Goal: Task Accomplishment & Management: Use online tool/utility

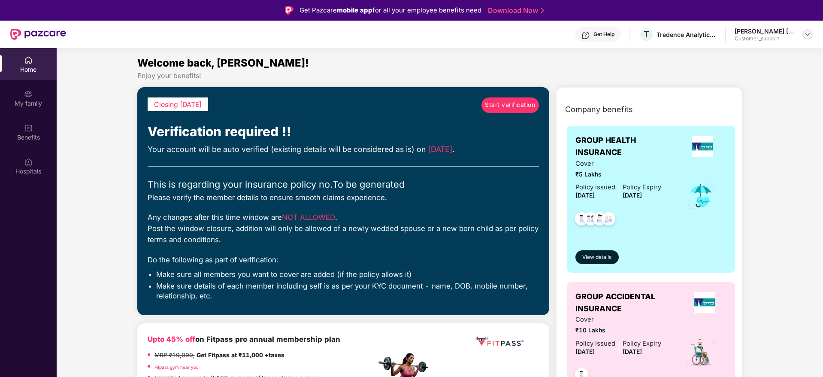
click at [804, 32] on div at bounding box center [808, 34] width 10 height 10
click at [734, 75] on div "Logout" at bounding box center [768, 71] width 112 height 17
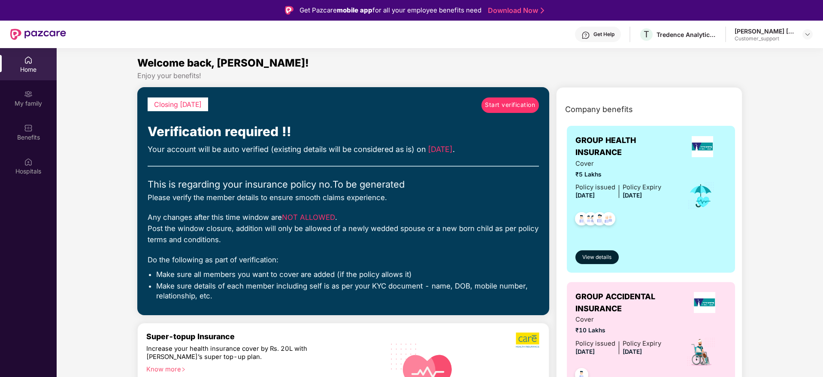
click at [734, 75] on div "Enjoy your benefits!" at bounding box center [440, 75] width 606 height 9
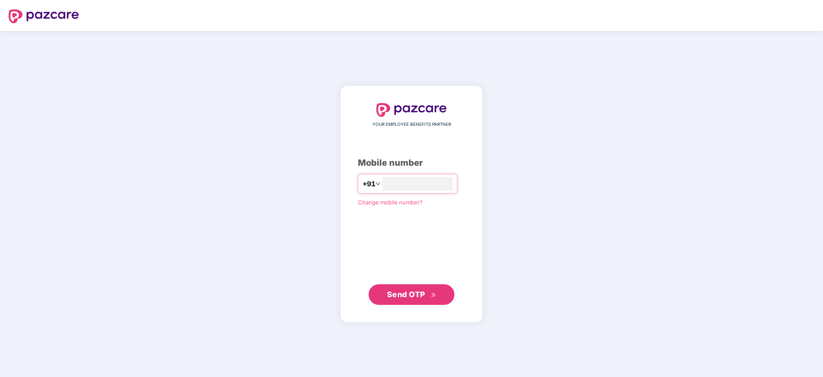
type input "**********"
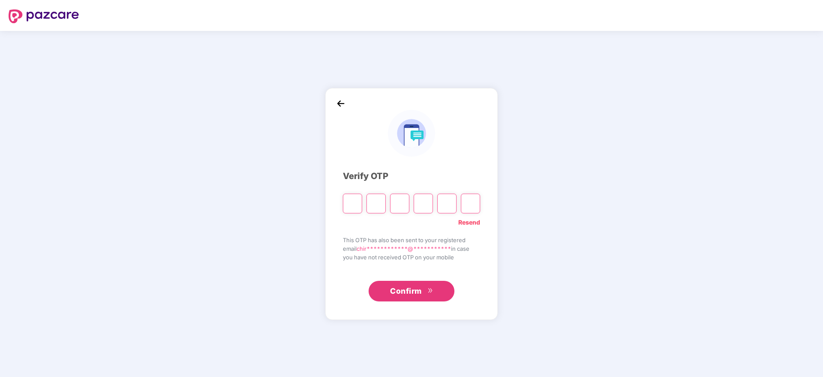
type input "*"
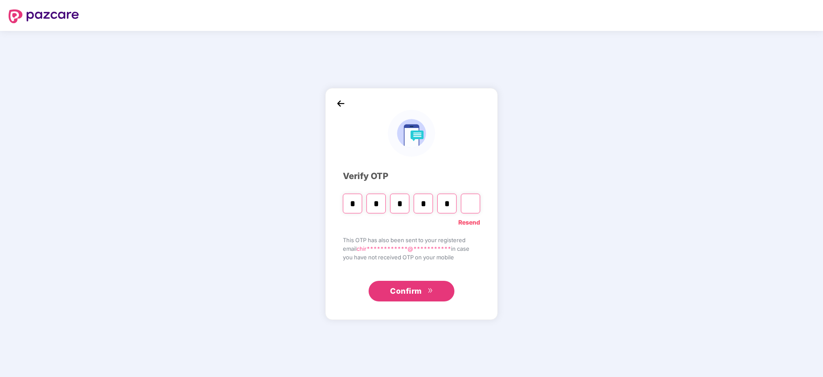
type input "*"
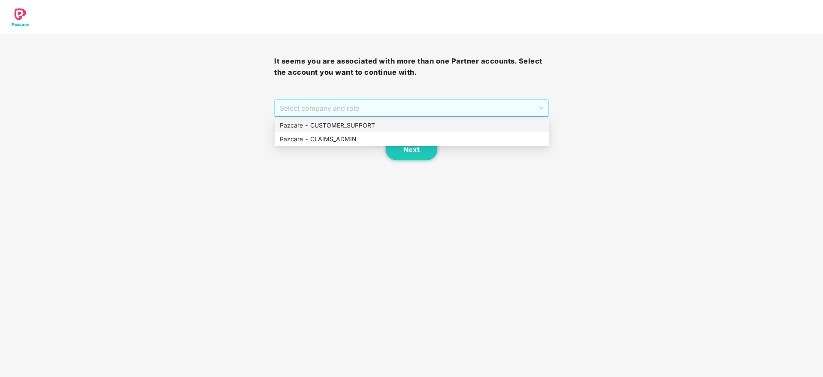
click at [327, 100] on span "Select company and role" at bounding box center [411, 108] width 263 height 16
click at [333, 127] on div "Pazcare - CUSTOMER_SUPPORT" at bounding box center [412, 125] width 264 height 9
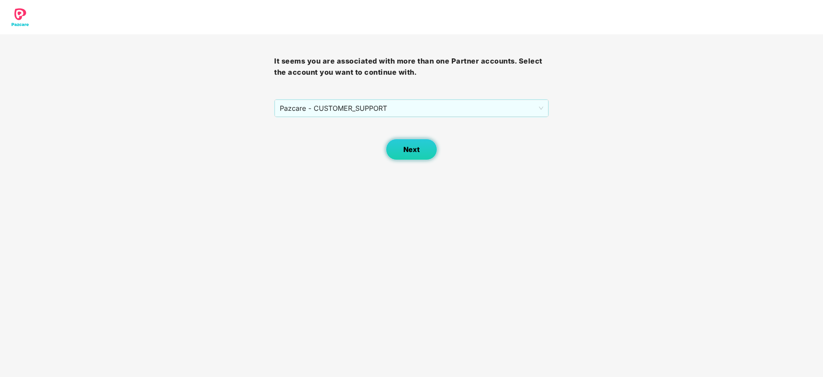
click at [407, 153] on span "Next" at bounding box center [411, 150] width 16 height 8
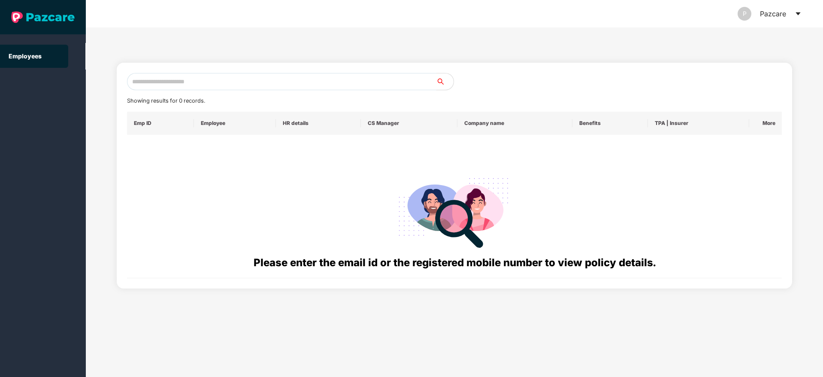
click at [190, 86] on input "text" at bounding box center [281, 81] width 309 height 17
paste input "**********"
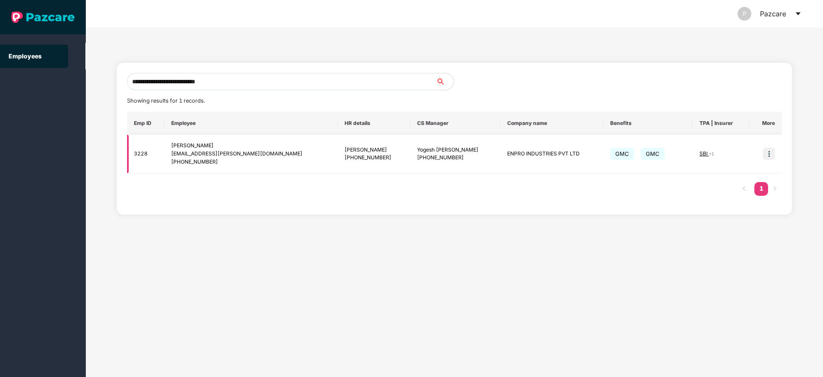
type input "**********"
click at [771, 154] on img at bounding box center [769, 154] width 12 height 12
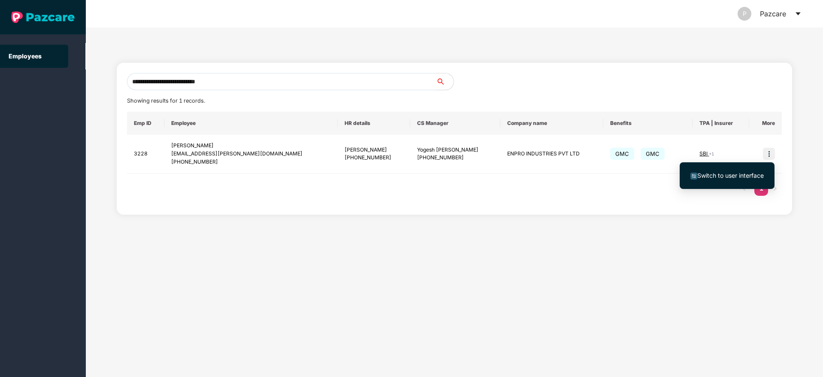
click at [729, 175] on span "Switch to user interface" at bounding box center [730, 175] width 67 height 7
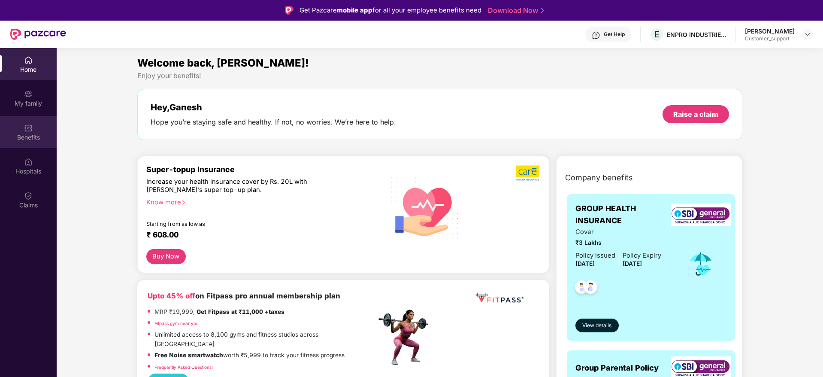
click at [27, 127] on img at bounding box center [28, 128] width 9 height 9
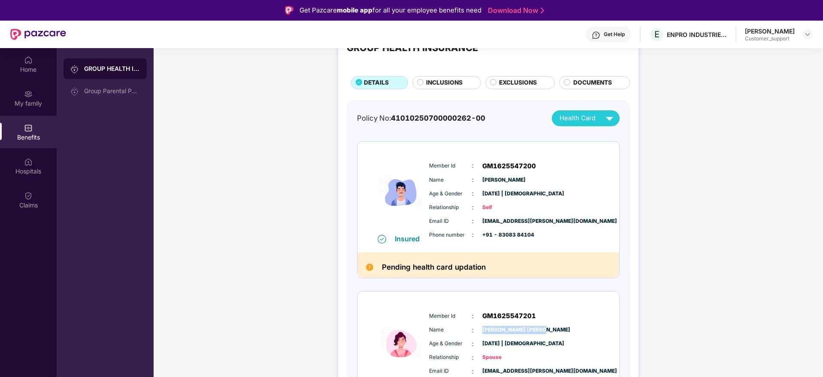
scroll to position [34, 0]
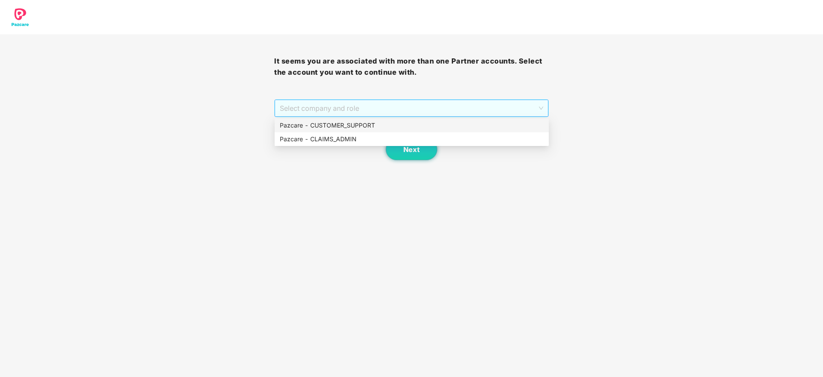
click at [335, 113] on span "Select company and role" at bounding box center [411, 108] width 263 height 16
click at [340, 134] on div "Pazcare - CLAIMS_ADMIN" at bounding box center [412, 138] width 264 height 9
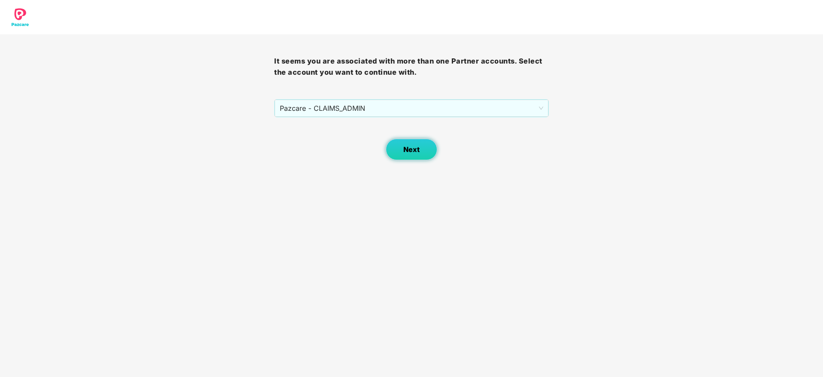
click at [409, 152] on span "Next" at bounding box center [411, 150] width 16 height 8
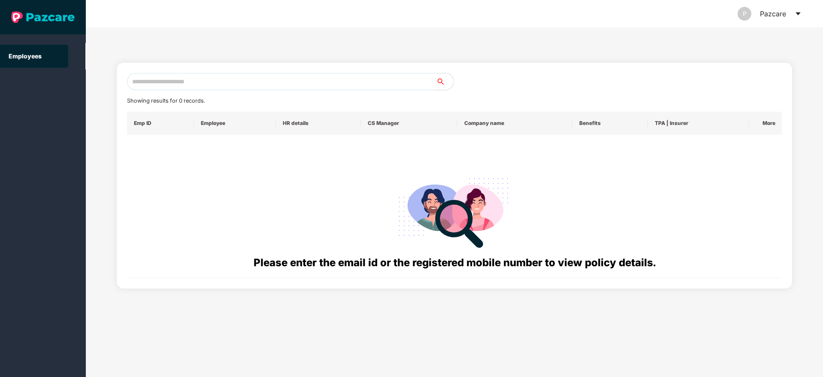
click at [799, 14] on icon "caret-down" at bounding box center [798, 13] width 5 height 3
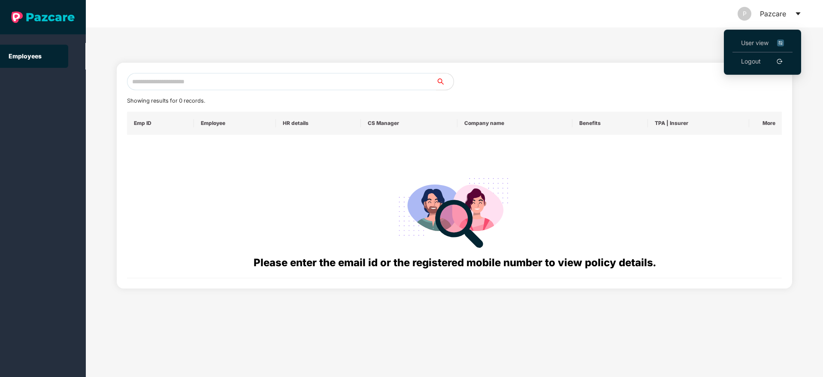
click at [764, 37] on li "User view" at bounding box center [763, 43] width 60 height 18
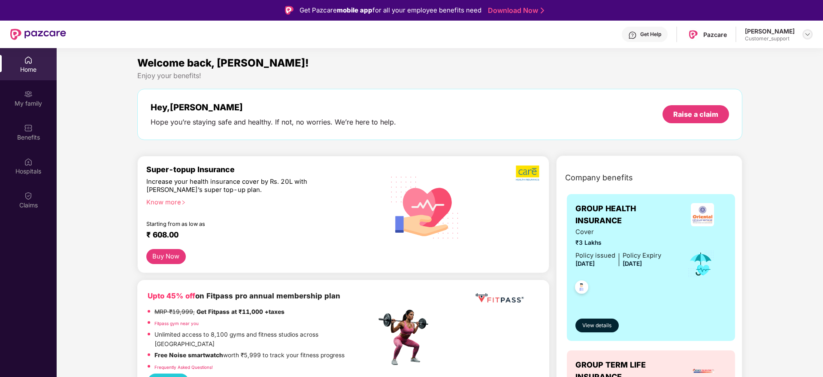
click at [808, 30] on div at bounding box center [808, 34] width 10 height 10
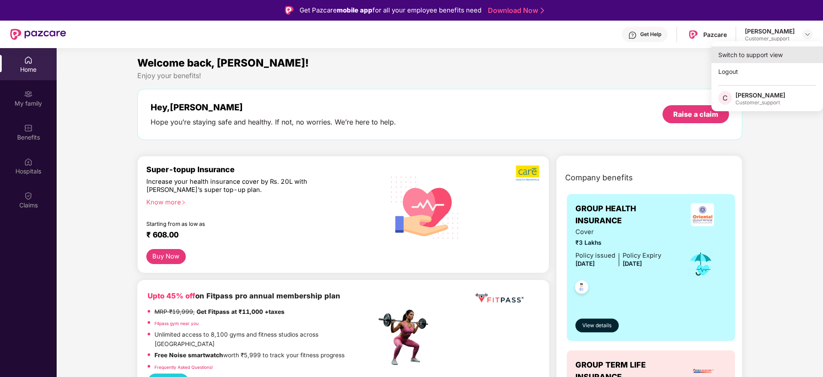
click at [767, 52] on div "Switch to support view" at bounding box center [768, 54] width 112 height 17
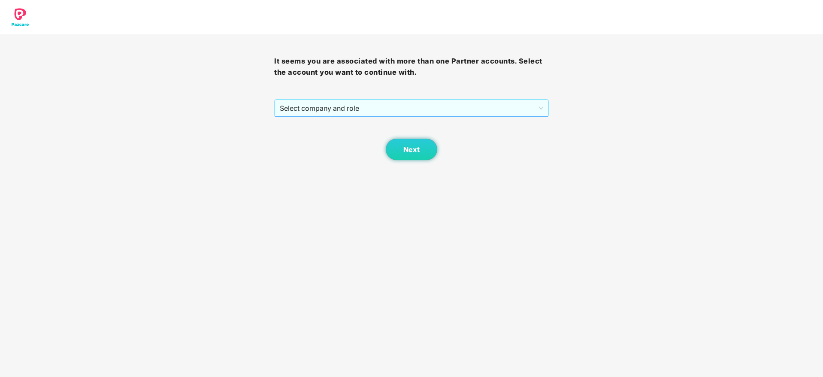
drag, startPoint x: 415, startPoint y: 118, endPoint x: 406, endPoint y: 109, distance: 12.4
click at [406, 109] on div "It seems you are associated with more than one Partner accounts. Select the acc…" at bounding box center [411, 97] width 274 height 126
click at [406, 109] on span "Select company and role" at bounding box center [411, 108] width 263 height 16
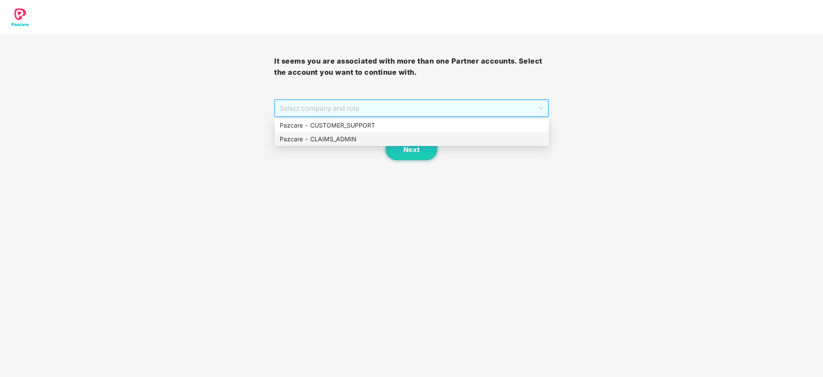
click at [365, 137] on div "Pazcare - CLAIMS_ADMIN" at bounding box center [412, 138] width 264 height 9
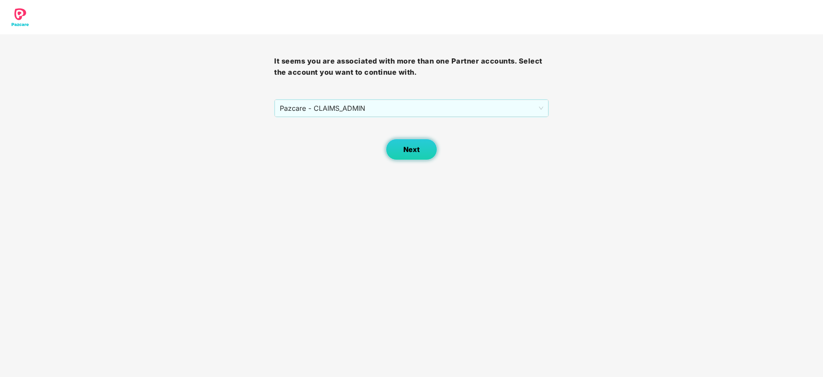
click at [406, 150] on span "Next" at bounding box center [411, 150] width 16 height 8
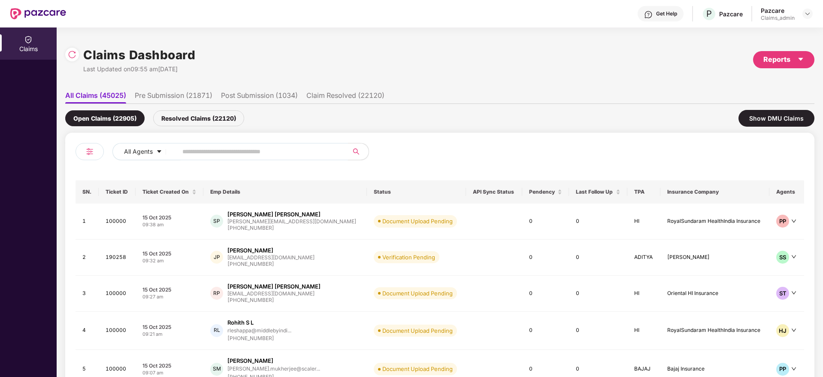
click at [252, 145] on input "text" at bounding box center [259, 151] width 154 height 13
paste input "*******"
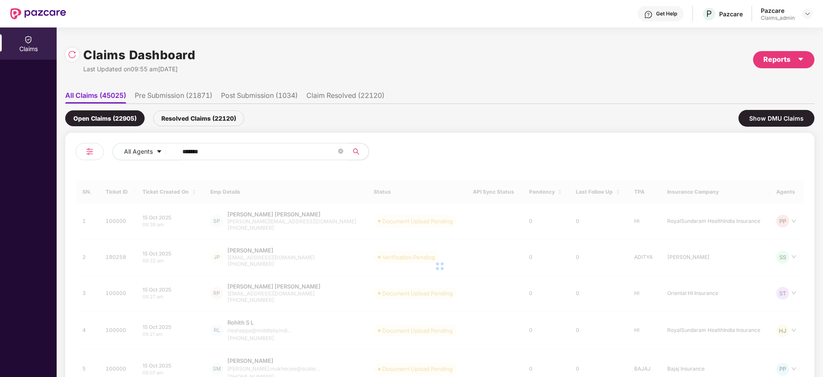
click at [185, 152] on input "*******" at bounding box center [259, 151] width 154 height 13
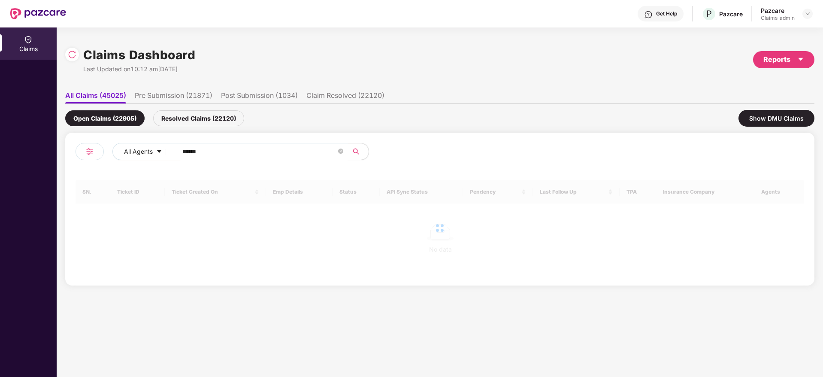
click at [185, 152] on input "******" at bounding box center [259, 151] width 154 height 13
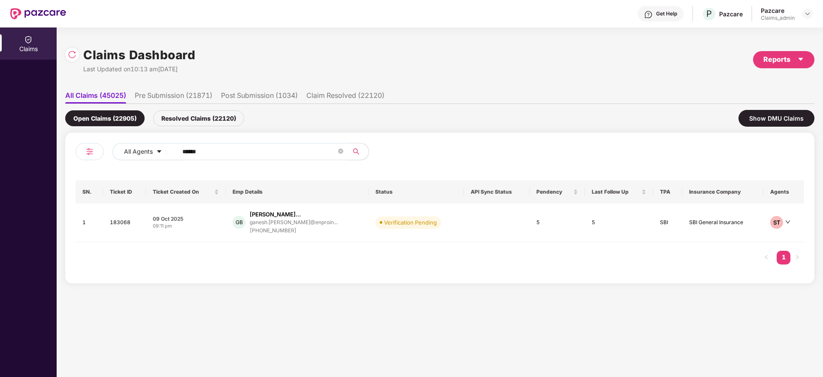
type input "******"
click at [214, 218] on div "09 Oct 2025" at bounding box center [186, 218] width 66 height 7
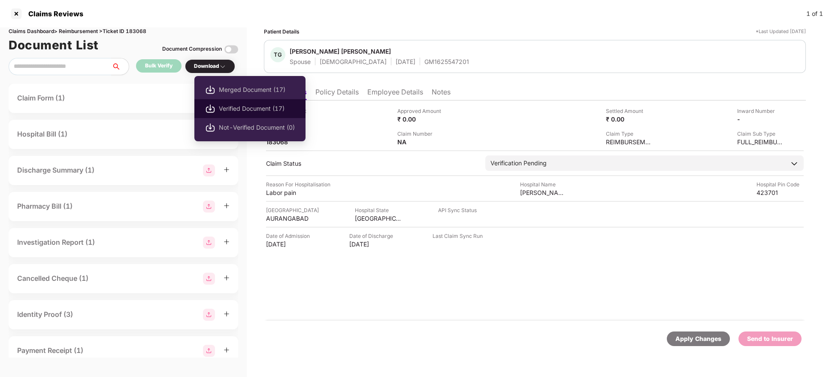
click at [231, 107] on span "Verified Document (17)" at bounding box center [257, 108] width 76 height 9
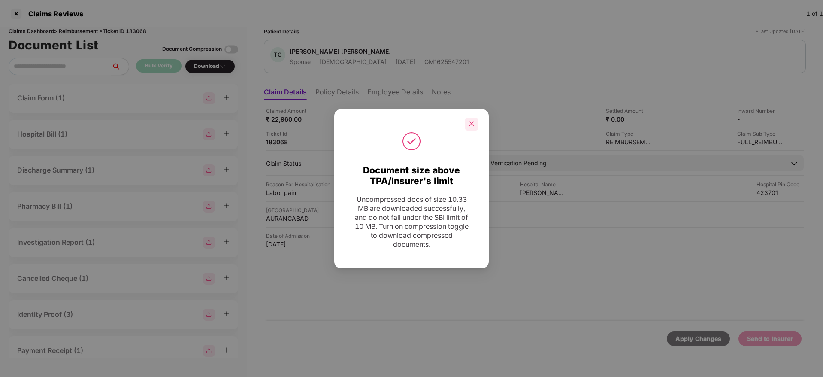
click at [475, 125] on div at bounding box center [471, 124] width 13 height 13
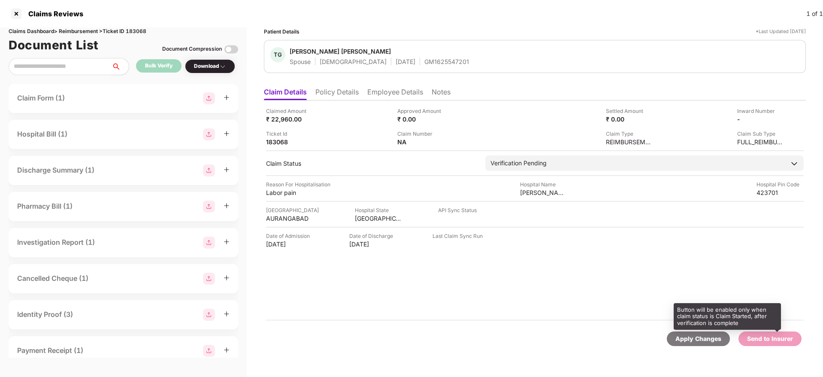
click at [764, 338] on div "Send to Insurer" at bounding box center [770, 338] width 46 height 9
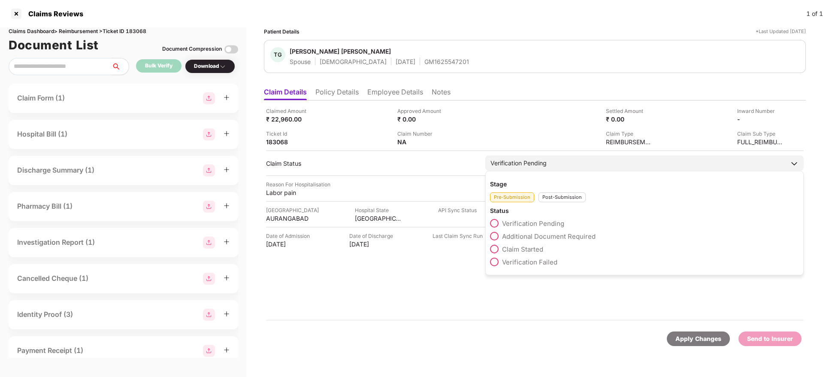
click at [528, 249] on span "Claim Started" at bounding box center [522, 249] width 41 height 8
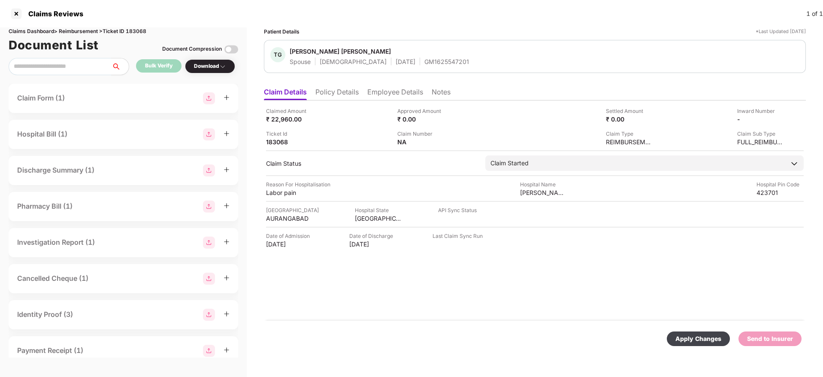
click at [691, 335] on div "Apply Changes" at bounding box center [699, 338] width 46 height 9
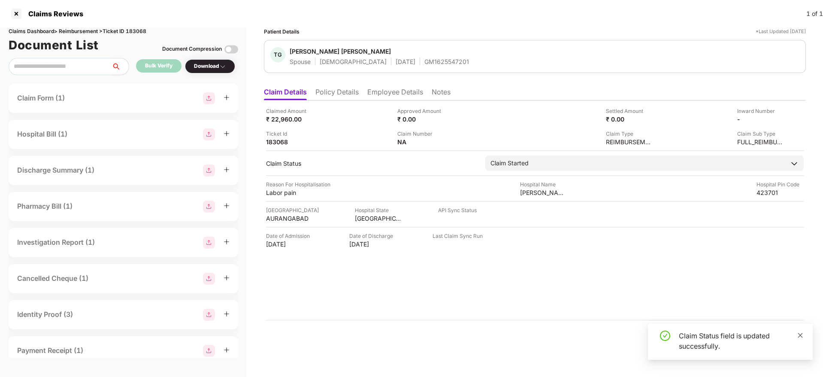
click at [802, 336] on icon "close" at bounding box center [800, 335] width 5 height 5
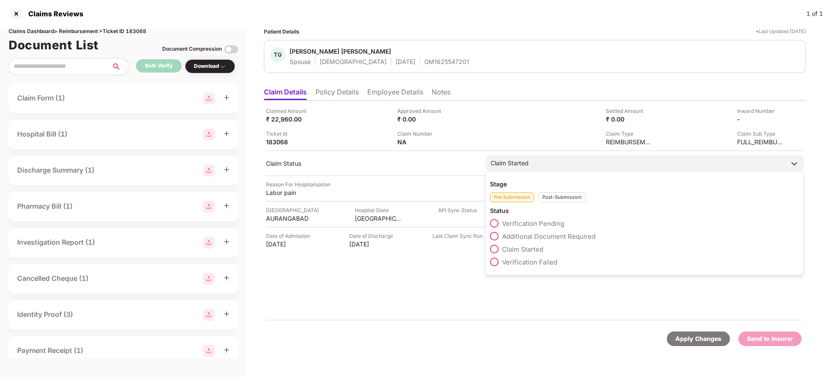
click at [706, 183] on div "Stage" at bounding box center [644, 184] width 309 height 8
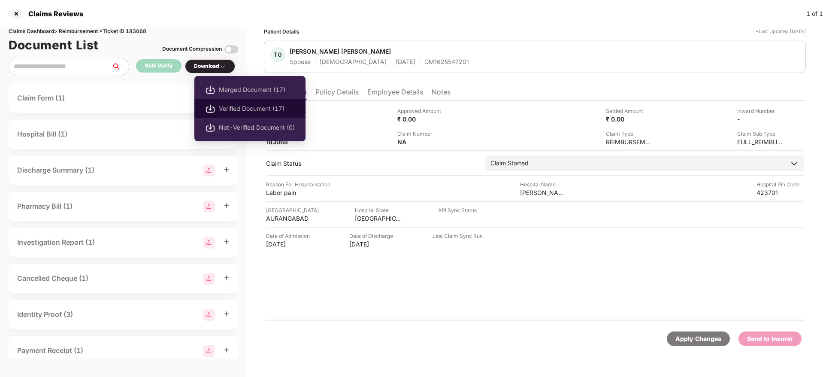
click at [238, 104] on span "Verified Document (17)" at bounding box center [257, 108] width 76 height 9
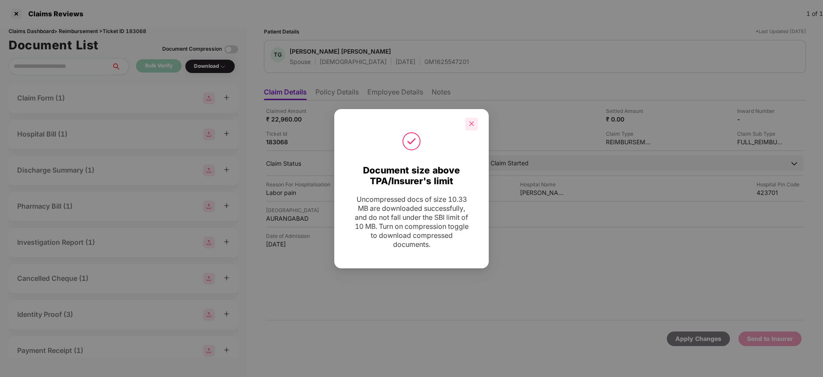
click at [471, 119] on div at bounding box center [471, 124] width 13 height 13
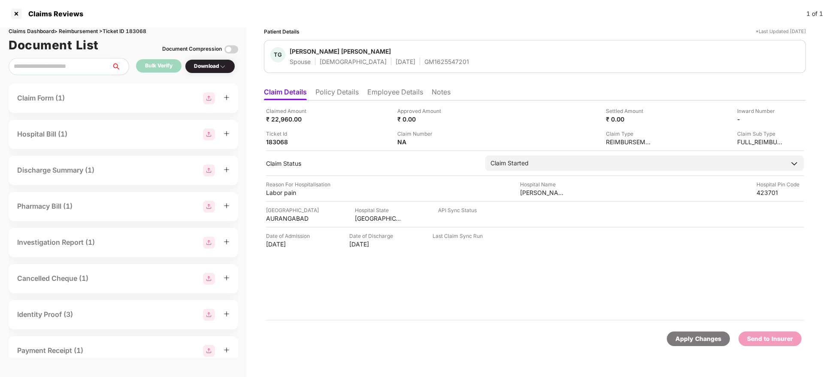
click at [394, 91] on li "Employee Details" at bounding box center [395, 94] width 56 height 12
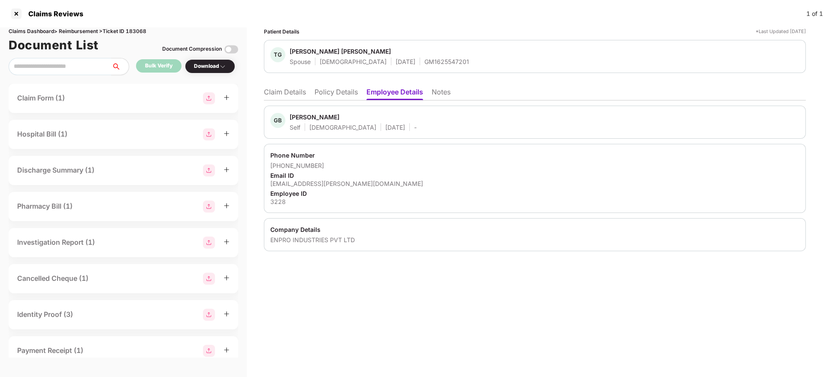
click at [279, 238] on div "ENPRO INDUSTRIES PVT LTD" at bounding box center [534, 240] width 529 height 8
copy div "ENPRO INDUSTRIES PVT LTD"
click at [279, 238] on div "ENPRO INDUSTRIES PVT LTD" at bounding box center [534, 240] width 529 height 8
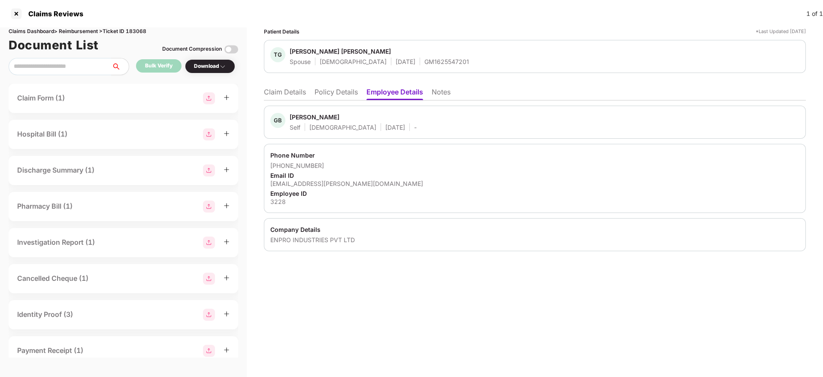
click at [325, 87] on ul "Claim Details Policy Details Employee Details Notes" at bounding box center [535, 91] width 542 height 17
click at [336, 90] on li "Policy Details" at bounding box center [336, 94] width 43 height 12
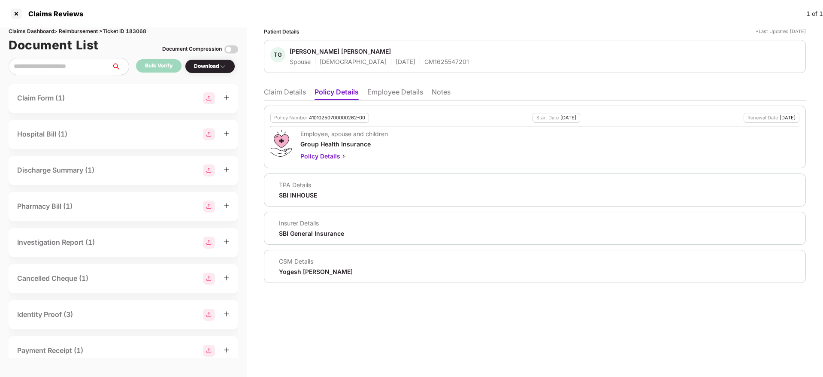
click at [328, 117] on div "41010250700000262-00" at bounding box center [337, 118] width 56 height 6
copy div "41010250700000262-00"
click at [329, 50] on div "Tejas Ganesh Barhate" at bounding box center [340, 51] width 101 height 8
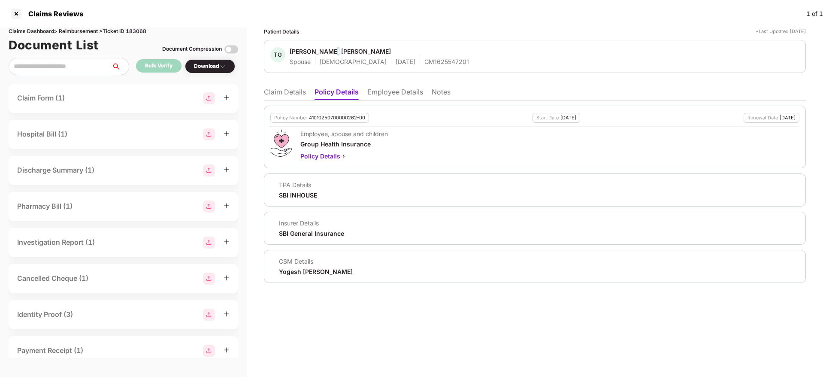
click at [329, 50] on div "Tejas Ganesh Barhate" at bounding box center [340, 51] width 101 height 8
click at [403, 89] on li "Employee Details" at bounding box center [395, 94] width 56 height 12
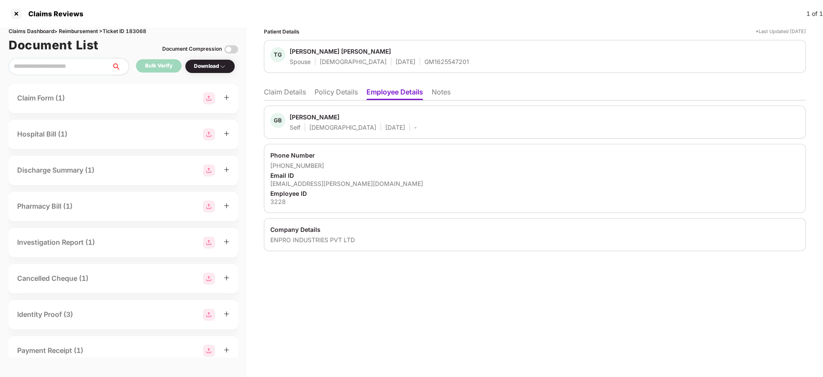
click at [276, 202] on div "3228" at bounding box center [534, 201] width 529 height 8
copy div "3228"
click at [276, 202] on div "3228" at bounding box center [534, 201] width 529 height 8
copy div "3228"
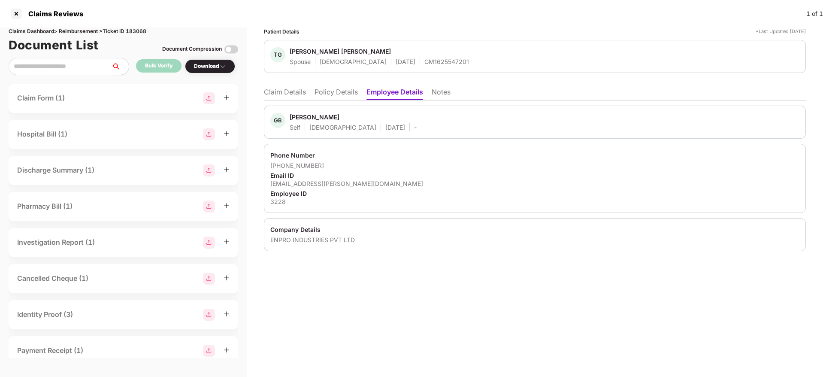
click at [310, 185] on div "ganesh.barhate@enproindia.com" at bounding box center [534, 183] width 529 height 8
copy div "ganesh.barhate@enproindia.com"
click at [310, 185] on div "ganesh.barhate@enproindia.com" at bounding box center [534, 183] width 529 height 8
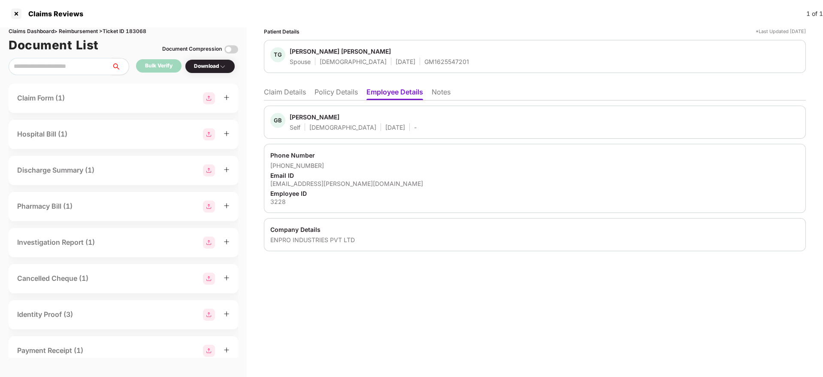
click at [305, 55] on div "Tejas Ganesh Barhate" at bounding box center [340, 51] width 101 height 8
copy span "Tejas Ganesh Barhate"
click at [305, 55] on div "Tejas Ganesh Barhate" at bounding box center [340, 51] width 101 height 8
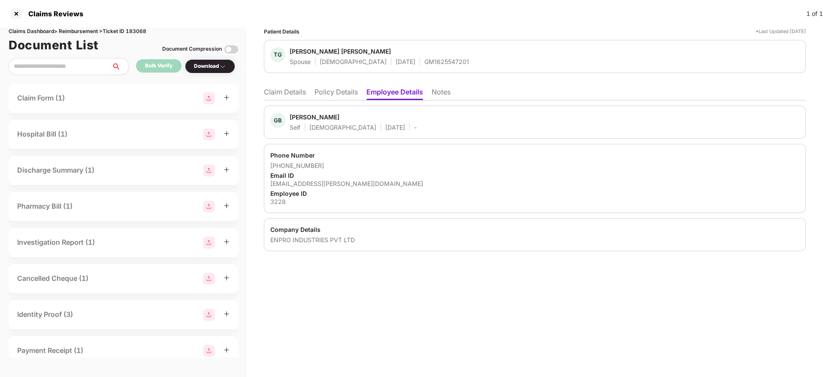
click at [284, 89] on li "Claim Details" at bounding box center [285, 94] width 42 height 12
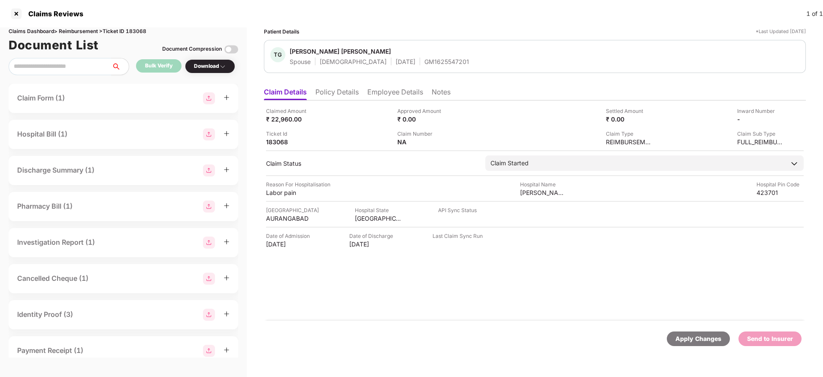
click at [340, 93] on li "Policy Details" at bounding box center [336, 94] width 43 height 12
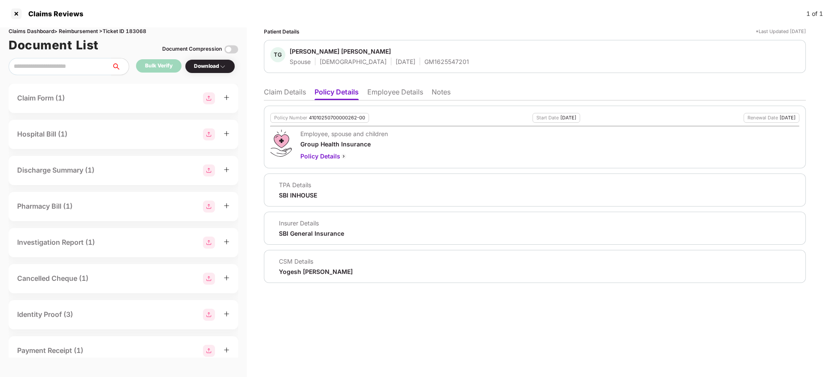
click at [327, 114] on div "Policy Number 41010250700000262-00 Start Date 27 Jul 2025 Renewal Date 26 Jul 2…" at bounding box center [535, 137] width 542 height 63
click at [326, 115] on div "41010250700000262-00" at bounding box center [337, 118] width 56 height 6
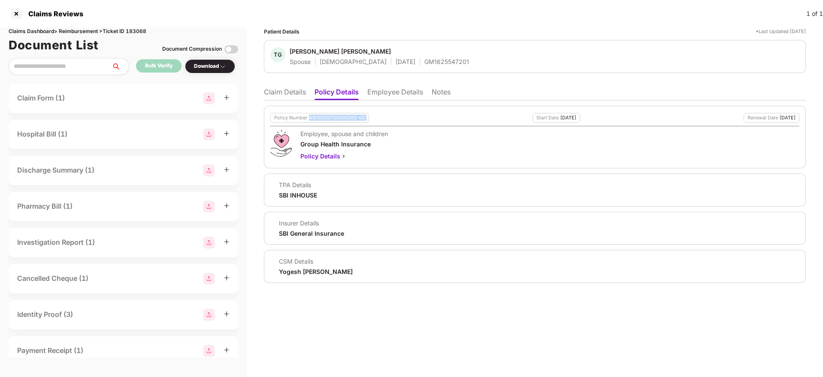
copy div "41010250700000262-00"
click at [321, 48] on div "Tejas Ganesh Barhate" at bounding box center [340, 51] width 101 height 8
copy span "Tejas Ganesh Barhate"
click at [321, 48] on div "Tejas Ganesh Barhate" at bounding box center [340, 51] width 101 height 8
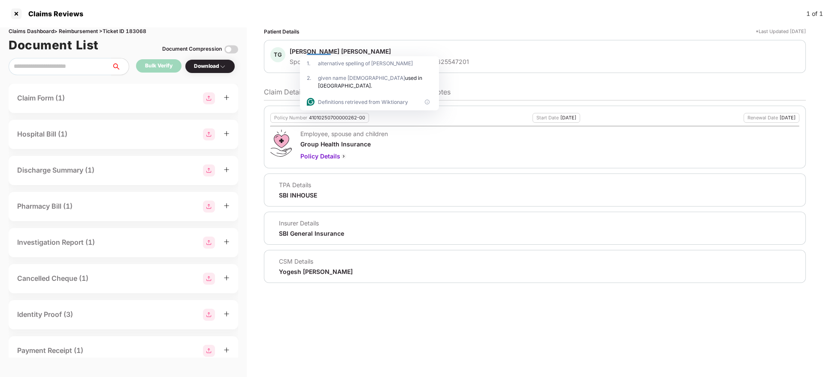
click at [284, 95] on li "Claim Details" at bounding box center [285, 94] width 42 height 12
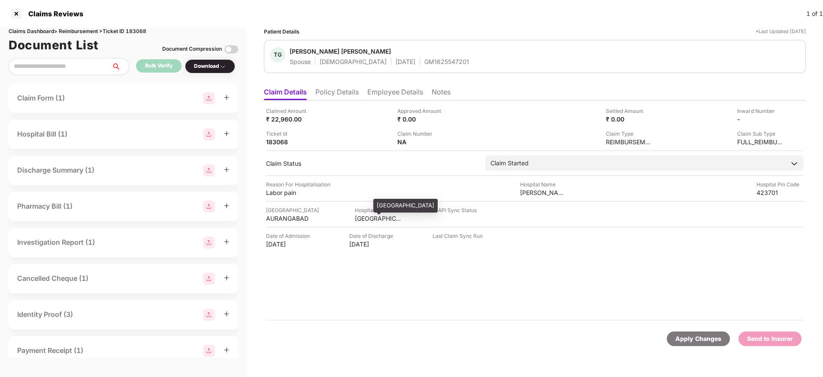
click at [372, 219] on div "MAHARASHTRA" at bounding box center [378, 218] width 47 height 8
copy div "MAHARASHTRA"
click at [372, 219] on div "MAHARASHTRA" at bounding box center [378, 218] width 47 height 8
copy div "MAHARASHTRA"
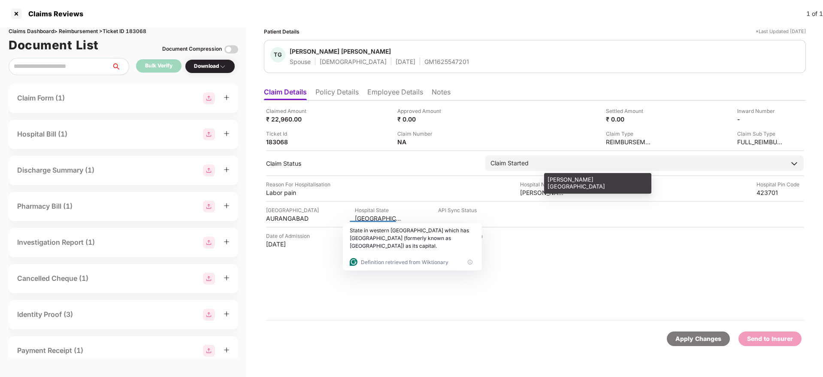
click at [545, 193] on div "GEETAI HOSPITAL" at bounding box center [543, 192] width 47 height 8
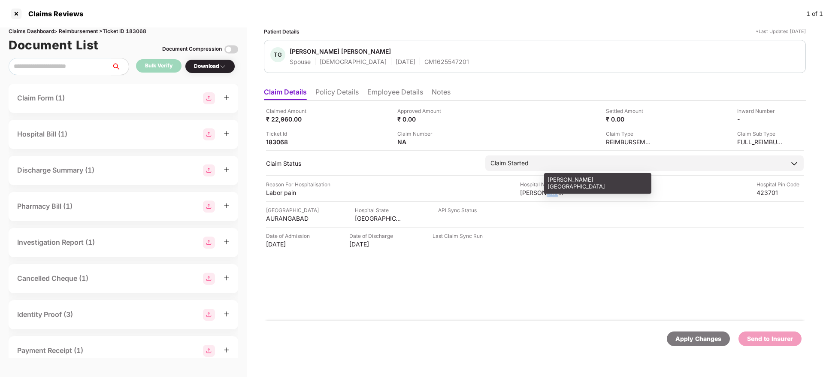
click at [545, 193] on div "GEETAI HOSPITAL" at bounding box center [543, 192] width 47 height 8
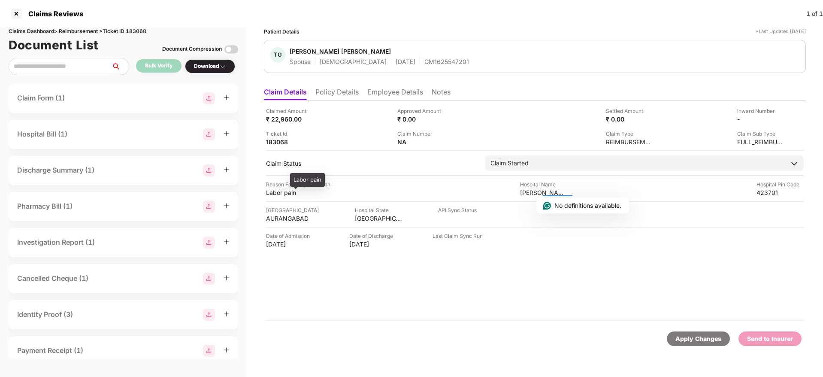
click at [280, 196] on div "Labor pain" at bounding box center [289, 192] width 47 height 8
click at [280, 196] on html "Claims Reviews 1 of 1 Claims Dashboard > Reimbursement > Ticket ID 183068 Docum…" at bounding box center [411, 188] width 823 height 377
click at [280, 196] on div at bounding box center [276, 192] width 18 height 7
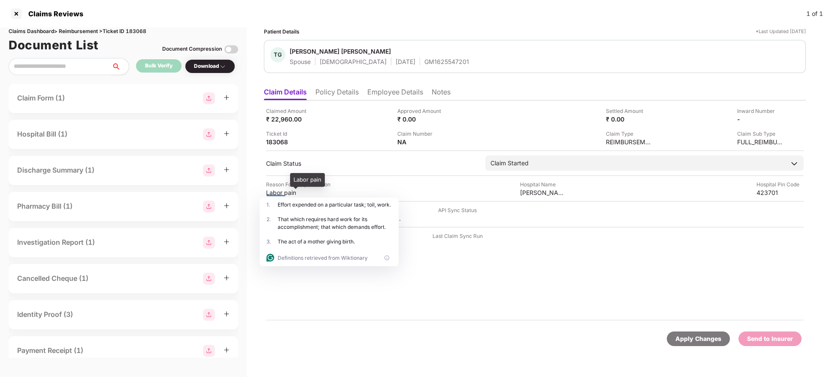
click at [276, 190] on div "Labor pain" at bounding box center [289, 192] width 47 height 8
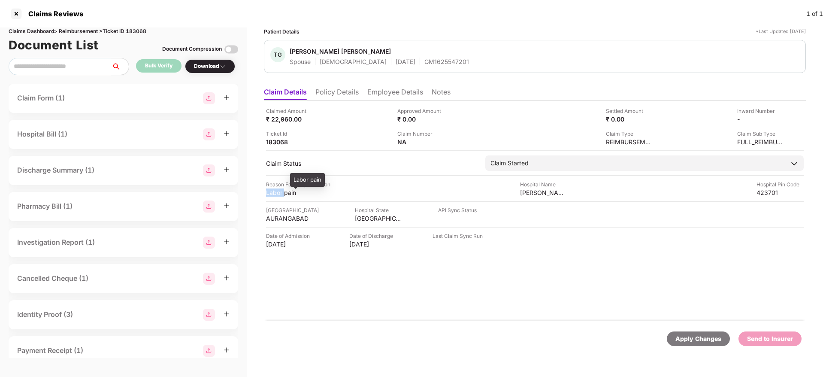
click at [276, 190] on div "Labor pain" at bounding box center [289, 192] width 47 height 8
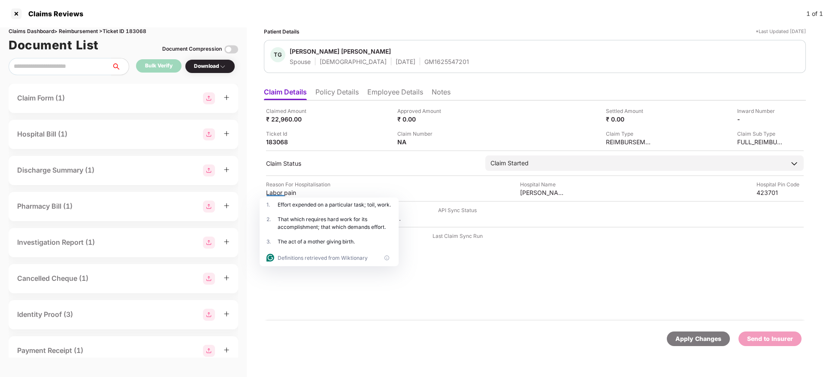
click at [475, 202] on div "Claimed Amount ₹ 22,960.00 Approved Amount ₹ 0.00 Settled Amount ₹ 0.00 Inward …" at bounding box center [535, 210] width 542 height 220
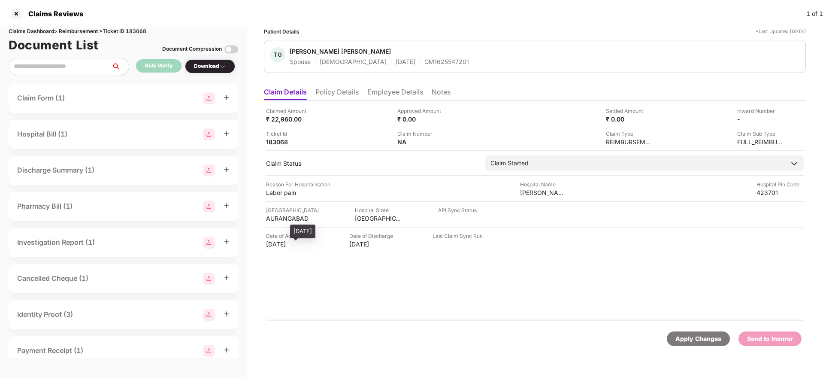
click at [281, 244] on div "21 Aug 2025" at bounding box center [289, 244] width 47 height 8
click at [285, 118] on div "₹ 22,960.00" at bounding box center [289, 119] width 47 height 8
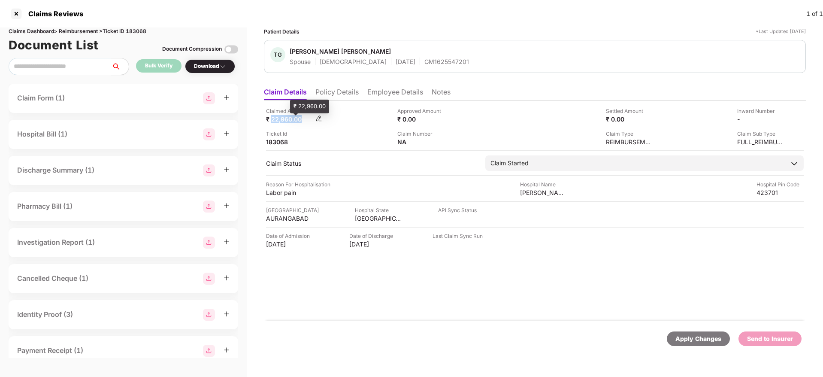
click at [285, 118] on div "₹ 22,960.00" at bounding box center [289, 119] width 47 height 8
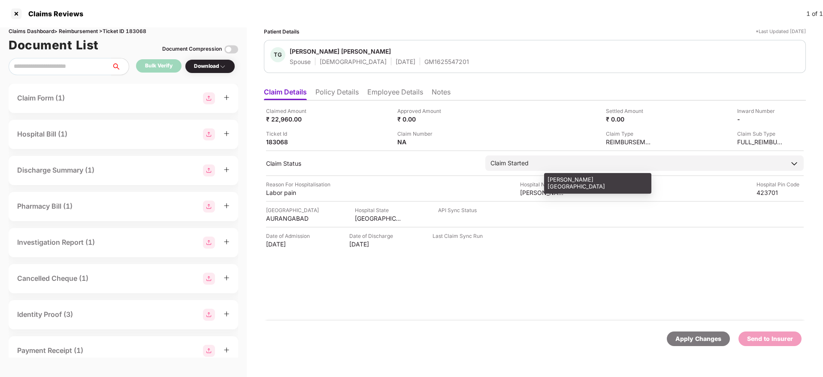
click at [526, 192] on div "GEETAI HOSPITAL" at bounding box center [543, 192] width 47 height 8
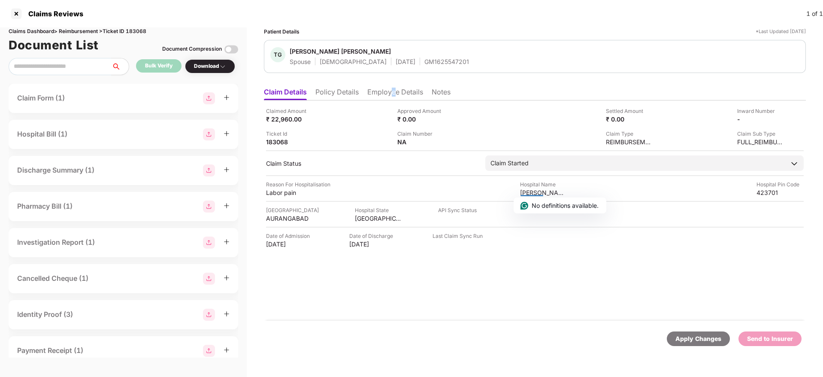
drag, startPoint x: 395, startPoint y: 86, endPoint x: 392, endPoint y: 91, distance: 6.6
click at [392, 91] on ul "Claim Details Policy Details Employee Details Notes" at bounding box center [535, 91] width 542 height 17
click at [392, 91] on li "Employee Details" at bounding box center [395, 94] width 56 height 12
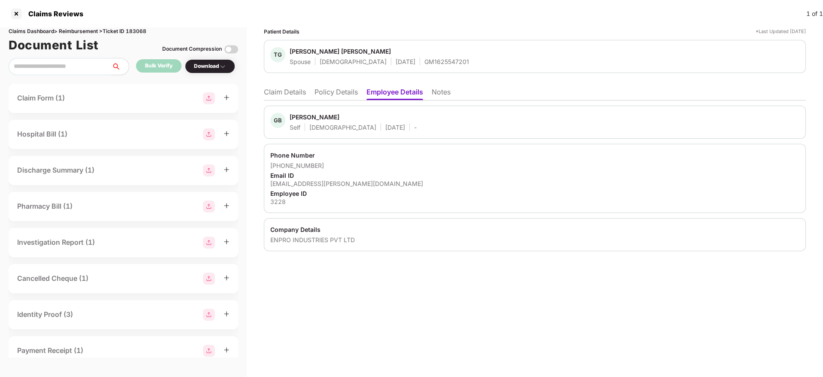
click at [270, 94] on li "Claim Details" at bounding box center [285, 94] width 42 height 12
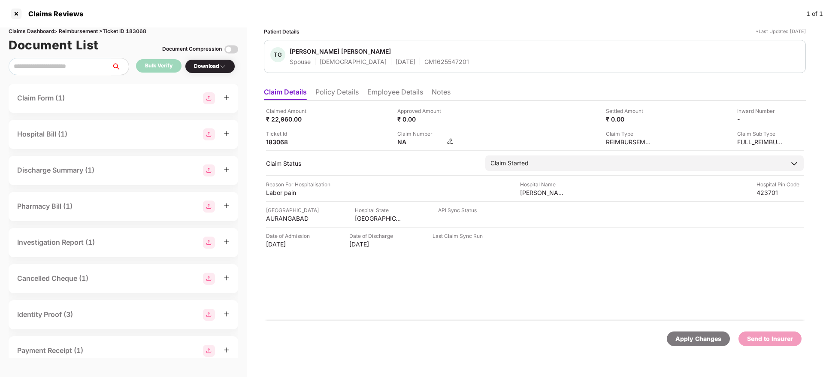
click at [452, 141] on img at bounding box center [450, 141] width 7 height 7
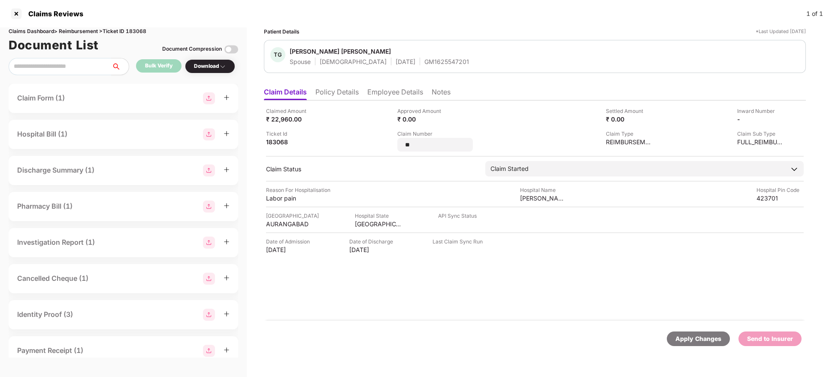
type input "*"
type input "**********"
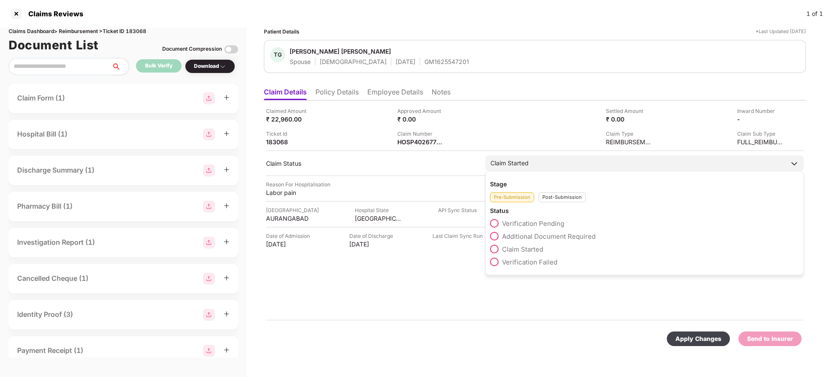
click at [560, 204] on div "Stage Pre-Submission Post-Submission Status Verification Pending Additional Doc…" at bounding box center [644, 223] width 318 height 104
click at [549, 199] on div "Post-Submission" at bounding box center [562, 197] width 47 height 10
click at [511, 233] on span "Claim Under Process" at bounding box center [534, 236] width 65 height 8
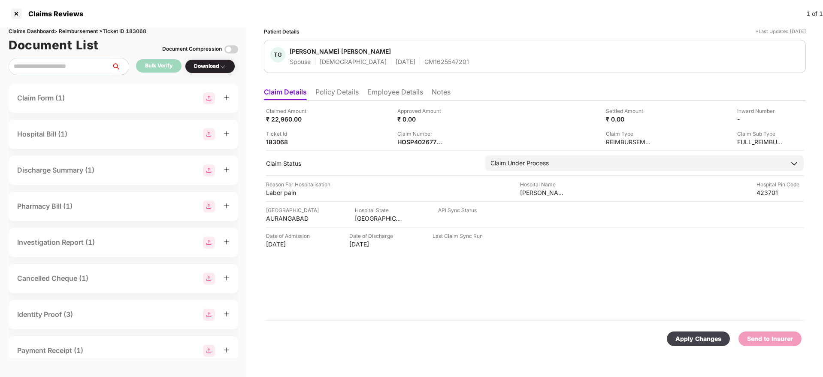
click at [704, 342] on div "Apply Changes" at bounding box center [699, 338] width 46 height 9
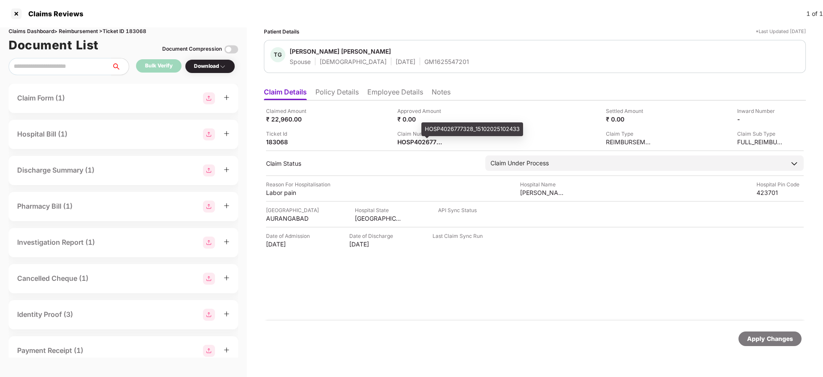
click at [434, 127] on div "HOSP4026777328_15102025102433" at bounding box center [472, 129] width 102 height 14
click at [16, 12] on div at bounding box center [16, 14] width 14 height 14
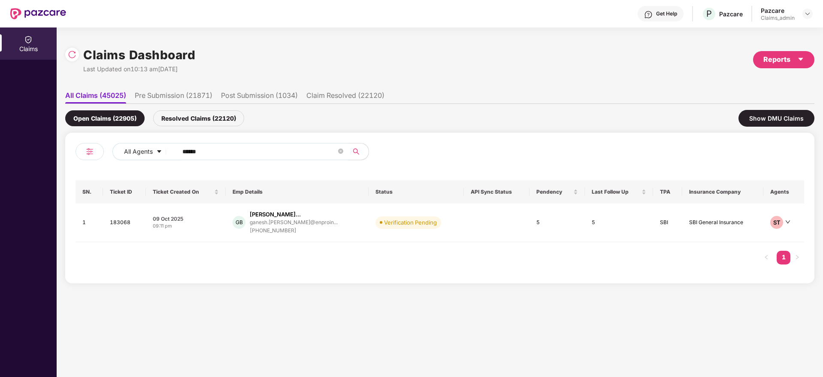
click at [204, 152] on input "******" at bounding box center [259, 151] width 154 height 13
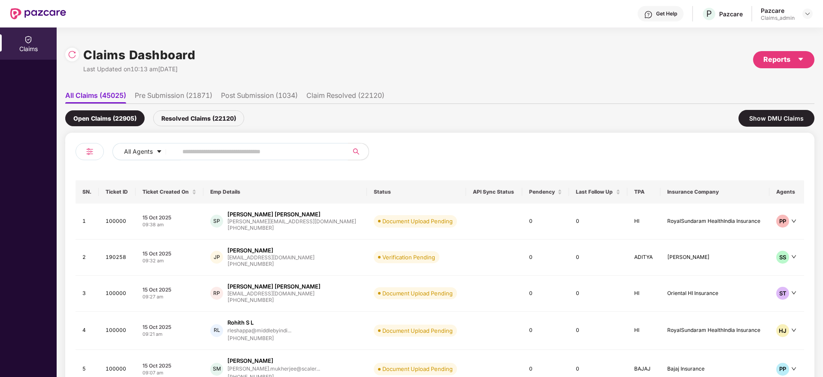
paste input "******"
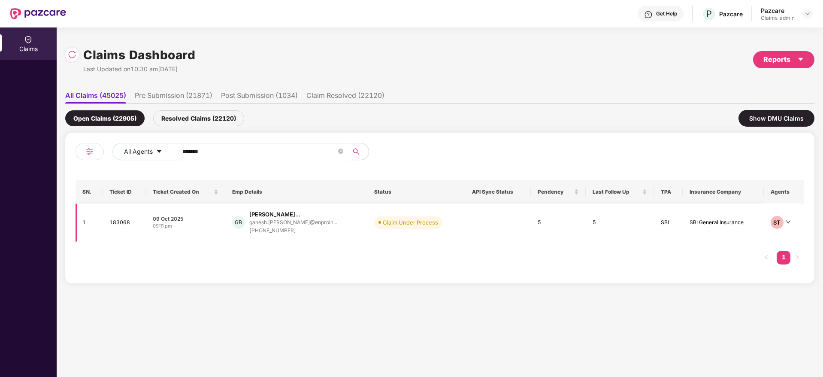
type input "******"
click at [215, 223] on div "09:11 pm" at bounding box center [186, 225] width 66 height 7
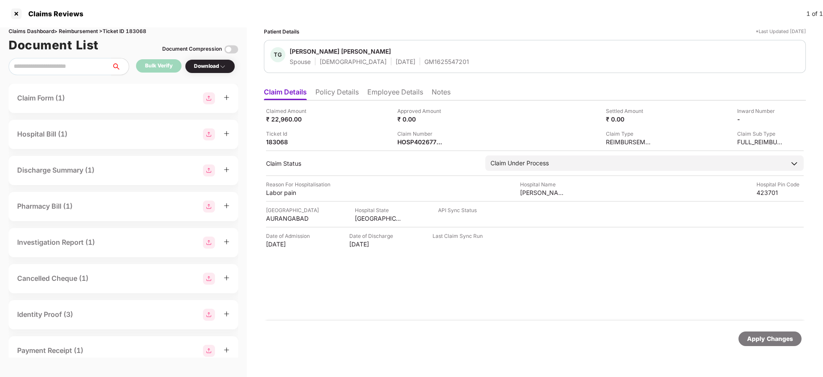
click at [424, 63] on div "GM1625547201" at bounding box center [446, 62] width 45 height 8
click at [16, 12] on div at bounding box center [16, 14] width 14 height 14
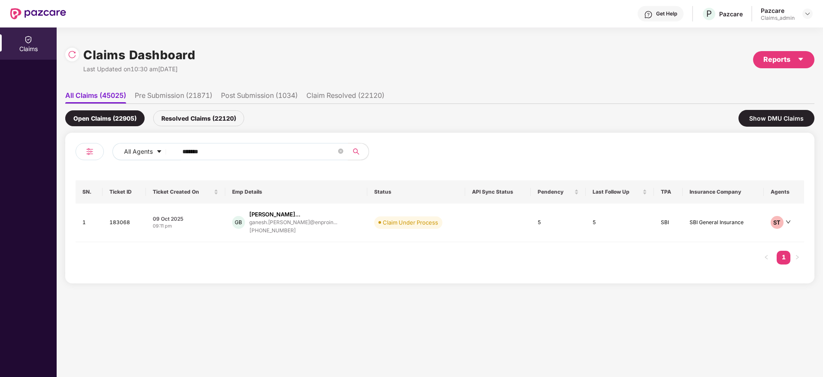
click at [208, 149] on input "******" at bounding box center [259, 151] width 154 height 13
paste input "*******"
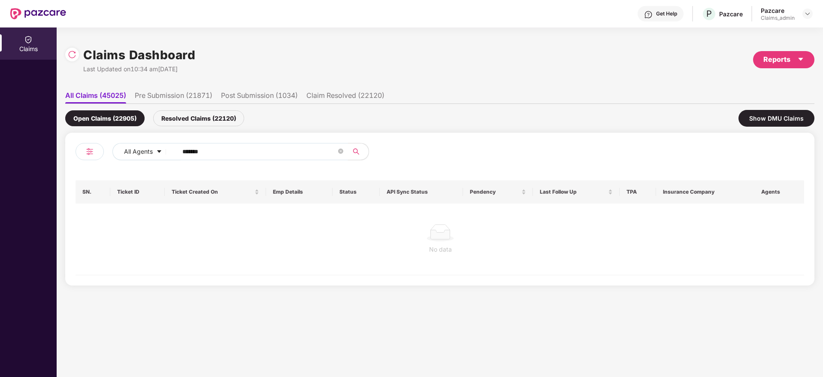
click at [185, 150] on input "*******" at bounding box center [259, 151] width 154 height 13
click at [185, 150] on input "******" at bounding box center [259, 151] width 154 height 13
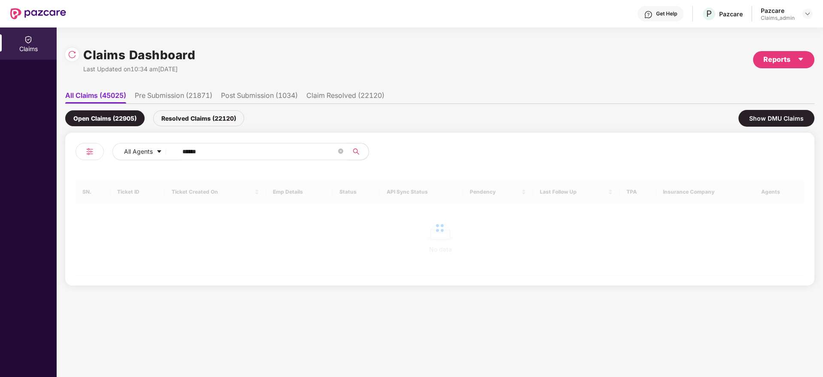
click at [185, 150] on input "******" at bounding box center [259, 151] width 154 height 13
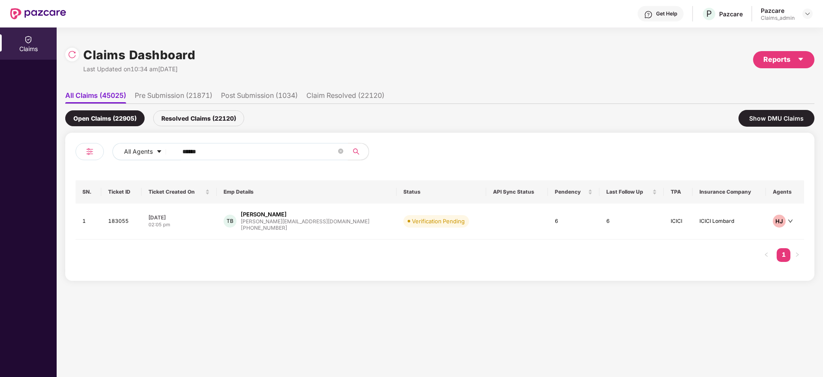
type input "******"
click at [200, 221] on div "02:05 pm" at bounding box center [179, 224] width 61 height 7
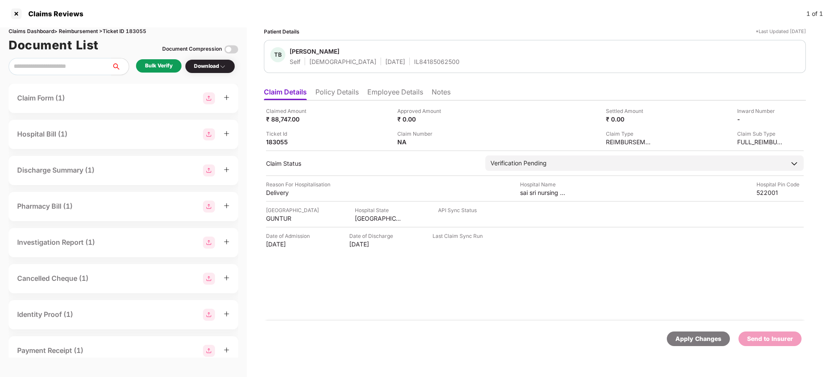
click at [169, 72] on div "Bulk Verify" at bounding box center [158, 65] width 45 height 13
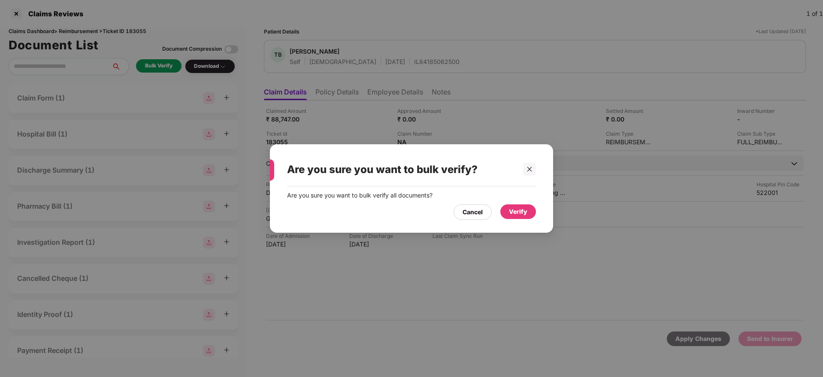
click at [516, 212] on div "Verify" at bounding box center [518, 211] width 18 height 9
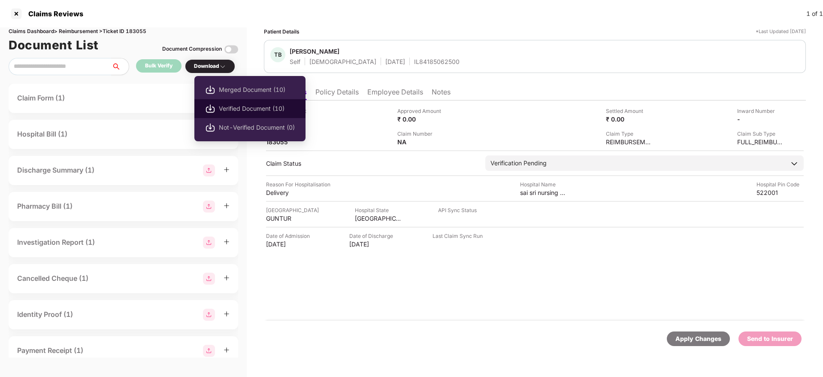
click at [231, 109] on span "Verified Document (10)" at bounding box center [257, 108] width 76 height 9
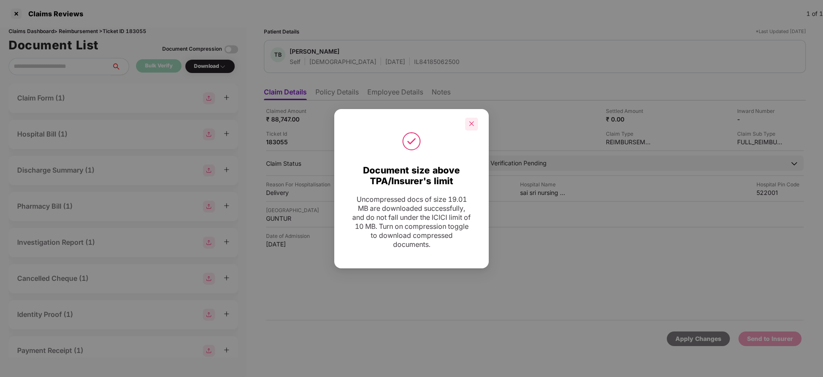
click at [472, 123] on icon "close" at bounding box center [472, 124] width 6 height 6
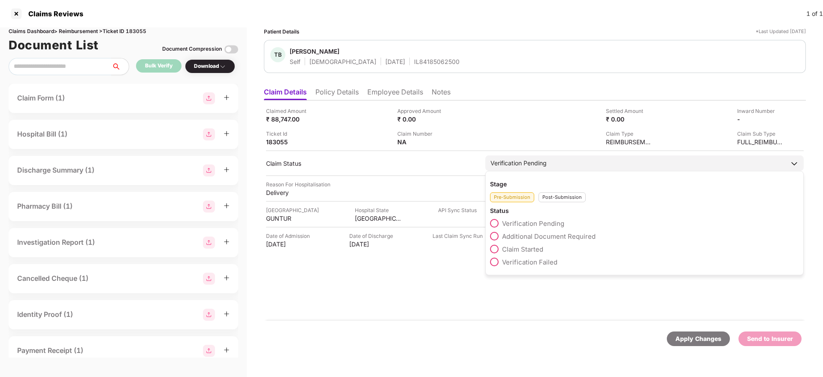
click at [527, 245] on span "Claim Started" at bounding box center [522, 249] width 41 height 8
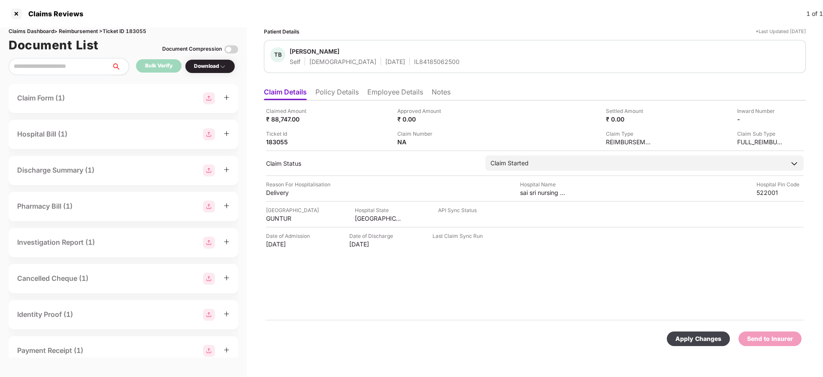
click at [693, 334] on div "Apply Changes" at bounding box center [699, 338] width 46 height 9
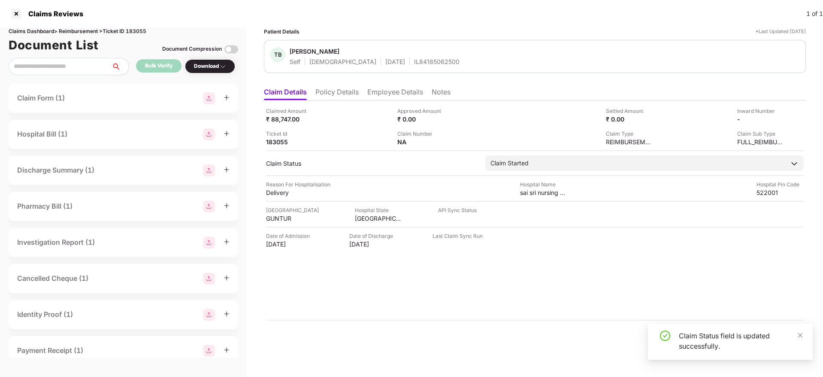
click at [803, 333] on div "Claim Status field is updated successfully." at bounding box center [730, 342] width 165 height 36
click at [800, 334] on icon "close" at bounding box center [800, 335] width 5 height 5
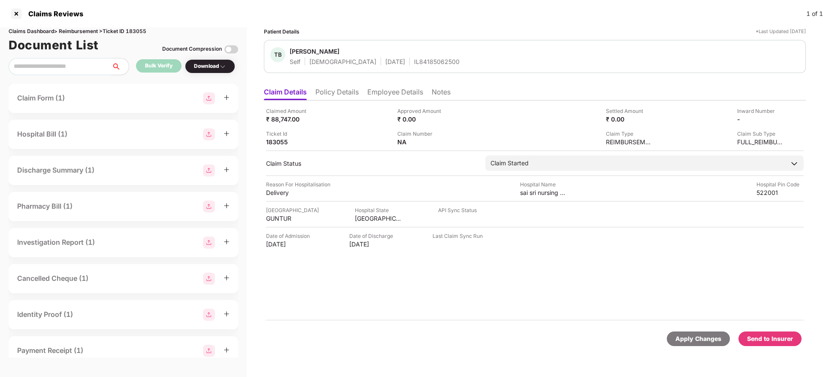
click at [762, 339] on div "Send to Insurer" at bounding box center [770, 338] width 46 height 9
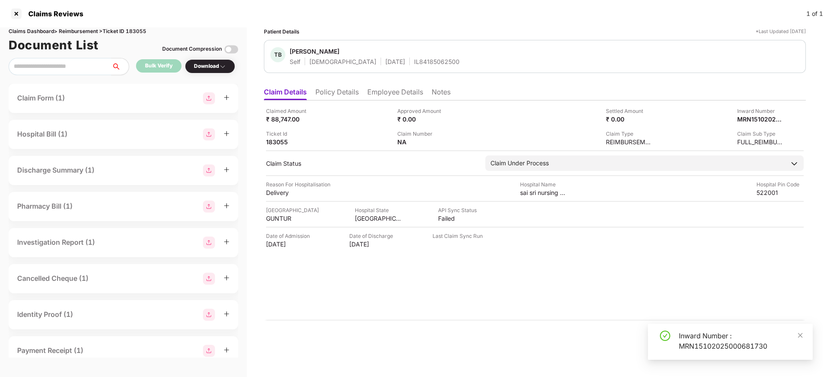
click at [686, 332] on div "Inward Number : MRN15102025000681730" at bounding box center [741, 340] width 124 height 21
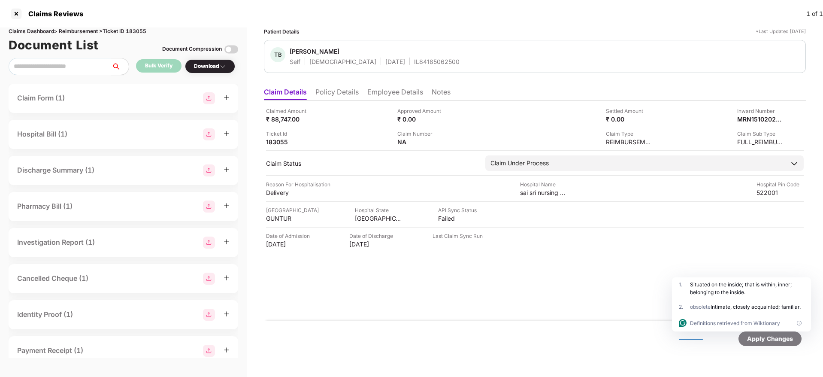
click at [336, 91] on li "Policy Details" at bounding box center [336, 94] width 43 height 12
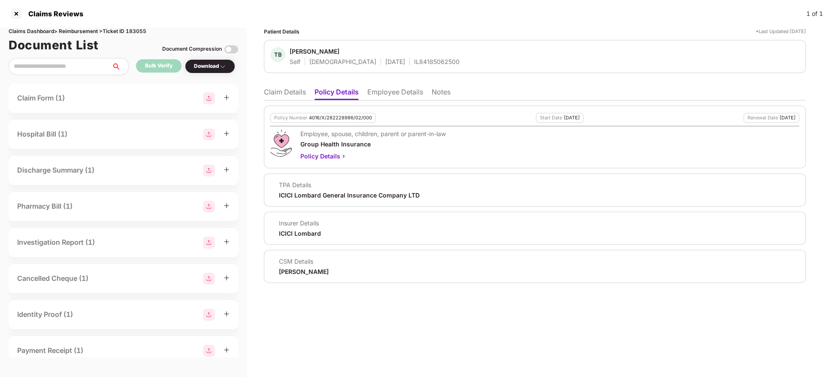
click at [275, 88] on li "Claim Details" at bounding box center [285, 94] width 42 height 12
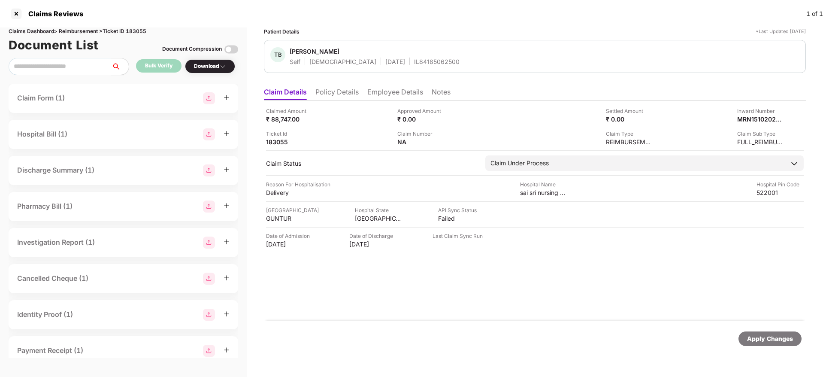
click at [414, 65] on div "IL84185062500" at bounding box center [436, 62] width 45 height 8
click at [13, 9] on div at bounding box center [16, 14] width 14 height 14
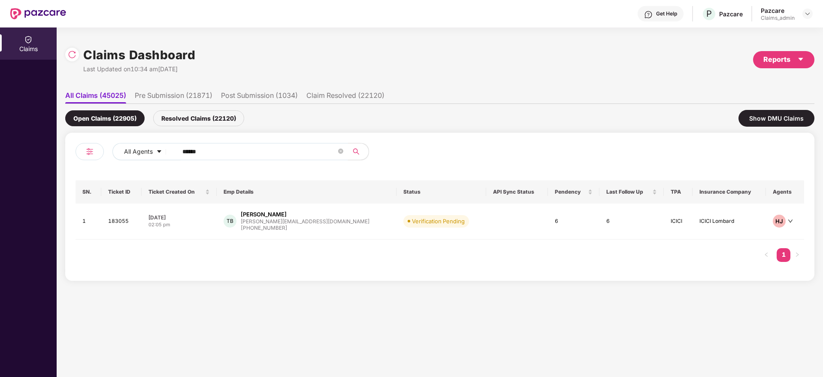
click at [197, 151] on input "******" at bounding box center [259, 151] width 154 height 13
paste input "*******"
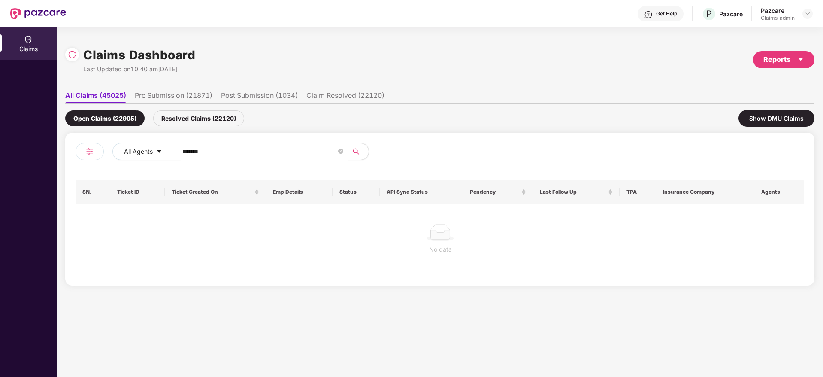
click at [183, 151] on input "*******" at bounding box center [259, 151] width 154 height 13
click at [183, 151] on input "******" at bounding box center [259, 151] width 154 height 13
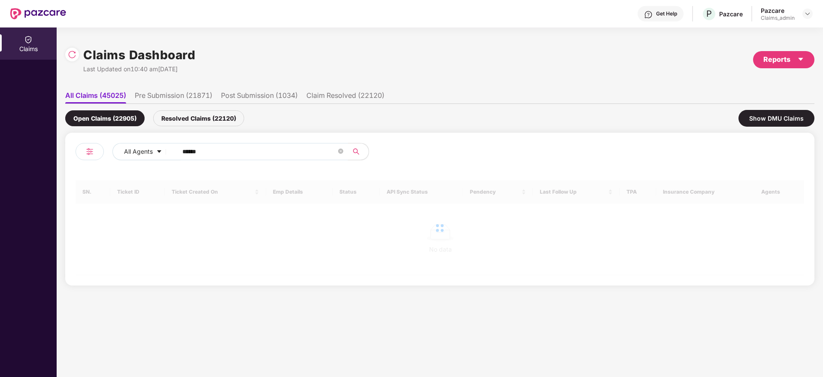
click at [183, 151] on input "******" at bounding box center [259, 151] width 154 height 13
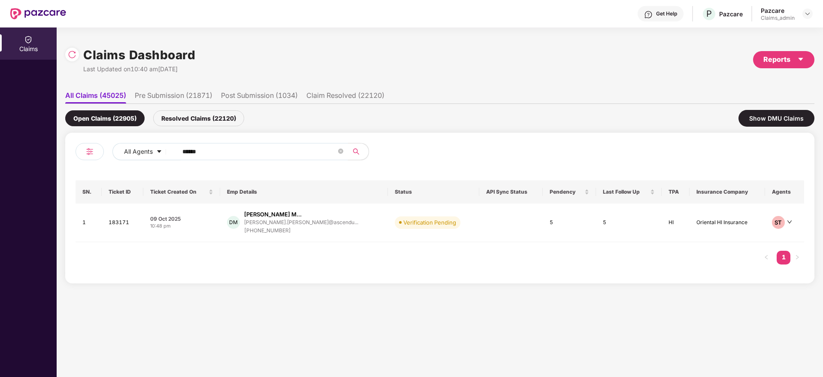
type input "******"
click at [204, 220] on div "09 Oct 2025" at bounding box center [181, 218] width 63 height 7
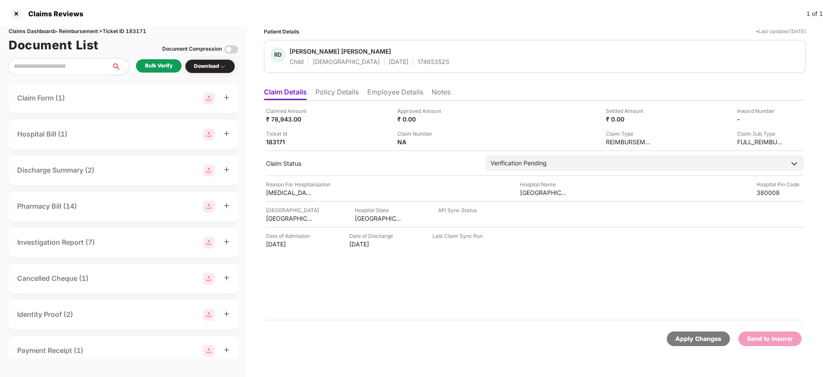
click at [156, 65] on div "Bulk Verify" at bounding box center [158, 66] width 27 height 8
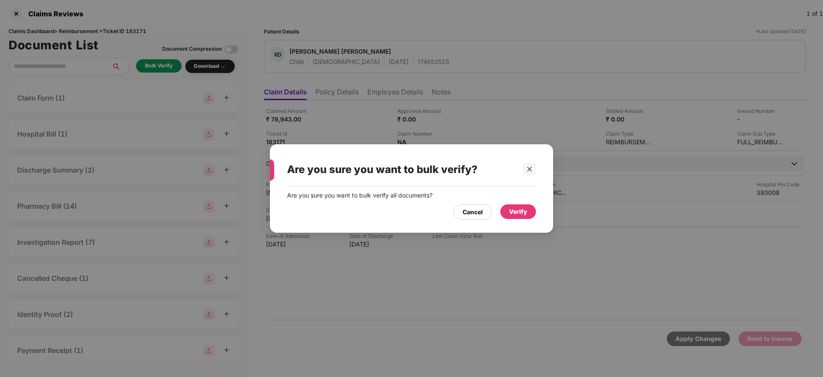
click at [521, 208] on div "Verify" at bounding box center [518, 211] width 18 height 9
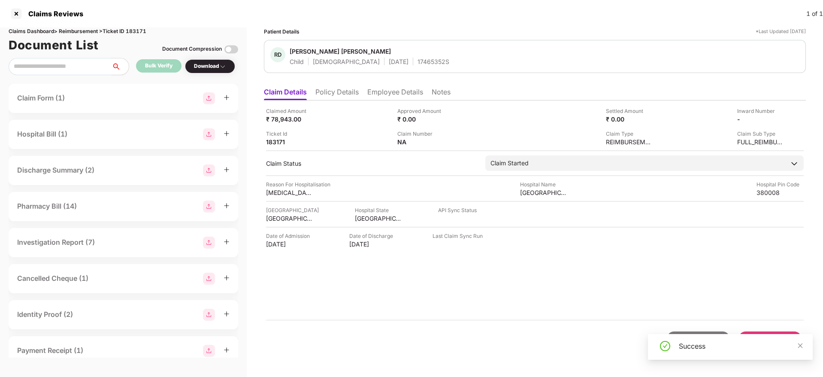
click at [218, 65] on div "Download" at bounding box center [210, 66] width 32 height 8
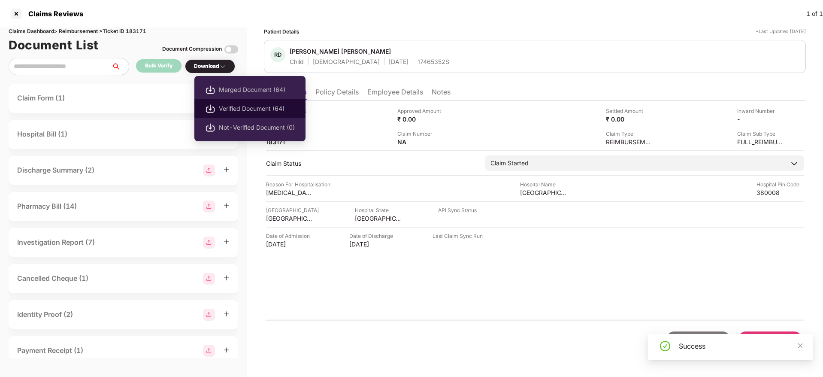
click at [223, 109] on span "Verified Document (64)" at bounding box center [257, 108] width 76 height 9
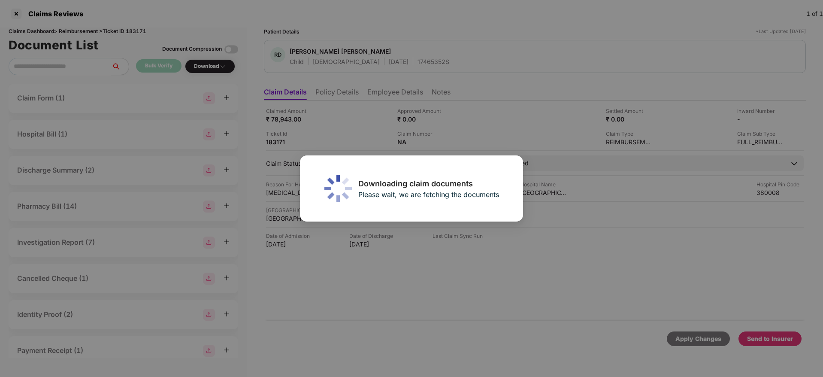
click at [415, 137] on div "Downloading claim documents Please wait, we are fetching the documents" at bounding box center [411, 188] width 823 height 377
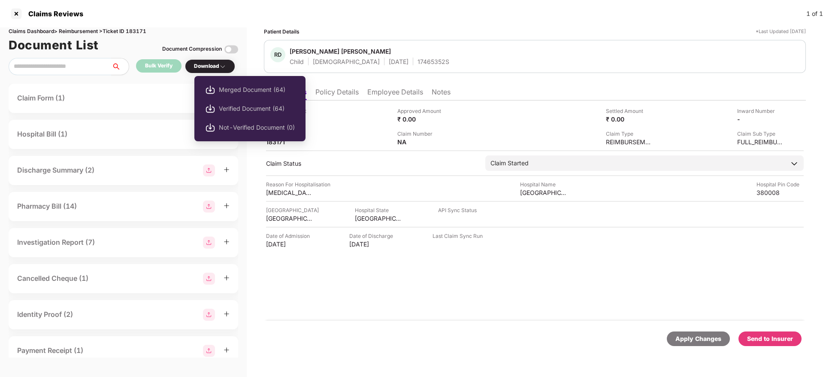
click at [218, 72] on div "Merged Document (64) Verified Document (64) Not-Verified Document (0)" at bounding box center [249, 109] width 111 height 74
click at [233, 105] on span "Verified Document (64)" at bounding box center [257, 108] width 76 height 9
click at [204, 63] on div "Download" at bounding box center [210, 66] width 32 height 8
click at [207, 68] on div "Download" at bounding box center [210, 66] width 32 height 8
click at [243, 109] on span "Verified Document (64)" at bounding box center [257, 108] width 76 height 9
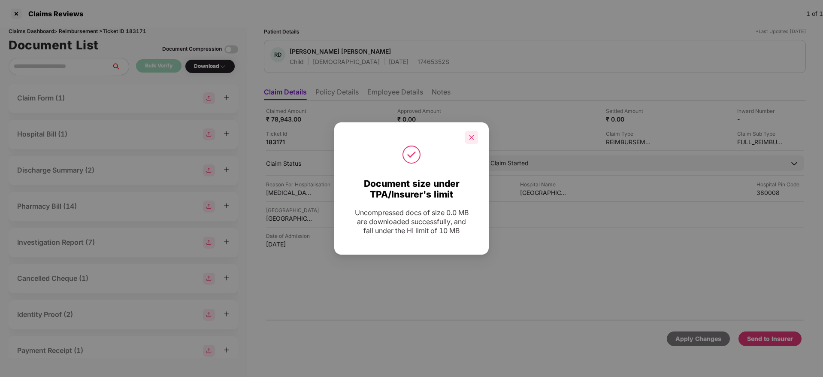
click at [467, 139] on div at bounding box center [471, 137] width 13 height 13
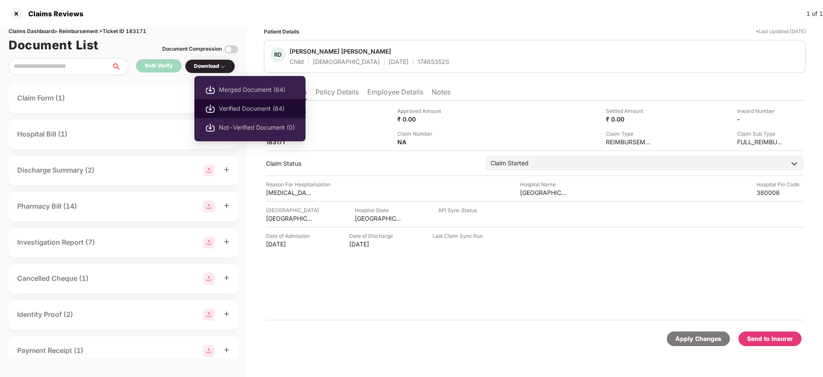
click at [230, 108] on span "Verified Document (64)" at bounding box center [257, 108] width 76 height 9
click at [215, 68] on div "Download" at bounding box center [210, 66] width 32 height 8
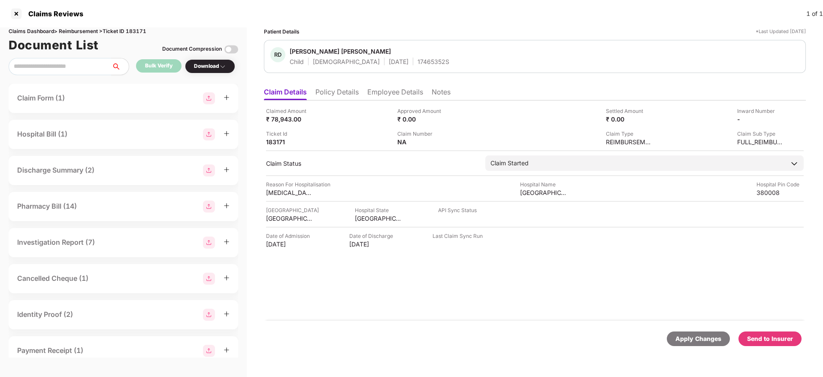
click at [215, 68] on div "Download" at bounding box center [210, 66] width 32 height 8
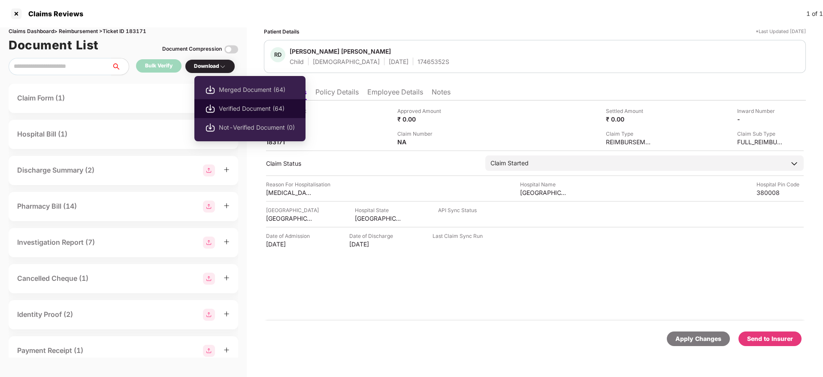
click at [229, 111] on span "Verified Document (64)" at bounding box center [257, 108] width 76 height 9
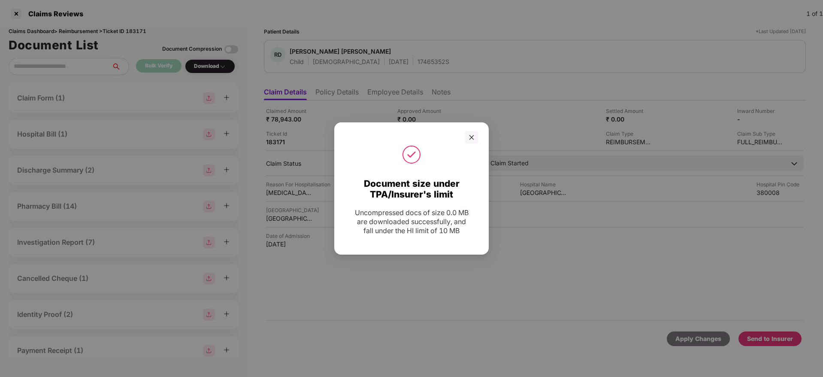
click at [471, 137] on div "Document size under TPA/Insurer's limit Uncompressed docs of size 0.0 MB are do…" at bounding box center [411, 188] width 823 height 377
click at [469, 137] on div "Document size under TPA/Insurer's limit Uncompressed docs of size 0.0 MB are do…" at bounding box center [411, 188] width 823 height 377
click at [470, 133] on div "Document size under TPA/Insurer's limit Uncompressed docs of size 0.0 MB are do…" at bounding box center [411, 188] width 823 height 377
click at [468, 133] on div "Document size under TPA/Insurer's limit Uncompressed docs of size 0.0 MB are do…" at bounding box center [411, 188] width 823 height 377
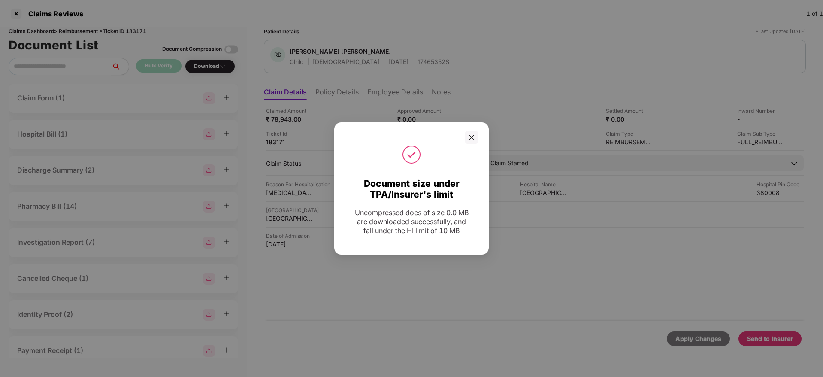
click at [470, 136] on div "Document size under TPA/Insurer's limit Uncompressed docs of size 0.0 MB are do…" at bounding box center [411, 188] width 823 height 377
drag, startPoint x: 470, startPoint y: 136, endPoint x: 478, endPoint y: 139, distance: 8.7
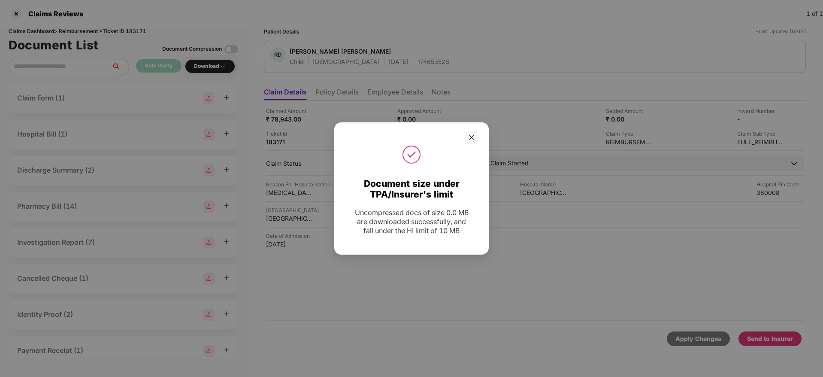
click at [478, 139] on div "Document size under TPA/Insurer's limit Uncompressed docs of size 0.0 MB are do…" at bounding box center [411, 188] width 823 height 377
drag, startPoint x: 478, startPoint y: 139, endPoint x: 473, endPoint y: 136, distance: 5.2
click at [473, 136] on div "Document size under TPA/Insurer's limit Uncompressed docs of size 0.0 MB are do…" at bounding box center [411, 188] width 823 height 377
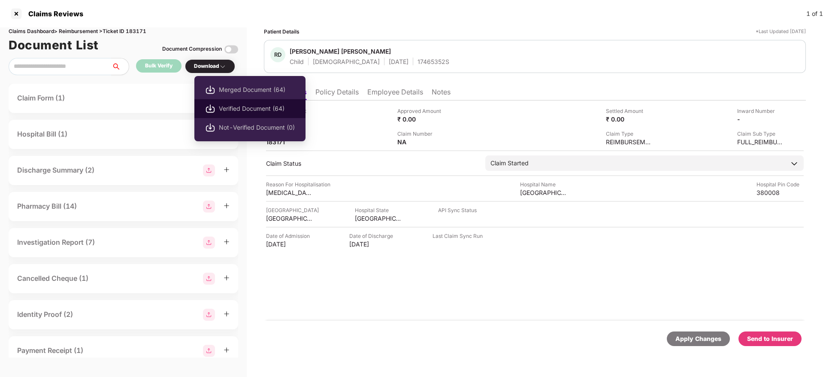
click at [239, 108] on span "Verified Document (64)" at bounding box center [257, 108] width 76 height 9
click at [221, 63] on img at bounding box center [222, 66] width 7 height 7
click at [233, 84] on li "Merged Document (64)" at bounding box center [249, 89] width 111 height 19
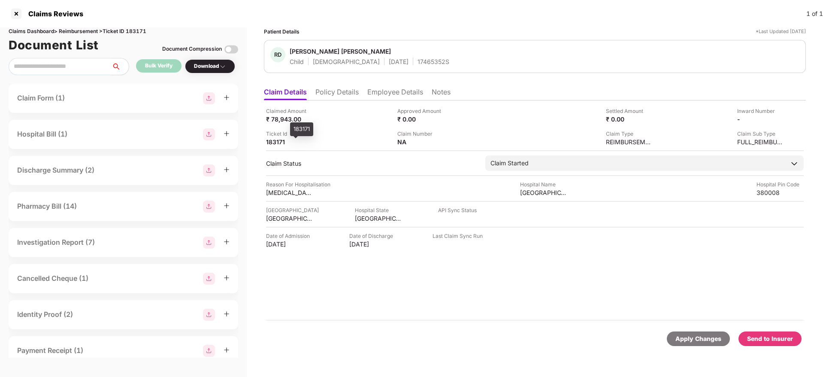
click at [276, 142] on div "183171" at bounding box center [289, 142] width 47 height 8
copy div "183171"
click at [276, 142] on div "183171" at bounding box center [289, 142] width 47 height 8
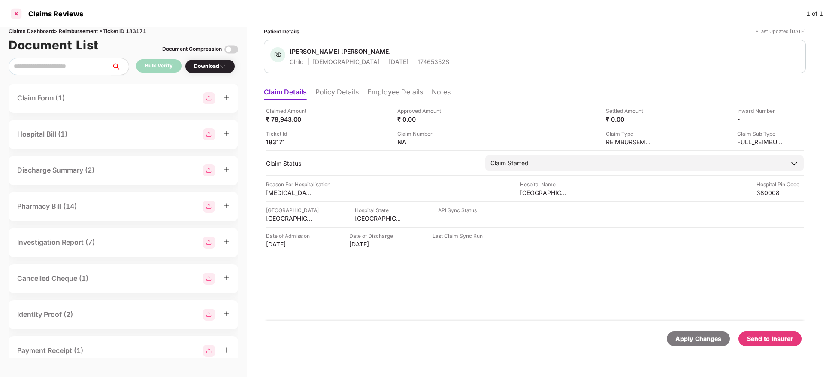
click at [15, 14] on div at bounding box center [16, 14] width 14 height 14
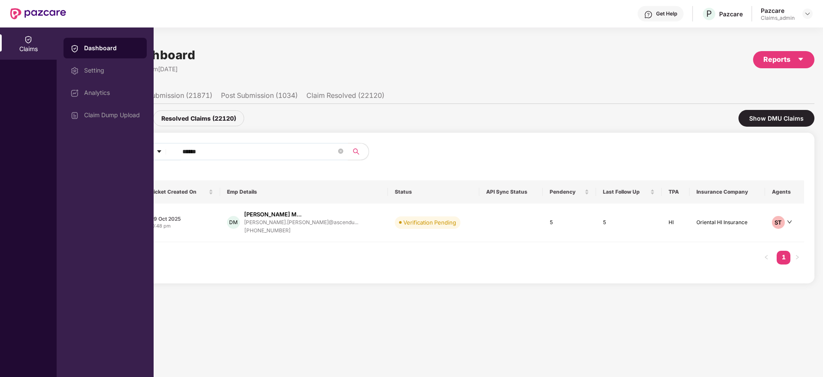
click at [235, 147] on input "******" at bounding box center [259, 151] width 154 height 13
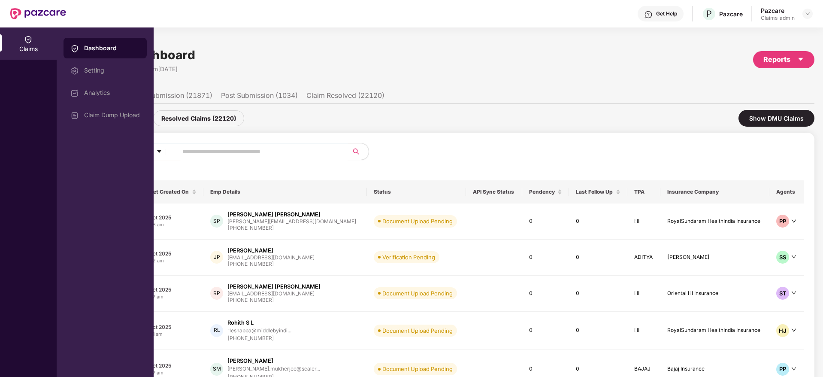
click at [27, 35] on img at bounding box center [28, 39] width 9 height 9
click at [24, 42] on img at bounding box center [28, 39] width 9 height 9
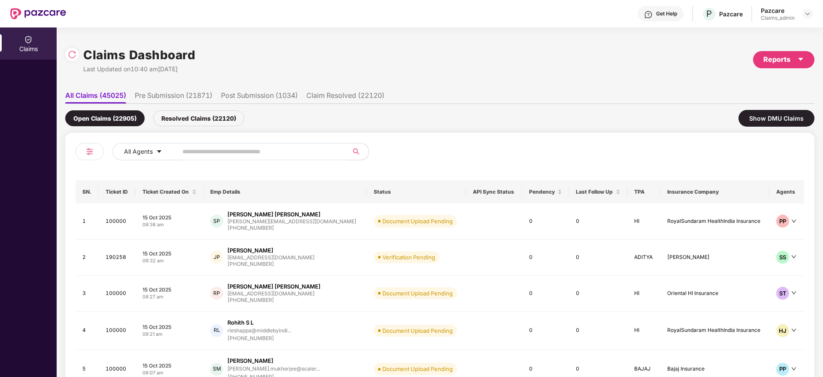
click at [221, 154] on input "text" at bounding box center [259, 151] width 154 height 13
paste input "******"
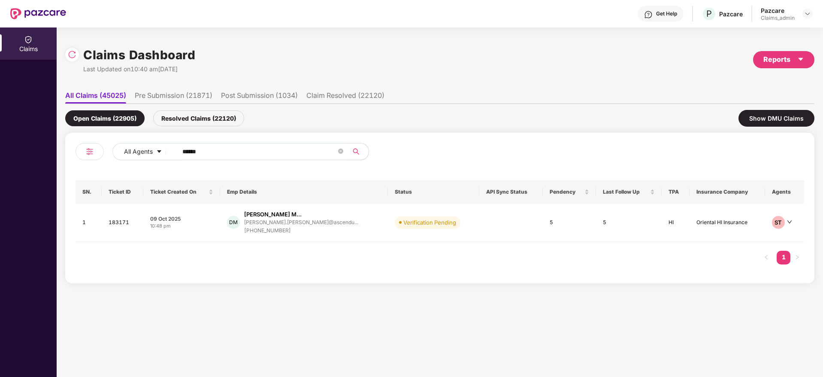
type input "******"
click at [206, 226] on div "10:48 pm" at bounding box center [181, 225] width 63 height 7
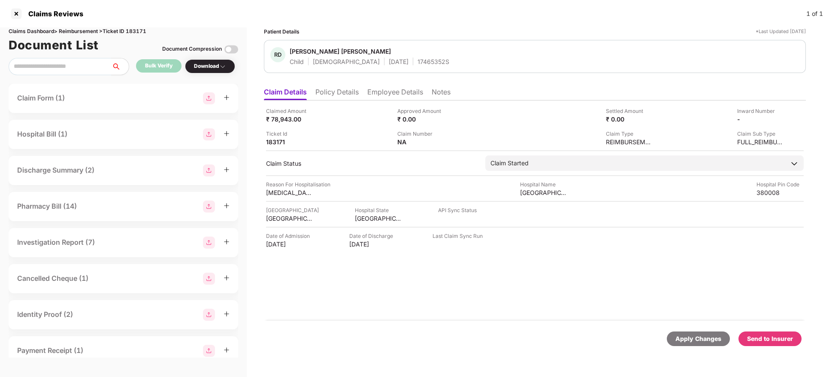
click at [230, 52] on img at bounding box center [231, 49] width 14 height 14
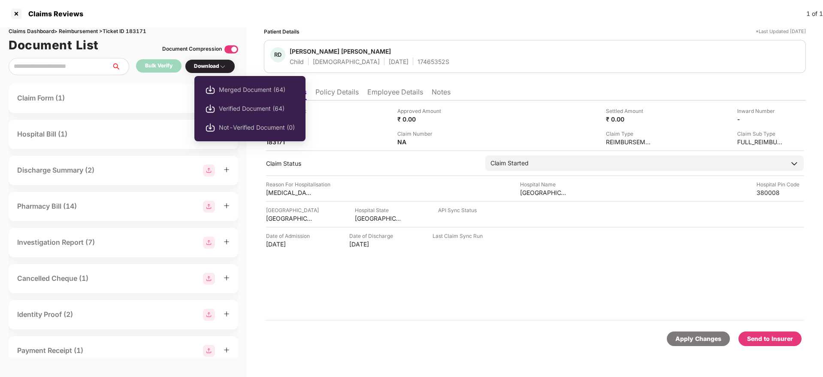
click at [216, 69] on div "Download" at bounding box center [210, 66] width 32 height 8
click at [235, 108] on span "Verified Document (64)" at bounding box center [257, 108] width 76 height 9
click at [247, 114] on li "Verified Document (64)" at bounding box center [249, 108] width 111 height 19
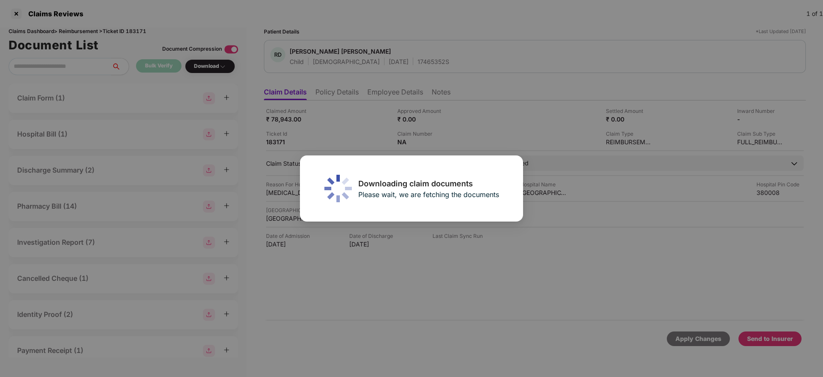
click at [247, 114] on div "Downloading claim documents Please wait, we are fetching the documents" at bounding box center [411, 188] width 823 height 377
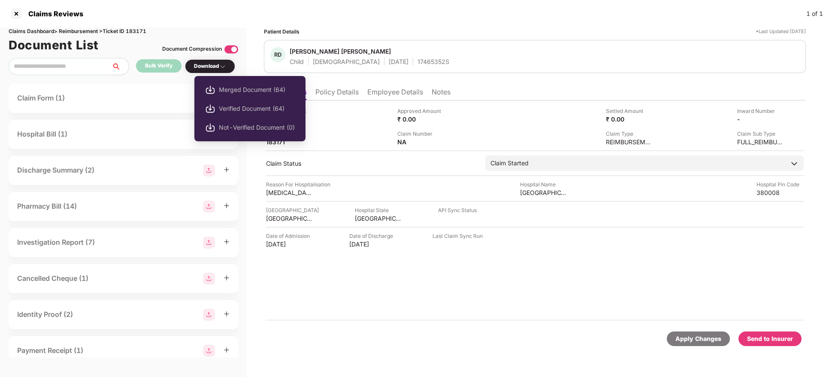
click at [224, 68] on img at bounding box center [222, 66] width 7 height 7
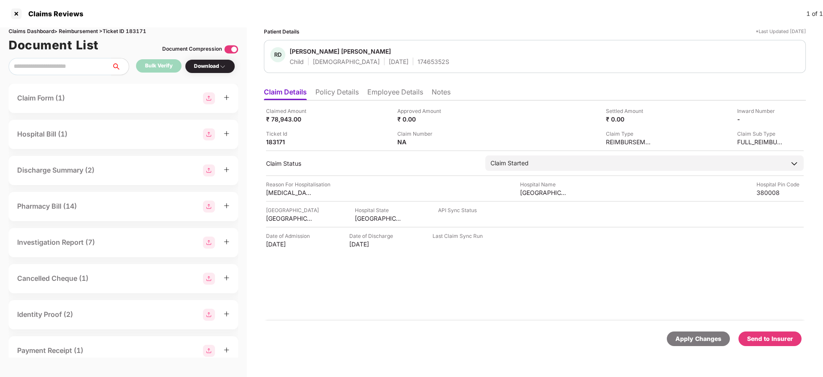
click at [753, 340] on div "Send to Insurer" at bounding box center [770, 338] width 46 height 9
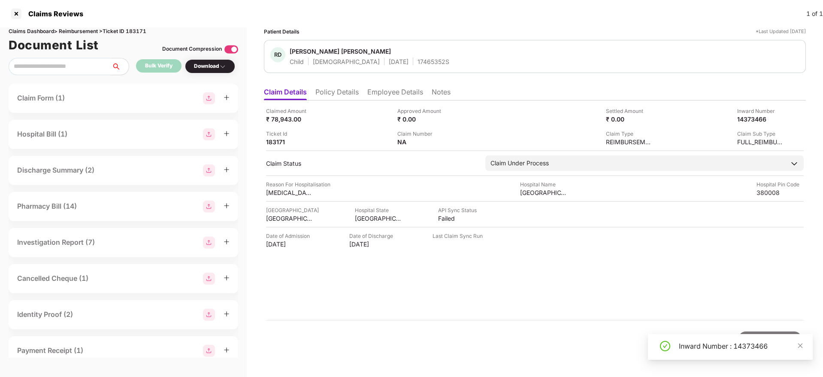
click at [703, 349] on div "Inward Number : 14373466" at bounding box center [741, 346] width 124 height 10
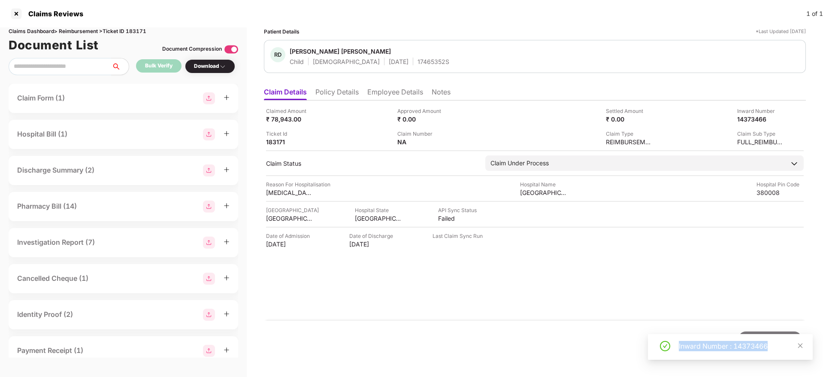
copy div "Inward Number : 14373466"
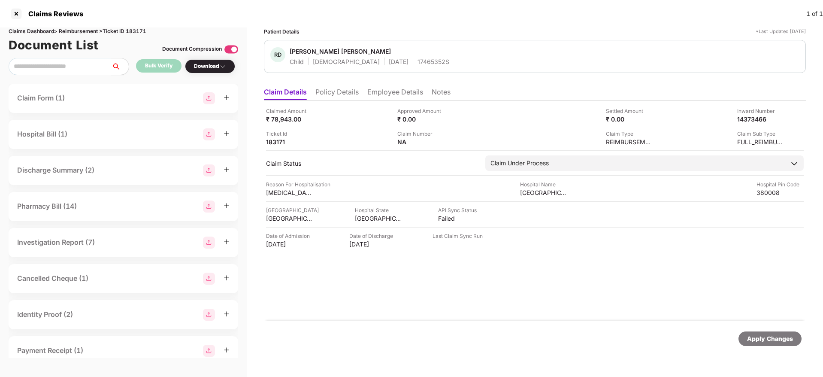
click at [337, 93] on li "Policy Details" at bounding box center [336, 94] width 43 height 12
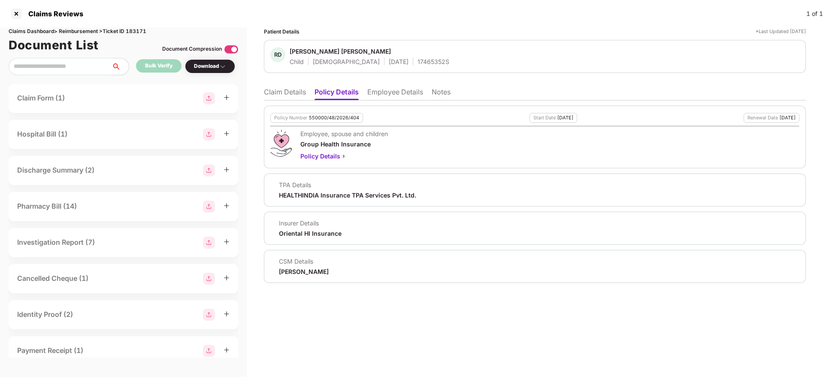
click at [287, 91] on li "Claim Details" at bounding box center [285, 94] width 42 height 12
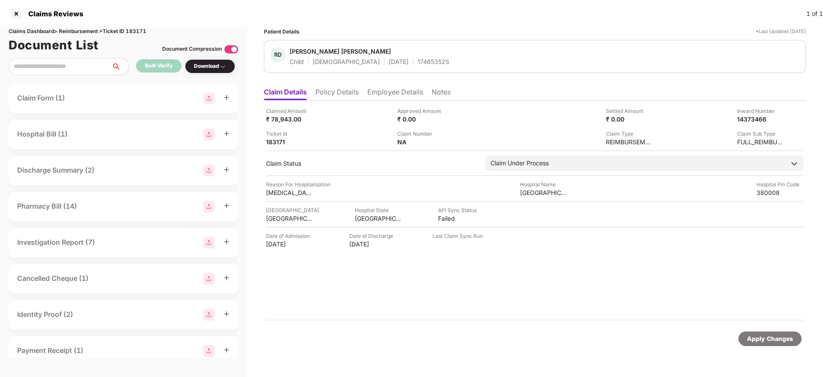
click at [327, 91] on li "Policy Details" at bounding box center [336, 94] width 43 height 12
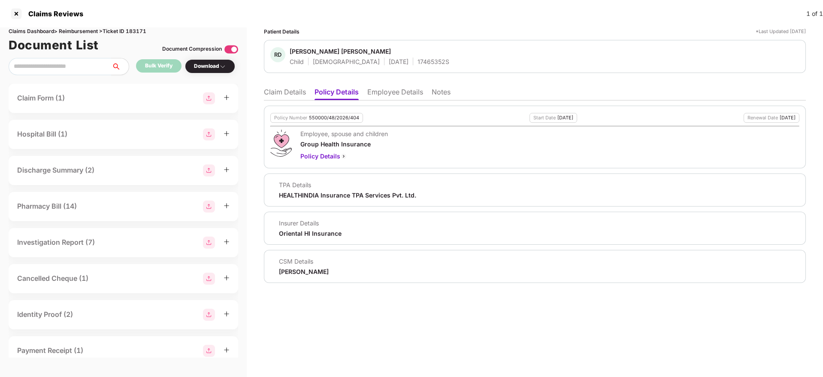
click at [289, 93] on li "Claim Details" at bounding box center [285, 94] width 42 height 12
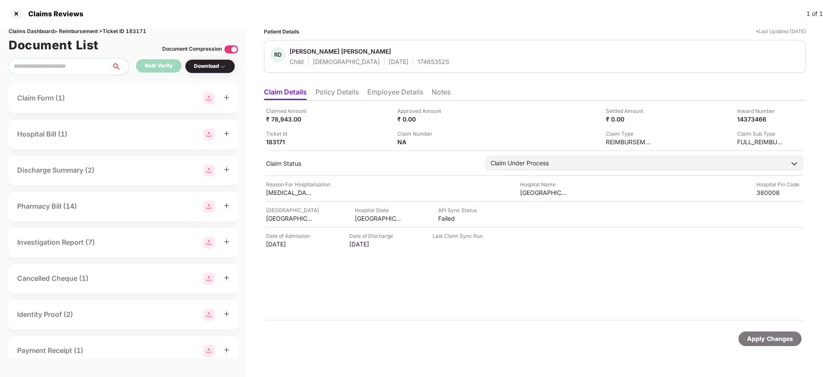
click at [349, 93] on li "Policy Details" at bounding box center [336, 94] width 43 height 12
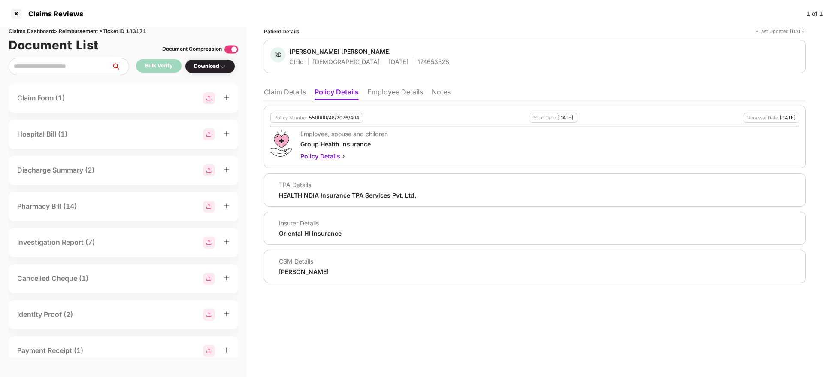
click at [285, 91] on li "Claim Details" at bounding box center [285, 94] width 42 height 12
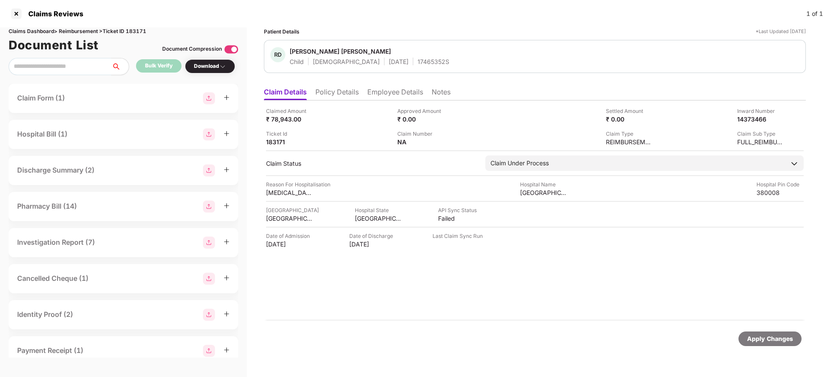
click at [418, 61] on div "17465352S" at bounding box center [434, 62] width 32 height 8
copy div "17465352S"
click at [740, 118] on div "14373466" at bounding box center [751, 119] width 47 height 8
copy div "14373466"
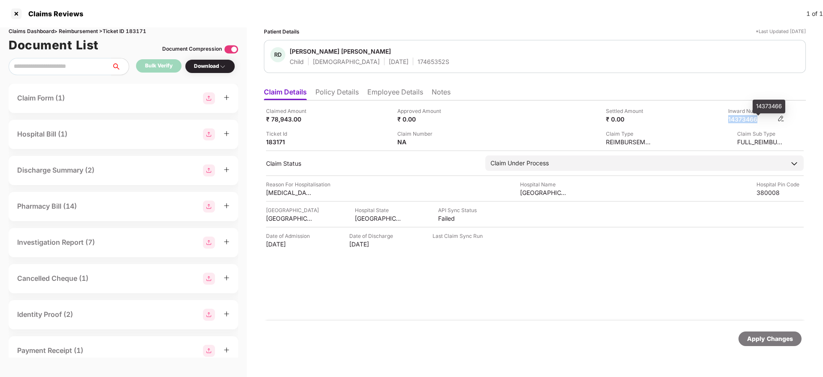
click at [740, 118] on div "14373466" at bounding box center [751, 119] width 47 height 8
drag, startPoint x: 9, startPoint y: 8, endPoint x: 21, endPoint y: 12, distance: 12.9
click at [21, 12] on div "Claims Reviews 1 of 1" at bounding box center [411, 13] width 823 height 27
click at [21, 12] on div at bounding box center [16, 14] width 14 height 14
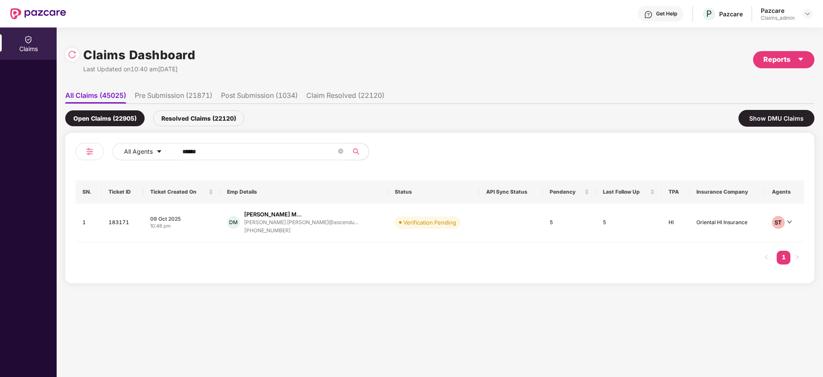
click at [212, 146] on input "******" at bounding box center [259, 151] width 154 height 13
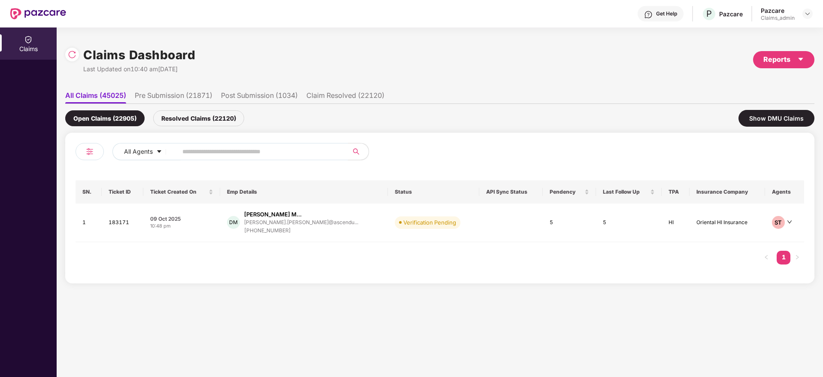
paste input "*******"
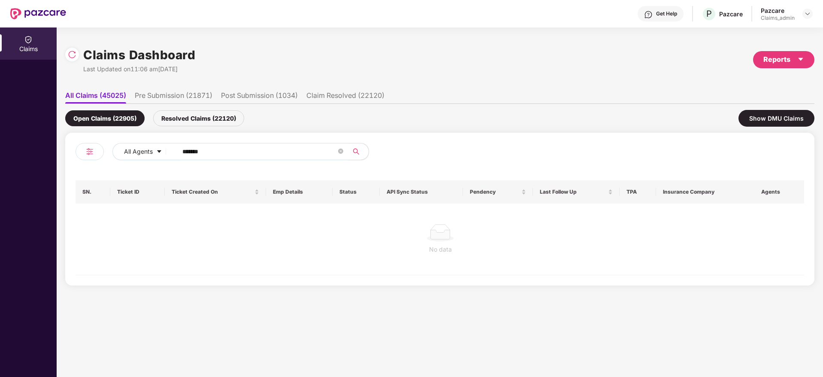
click at [186, 152] on input "*******" at bounding box center [259, 151] width 154 height 13
click at [186, 152] on input "******" at bounding box center [259, 151] width 154 height 13
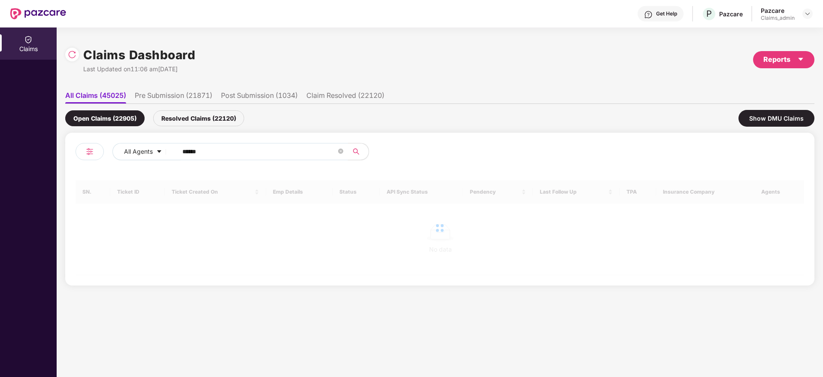
type input "******"
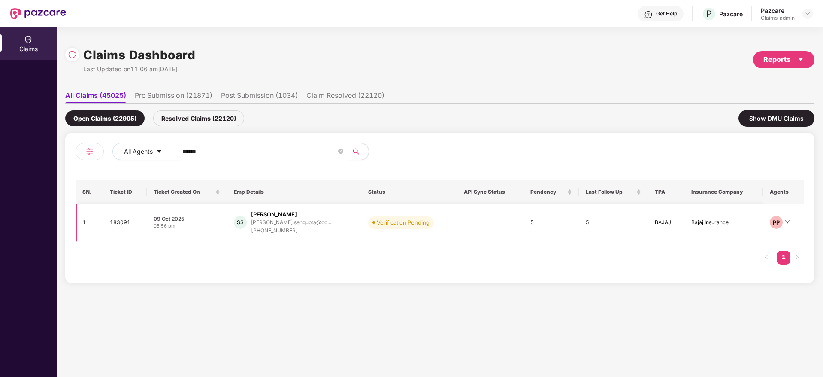
click at [202, 221] on div "09 Oct 2025" at bounding box center [187, 218] width 67 height 7
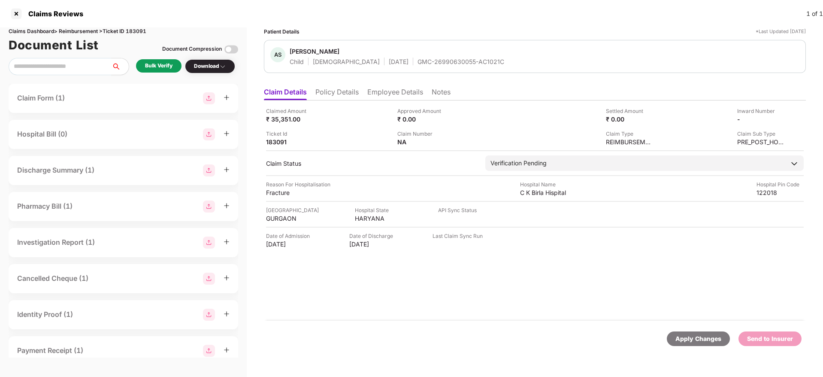
click at [167, 68] on div "Bulk Verify" at bounding box center [158, 66] width 27 height 8
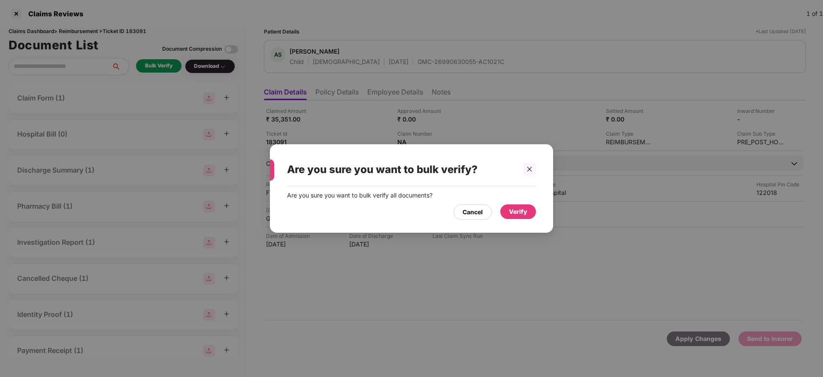
click at [519, 206] on div "Verify" at bounding box center [518, 211] width 36 height 15
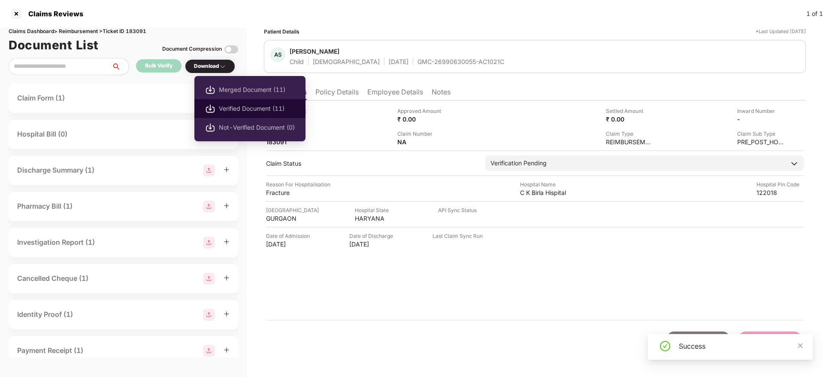
click at [243, 101] on li "Verified Document (11)" at bounding box center [249, 108] width 111 height 19
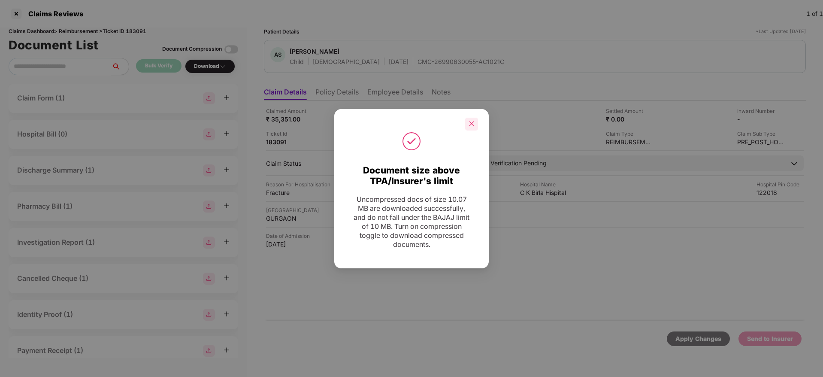
click at [471, 123] on icon "close" at bounding box center [472, 124] width 6 height 6
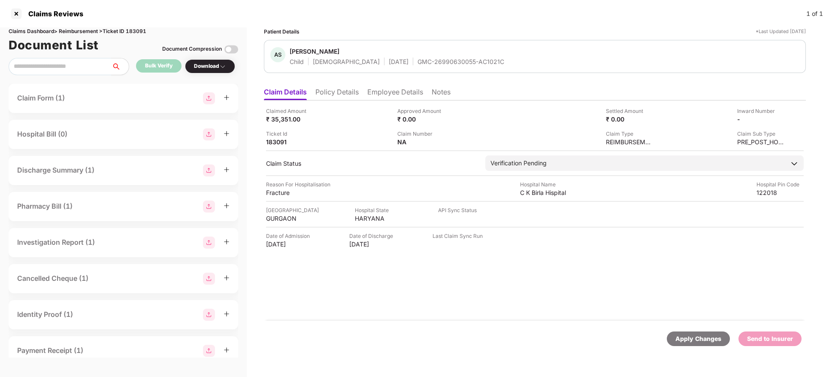
click at [343, 93] on li "Policy Details" at bounding box center [336, 94] width 43 height 12
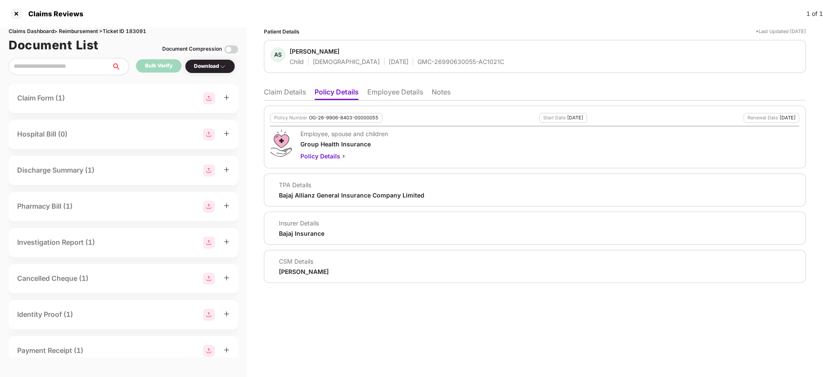
click at [277, 92] on li "Claim Details" at bounding box center [285, 94] width 42 height 12
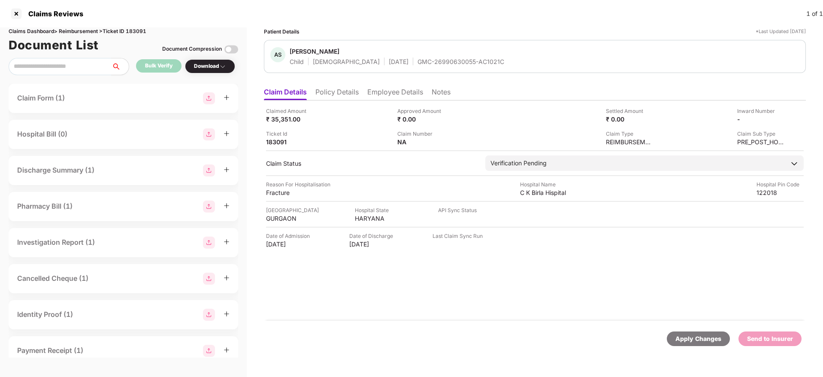
click at [418, 64] on div "GMC-26990630055-AC1021C" at bounding box center [461, 62] width 87 height 8
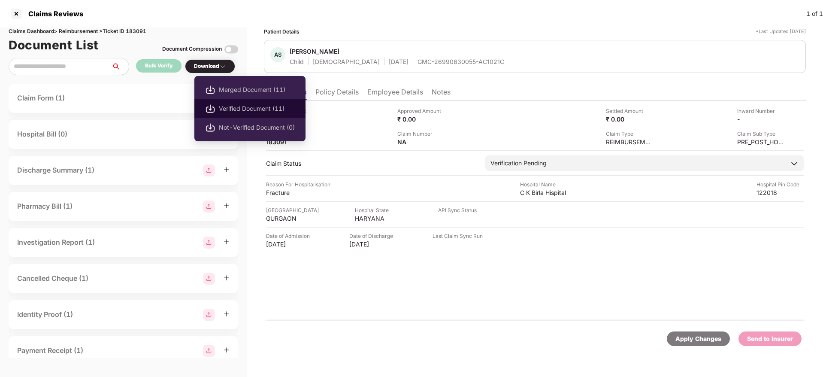
click at [237, 109] on span "Verified Document (11)" at bounding box center [257, 108] width 76 height 9
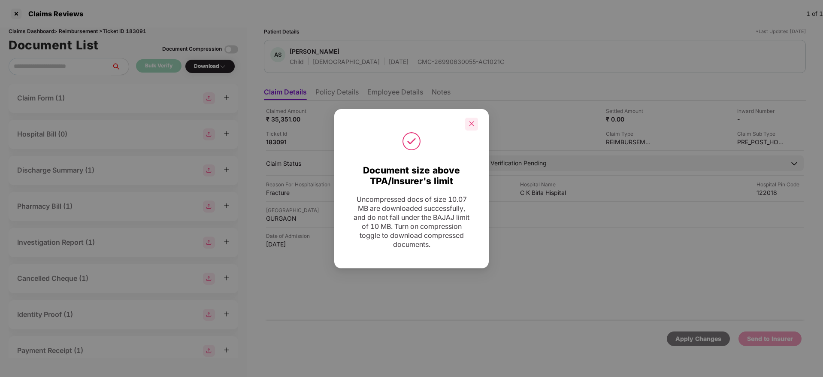
click at [468, 118] on div at bounding box center [471, 124] width 13 height 13
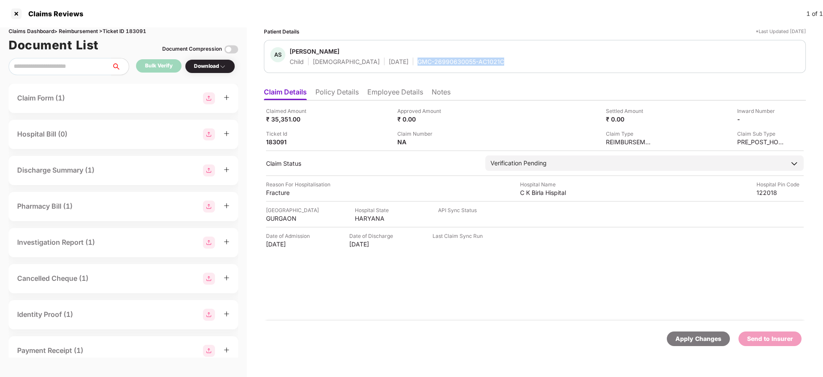
drag, startPoint x: 388, startPoint y: 61, endPoint x: 497, endPoint y: 59, distance: 108.6
click at [497, 59] on div "AS Aarini Sengupta Child Female 11 Sept 2018 GMC-26990630055-AC1021C" at bounding box center [534, 56] width 529 height 18
copy div "GMC-26990630055-AC1021C"
click at [497, 268] on div "Claimed Amount ₹ 35,351.00 Approved Amount ₹ 0.00 Settled Amount ₹ 0.00 Inward …" at bounding box center [535, 210] width 542 height 220
click at [781, 118] on img at bounding box center [781, 118] width 7 height 7
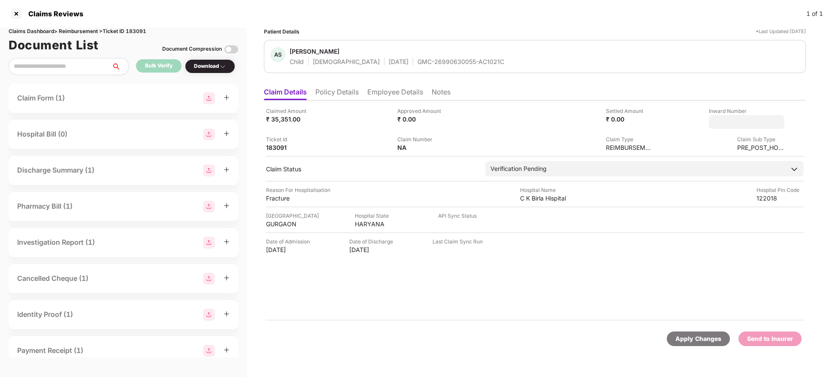
type input "**********"
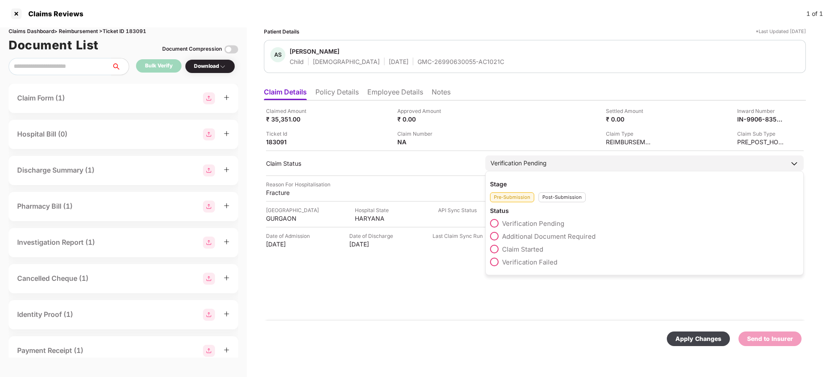
click at [552, 203] on div "Stage Pre-Submission Post-Submission Status Verification Pending Additional Doc…" at bounding box center [644, 223] width 318 height 104
drag, startPoint x: 553, startPoint y: 190, endPoint x: 549, endPoint y: 197, distance: 8.3
click at [549, 197] on div "Pre-Submission Post-Submission" at bounding box center [644, 195] width 309 height 14
click at [549, 197] on div "Post-Submission" at bounding box center [562, 197] width 47 height 10
click at [512, 235] on span "Claim Under Process" at bounding box center [534, 236] width 65 height 8
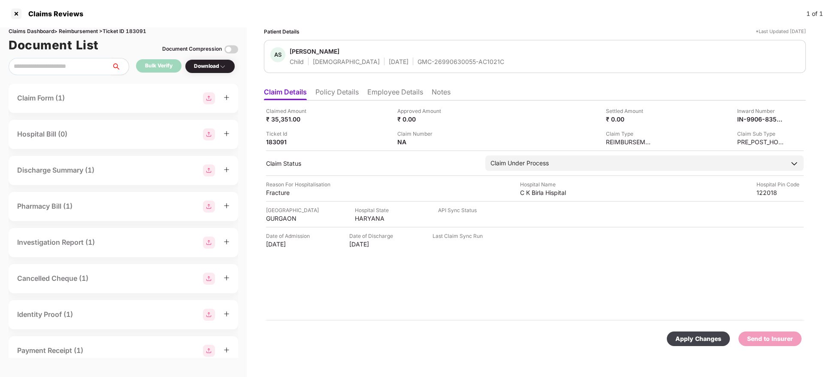
click at [694, 337] on div "Apply Changes" at bounding box center [699, 338] width 46 height 9
click at [338, 91] on li "Policy Details" at bounding box center [336, 94] width 43 height 12
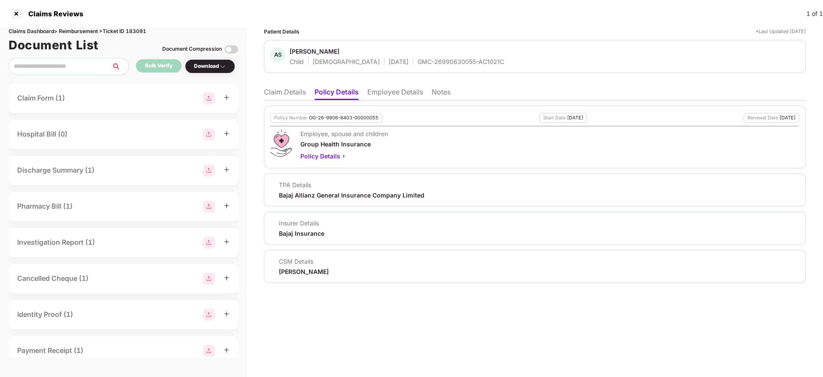
click at [288, 91] on li "Claim Details" at bounding box center [285, 94] width 42 height 12
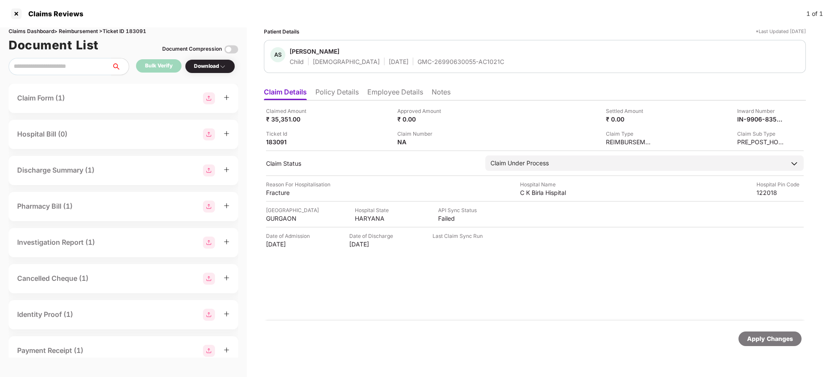
click at [736, 122] on div "Inward Number IN-9906-8351352" at bounding box center [722, 115] width 125 height 16
copy div "IN-9906-8351352"
click at [736, 122] on div "Inward Number IN-9906-8351352" at bounding box center [722, 115] width 125 height 16
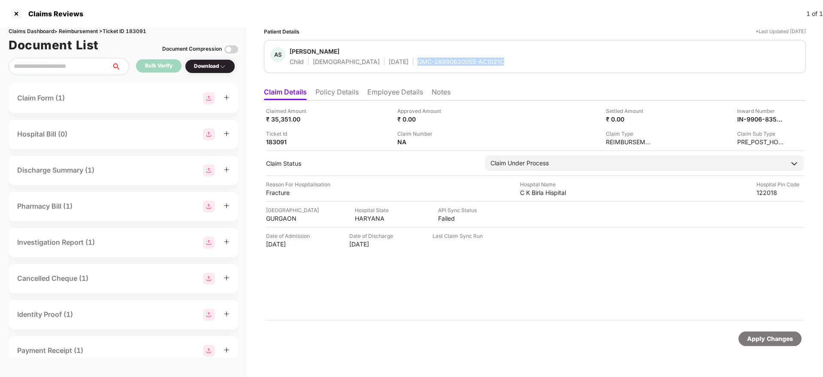
drag, startPoint x: 386, startPoint y: 60, endPoint x: 522, endPoint y: 65, distance: 136.2
click at [522, 65] on div "AS Aarini Sengupta Child Female 11 Sept 2018 GMC-26990630055-AC1021C" at bounding box center [534, 56] width 529 height 18
copy div "GMC-26990630055-AC1021C"
click at [18, 9] on div at bounding box center [16, 14] width 14 height 14
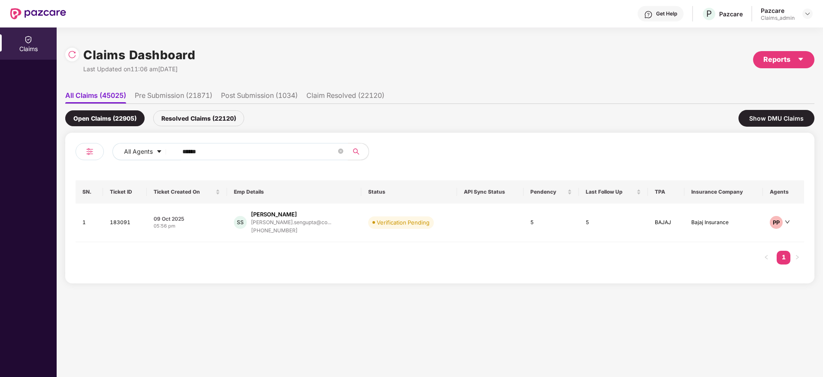
click at [194, 154] on input "******" at bounding box center [259, 151] width 154 height 13
paste input "*******"
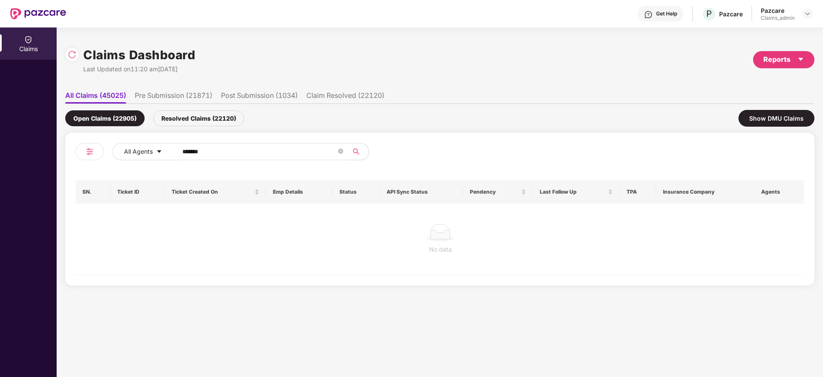
click at [187, 152] on input "*******" at bounding box center [259, 151] width 154 height 13
click at [187, 152] on input "******" at bounding box center [259, 151] width 154 height 13
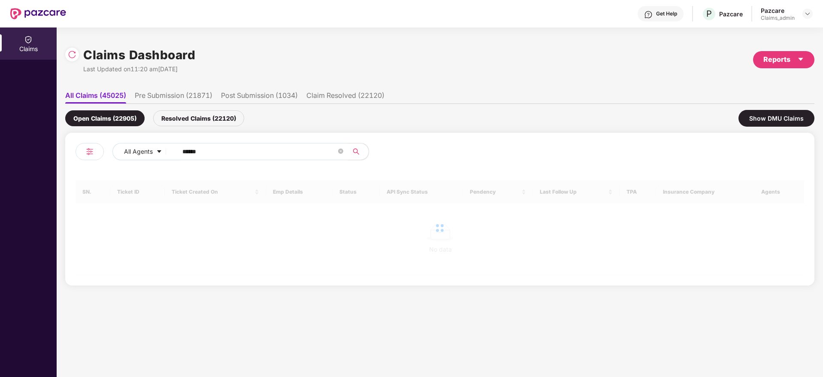
click at [187, 152] on input "******" at bounding box center [259, 151] width 154 height 13
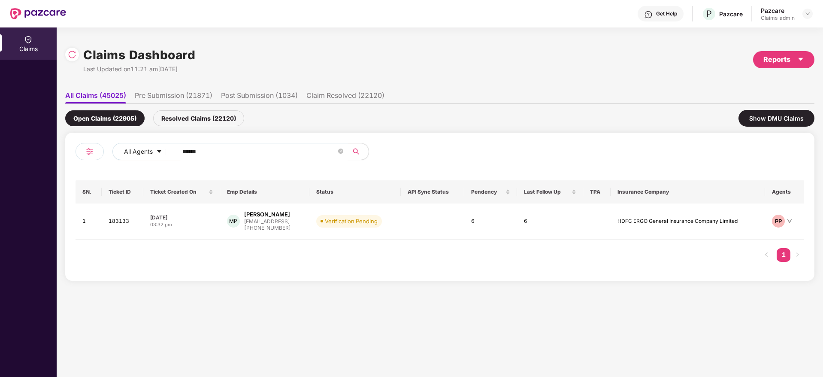
type input "******"
click at [202, 218] on div "08 Oct 2025" at bounding box center [181, 217] width 63 height 7
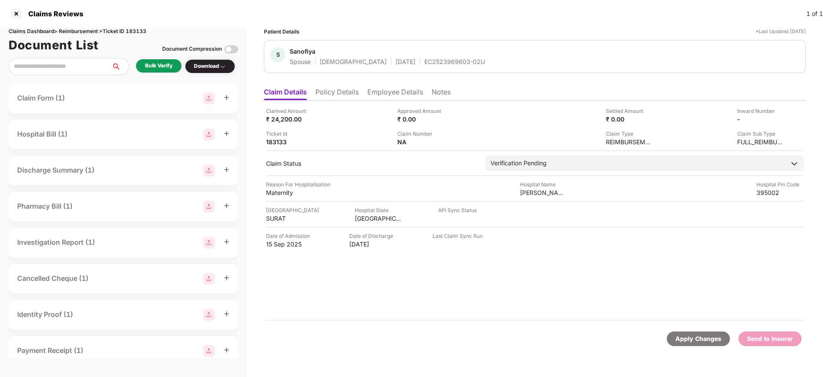
drag, startPoint x: 159, startPoint y: 58, endPoint x: 159, endPoint y: 63, distance: 5.2
click at [159, 63] on div "Claims Dashboard > Reimbursement > Ticket ID 183133 Document List Document Comp…" at bounding box center [123, 201] width 247 height 349
click at [159, 63] on div "Bulk Verify" at bounding box center [158, 66] width 27 height 8
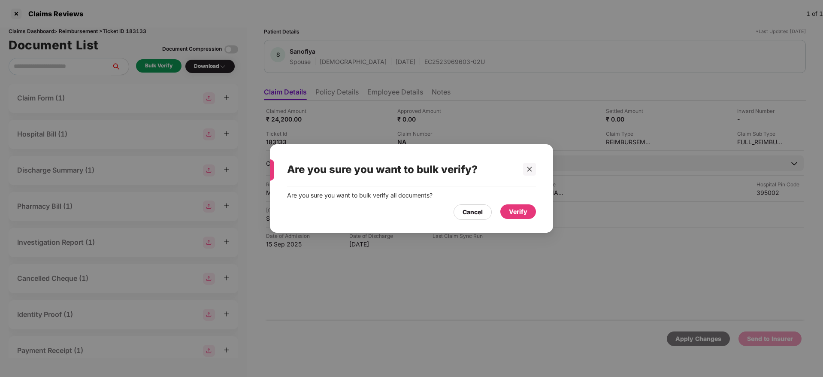
click at [516, 212] on div "Verify" at bounding box center [518, 211] width 18 height 9
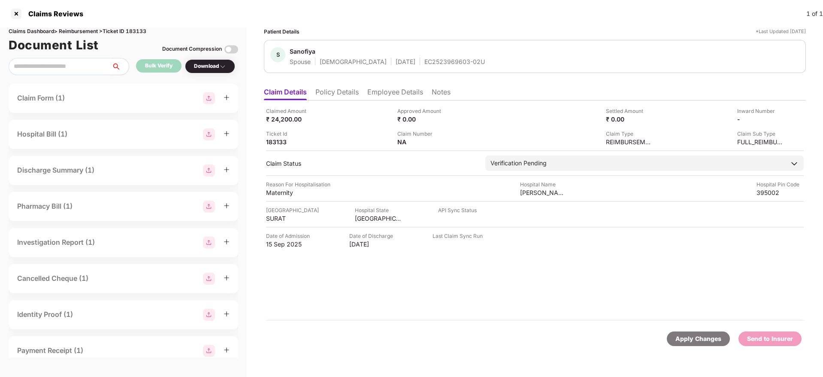
click at [329, 92] on li "Policy Details" at bounding box center [336, 94] width 43 height 12
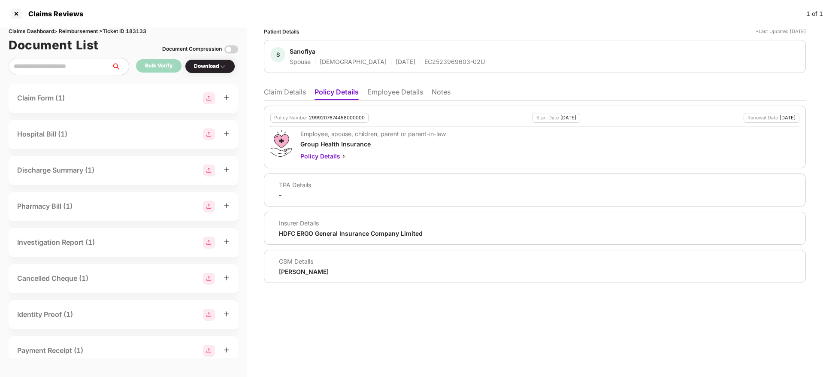
click at [278, 89] on li "Claim Details" at bounding box center [285, 94] width 42 height 12
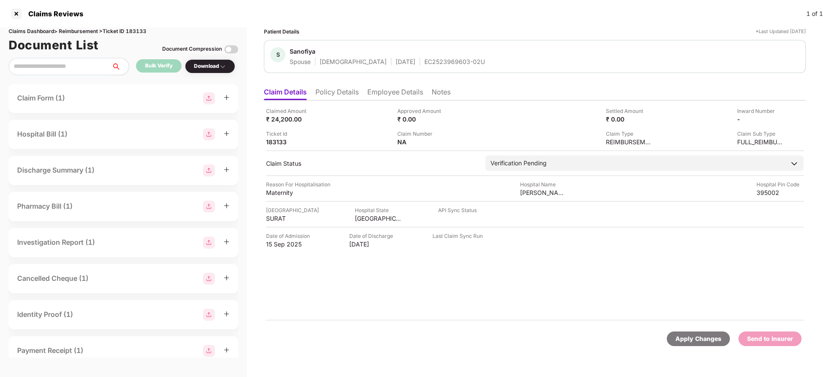
click at [424, 61] on div "EC2523969603-02U" at bounding box center [454, 62] width 61 height 8
copy div "EC2523969603-02U"
click at [396, 103] on div "Claimed Amount ₹ 24,200.00 Approved Amount ₹ 0.00 Settled Amount ₹ 0.00 Inward …" at bounding box center [535, 210] width 542 height 220
click at [395, 103] on div "Claimed Amount ₹ 24,200.00 Approved Amount ₹ 0.00 Settled Amount ₹ 0.00 Inward …" at bounding box center [535, 210] width 542 height 220
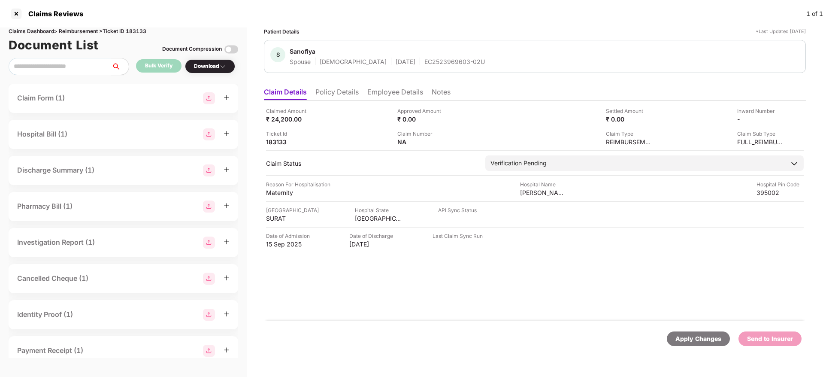
click at [393, 94] on li "Employee Details" at bounding box center [395, 94] width 56 height 12
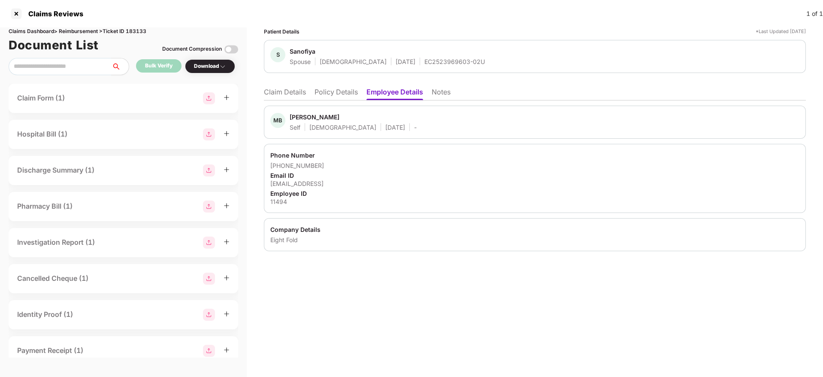
click at [272, 206] on div "Phone Number +919099069495 Email ID mpathan@eightfold.ai Employee ID 11494" at bounding box center [535, 178] width 542 height 69
copy div "11494"
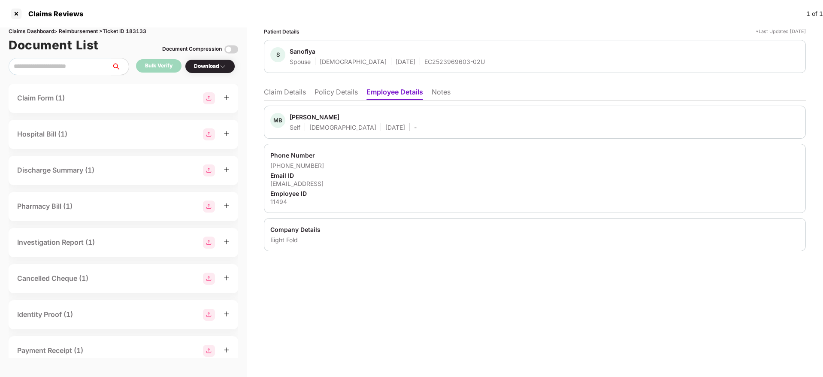
click at [292, 90] on li "Claim Details" at bounding box center [285, 94] width 42 height 12
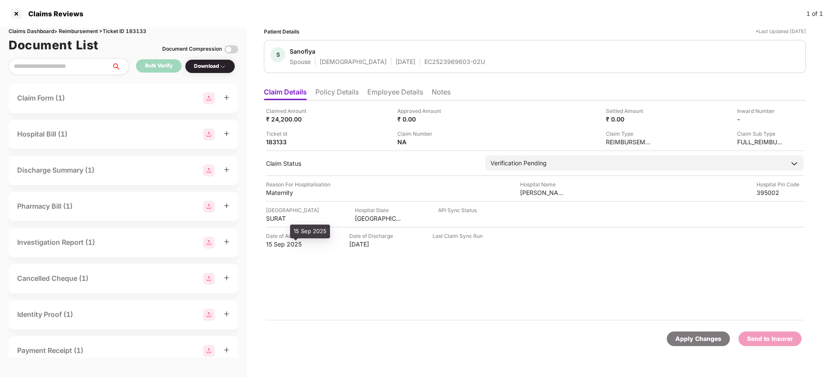
click at [276, 247] on div "15 Sep 2025" at bounding box center [289, 244] width 47 height 8
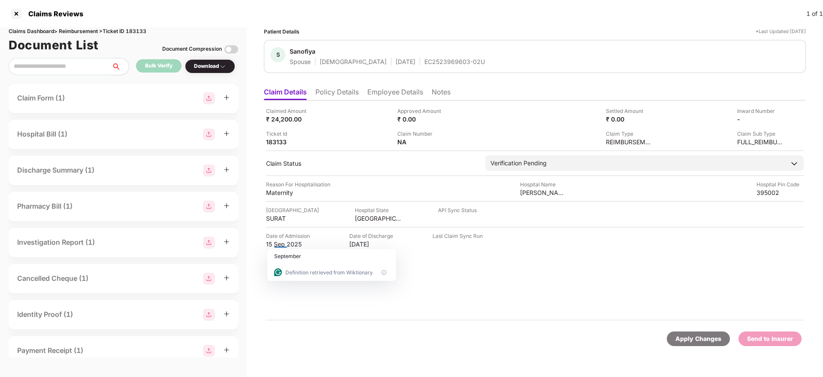
click at [335, 89] on li "Policy Details" at bounding box center [336, 94] width 43 height 12
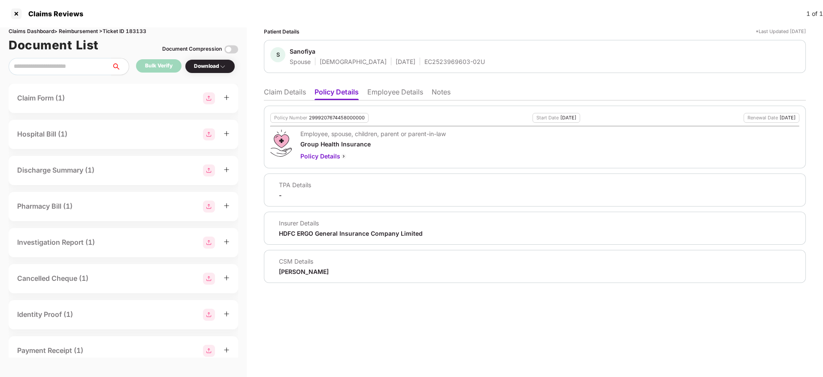
click at [297, 92] on li "Claim Details" at bounding box center [285, 94] width 42 height 12
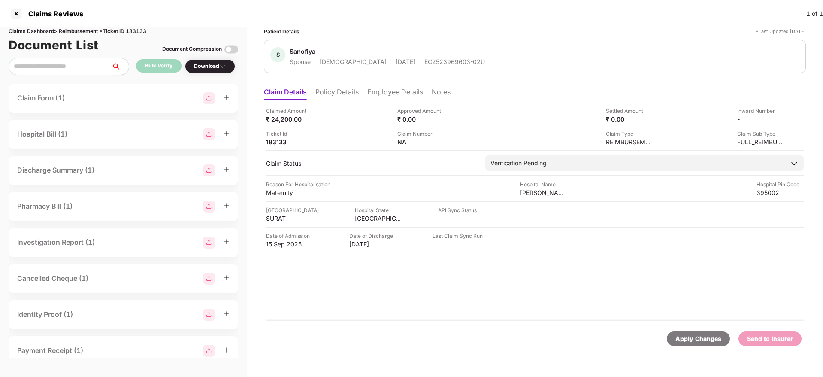
click at [424, 62] on div "EC2523969603-02U" at bounding box center [454, 62] width 61 height 8
drag, startPoint x: 284, startPoint y: 248, endPoint x: 283, endPoint y: 241, distance: 7.3
click at [283, 241] on div "Claimed Amount ₹ 24,200.00 Approved Amount ₹ 0.00 Settled Amount ₹ 0.00 Inward …" at bounding box center [535, 210] width 542 height 220
click at [283, 241] on div "15 Sep 2025" at bounding box center [289, 244] width 47 height 8
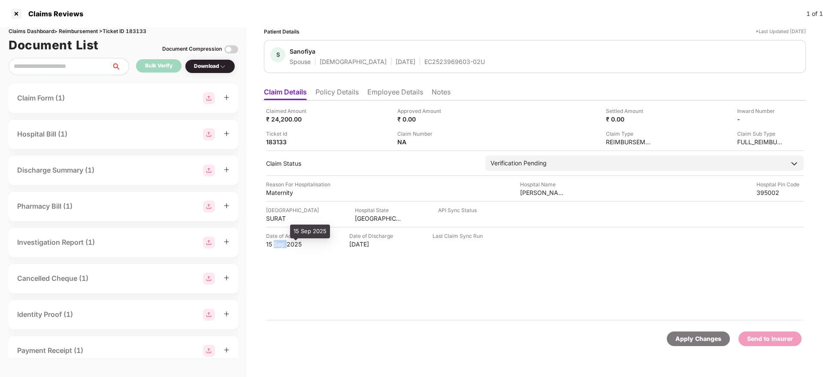
click at [283, 241] on div "15 Sep 2025" at bounding box center [289, 244] width 47 height 8
click at [276, 190] on div "Maternity" at bounding box center [289, 192] width 47 height 8
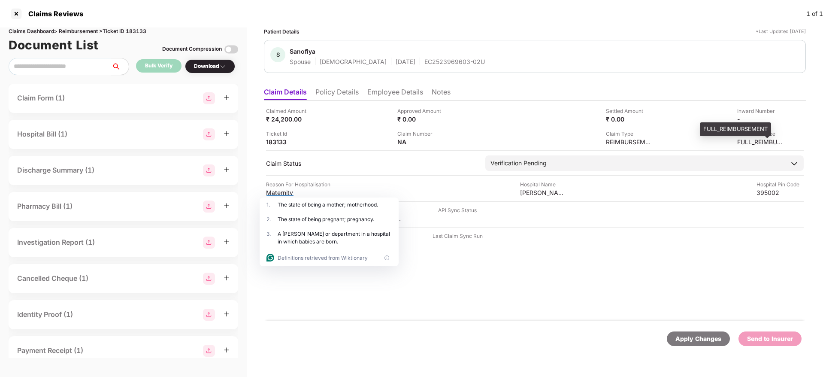
click at [754, 141] on div "FULL_REIMBURSEMENT" at bounding box center [760, 142] width 47 height 8
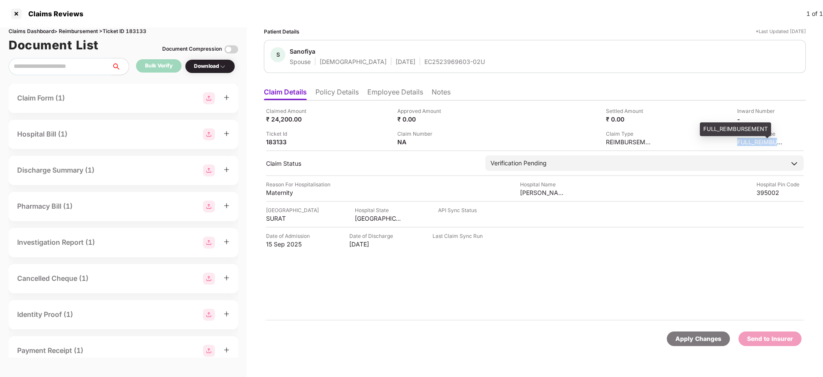
click at [754, 141] on div "FULL_REIMBURSEMENT" at bounding box center [760, 142] width 47 height 8
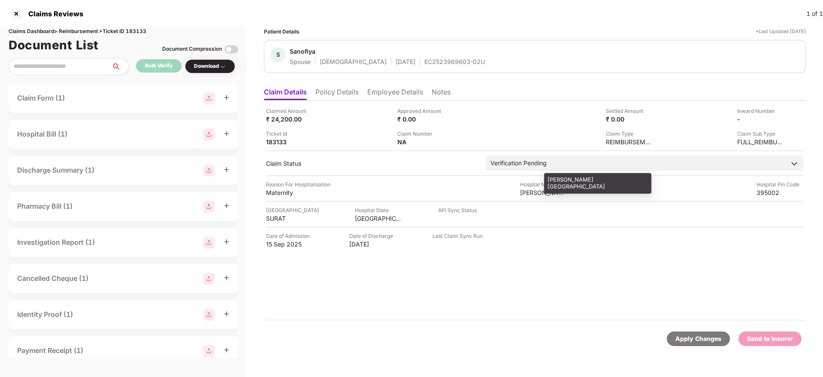
click at [526, 193] on div "Samol hospital" at bounding box center [543, 192] width 47 height 8
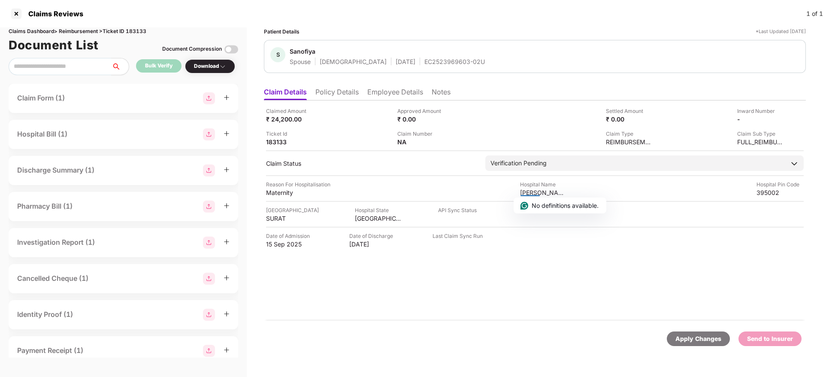
click at [765, 188] on div "Hospital Pin Code" at bounding box center [780, 184] width 47 height 8
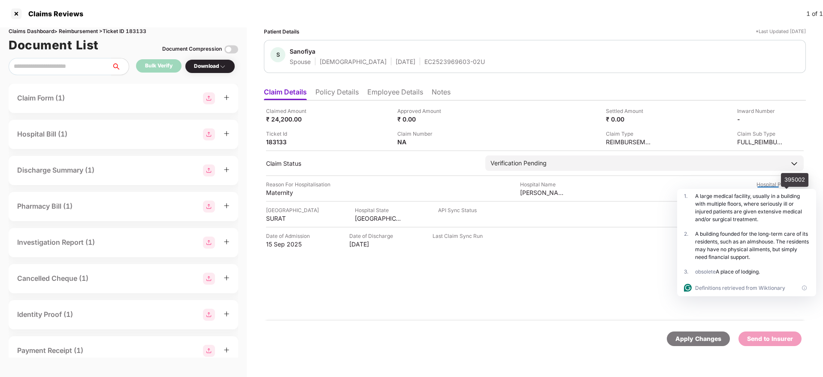
click at [767, 193] on html "Claims Reviews 1 of 1 Claims Dashboard > Reimbursement > Ticket ID 183133 Docum…" at bounding box center [411, 188] width 823 height 377
click at [767, 193] on div "395002" at bounding box center [780, 192] width 47 height 8
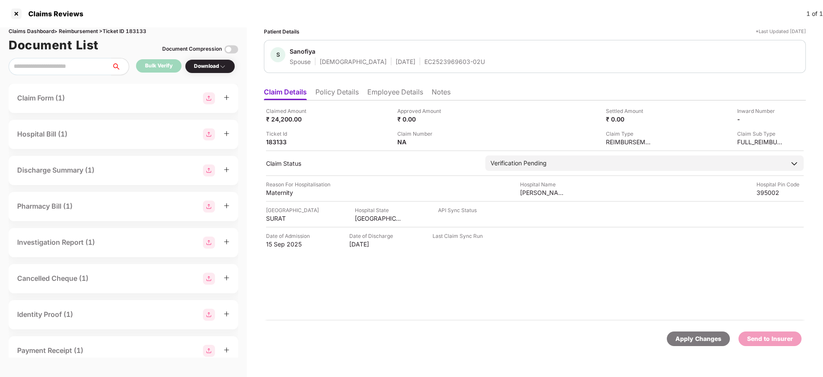
click at [398, 94] on li "Employee Details" at bounding box center [395, 94] width 56 height 12
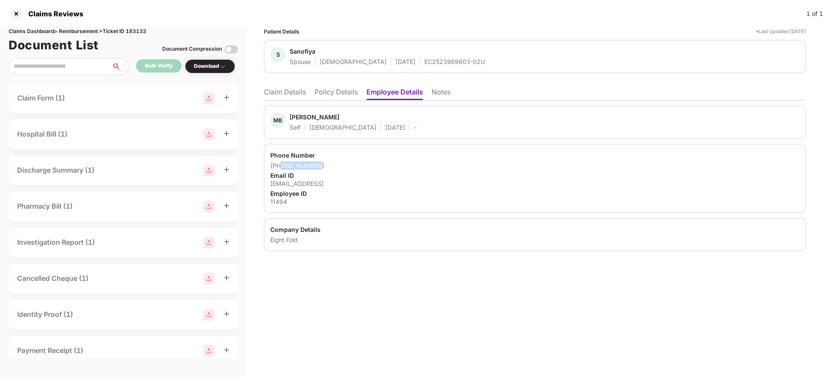
drag, startPoint x: 325, startPoint y: 162, endPoint x: 281, endPoint y: 166, distance: 44.0
click at [281, 166] on div "+919099069495" at bounding box center [534, 165] width 529 height 8
click at [279, 201] on div "11494" at bounding box center [534, 201] width 529 height 8
click at [424, 60] on div "EC2523969603-02U" at bounding box center [454, 62] width 61 height 8
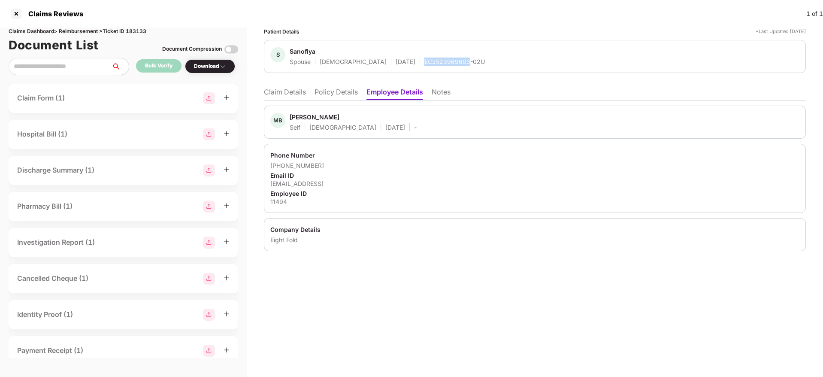
click at [424, 60] on div "EC2523969603-02U" at bounding box center [454, 62] width 61 height 8
click at [281, 91] on li "Claim Details" at bounding box center [285, 94] width 42 height 12
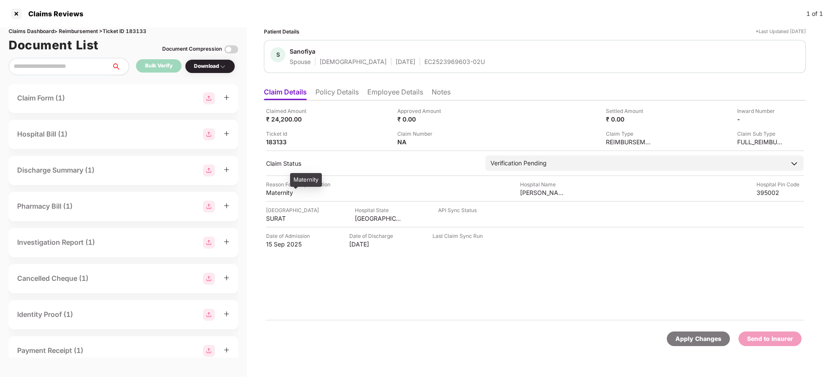
click at [276, 191] on div "Maternity" at bounding box center [289, 192] width 47 height 8
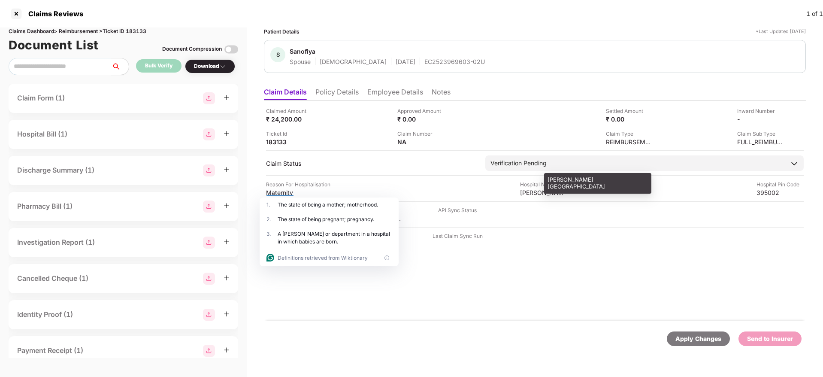
click at [528, 191] on div "Samol hospital" at bounding box center [543, 192] width 47 height 8
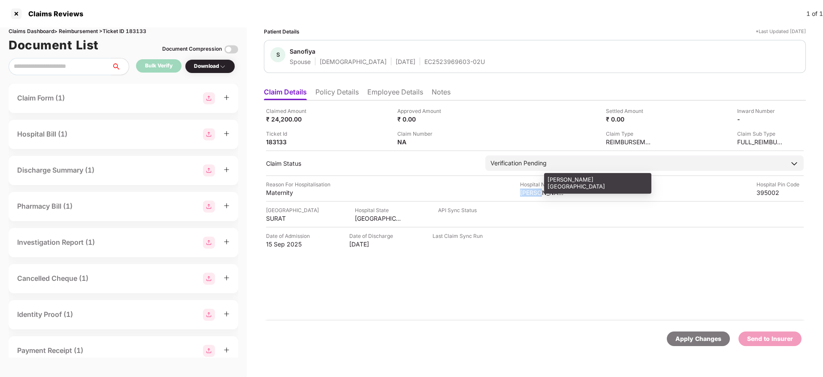
click at [528, 191] on div "Samol hospital" at bounding box center [543, 192] width 47 height 8
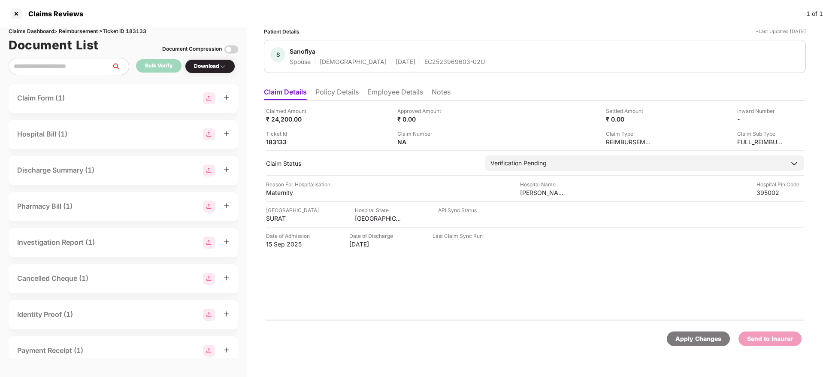
click at [393, 99] on li "Employee Details" at bounding box center [395, 94] width 56 height 12
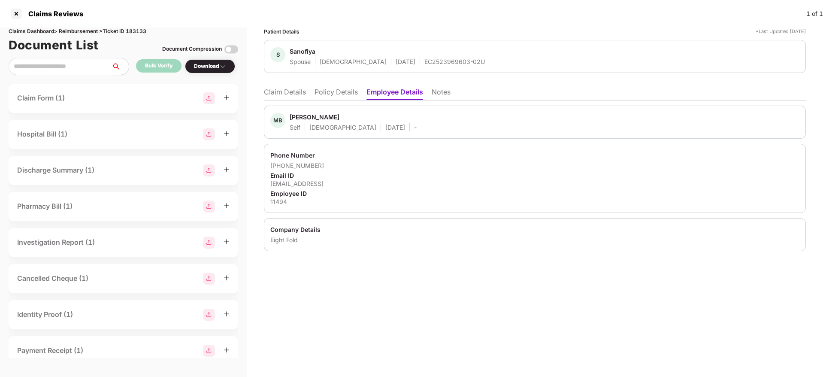
click at [278, 206] on div "Phone Number +919099069495 Email ID mpathan@eightfold.ai Employee ID 11494" at bounding box center [535, 178] width 542 height 69
click at [278, 205] on div "Phone Number +919099069495 Email ID mpathan@eightfold.ai Employee ID 11494" at bounding box center [535, 178] width 542 height 69
click at [424, 59] on div "EC2523969603-02U" at bounding box center [454, 62] width 61 height 8
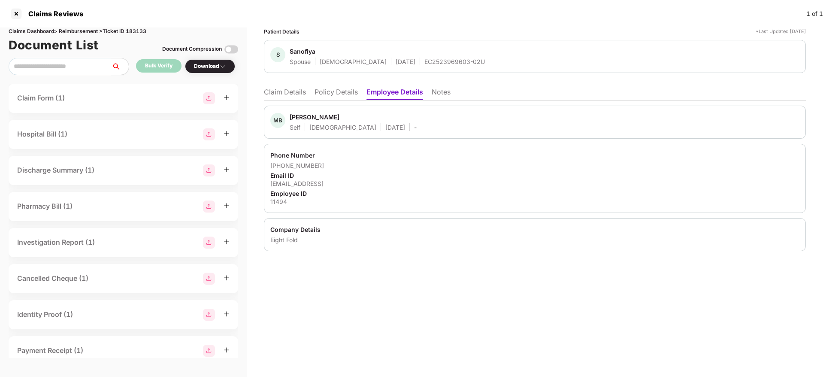
click at [284, 94] on li "Claim Details" at bounding box center [285, 94] width 42 height 12
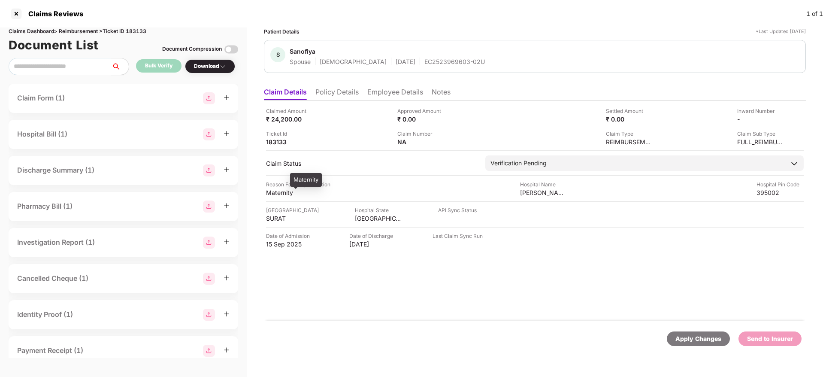
click at [273, 191] on div "Maternity" at bounding box center [289, 192] width 47 height 8
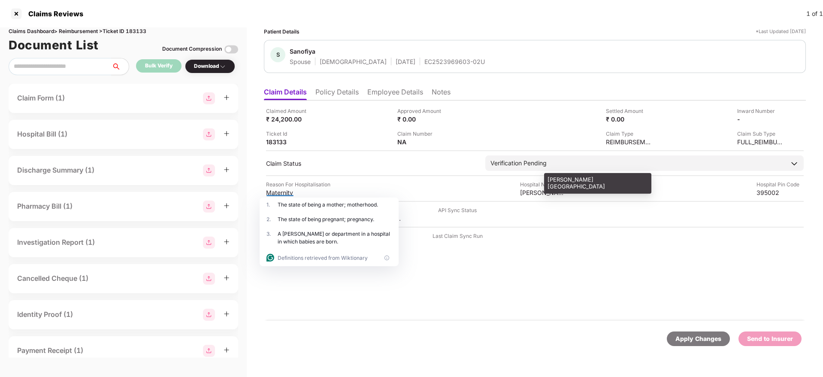
click at [527, 194] on div "Samol hospital" at bounding box center [543, 192] width 47 height 8
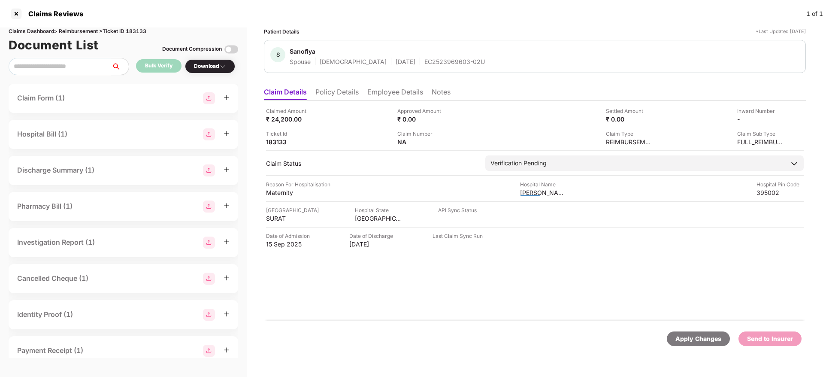
click at [527, 194] on div at bounding box center [530, 192] width 19 height 7
drag, startPoint x: 527, startPoint y: 194, endPoint x: 526, endPoint y: 190, distance: 4.3
click at [526, 190] on html "Claims Reviews 1 of 1 Claims Dashboard > Reimbursement > Ticket ID 183133 Docum…" at bounding box center [411, 188] width 823 height 377
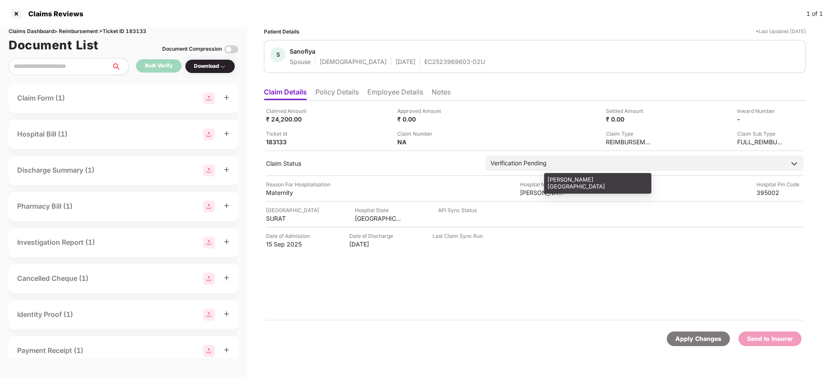
click at [526, 190] on div "Samol hospital" at bounding box center [543, 192] width 47 height 8
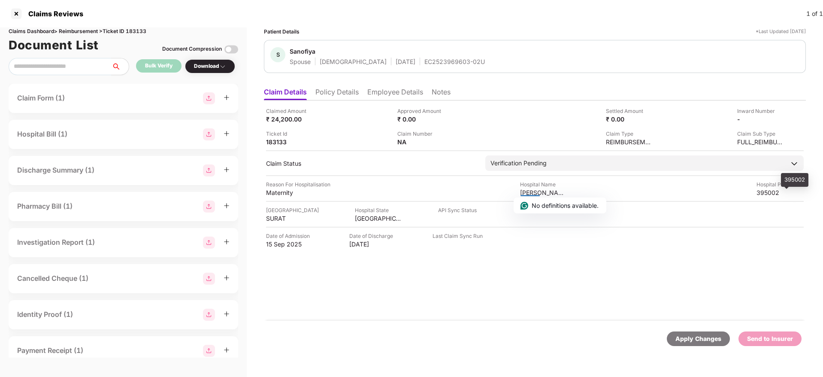
click at [767, 192] on div "395002" at bounding box center [780, 192] width 47 height 8
click at [398, 91] on li "Employee Details" at bounding box center [395, 94] width 56 height 12
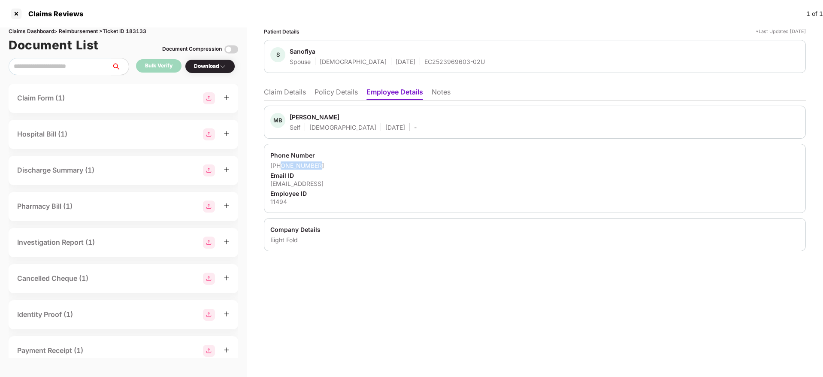
drag, startPoint x: 326, startPoint y: 162, endPoint x: 281, endPoint y: 164, distance: 45.1
click at [281, 164] on div "+919099069495" at bounding box center [534, 165] width 529 height 8
click at [284, 97] on li "Claim Details" at bounding box center [285, 94] width 42 height 12
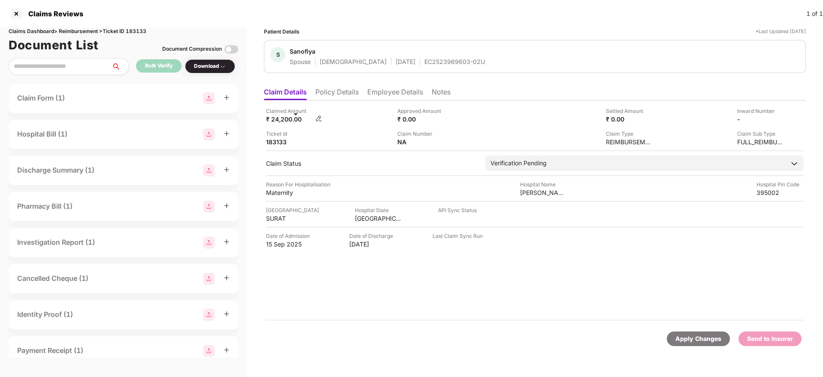
drag, startPoint x: 288, startPoint y: 123, endPoint x: 287, endPoint y: 117, distance: 5.6
click at [287, 117] on div "₹ 24,200.00" at bounding box center [289, 119] width 47 height 8
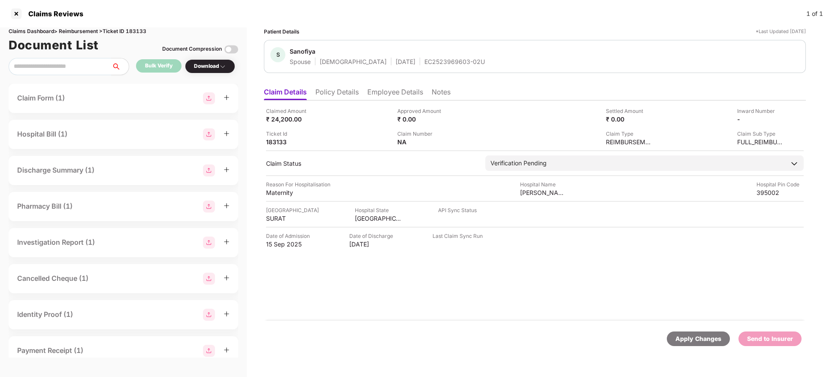
click at [449, 143] on div "Claim Number NA" at bounding box center [459, 138] width 125 height 16
click at [447, 139] on img at bounding box center [450, 141] width 7 height 7
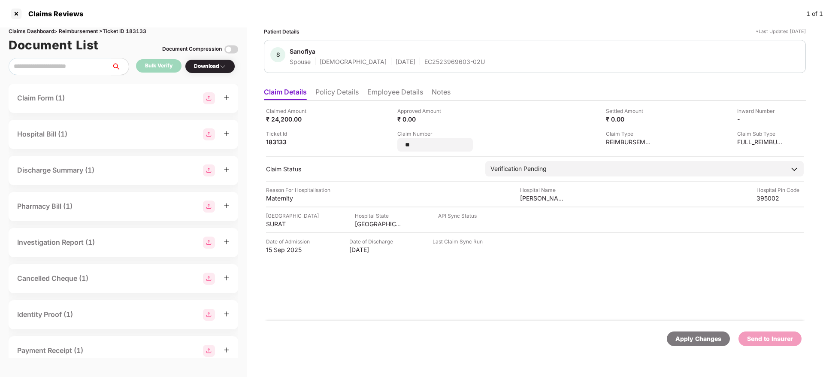
type input "*"
type input "**********"
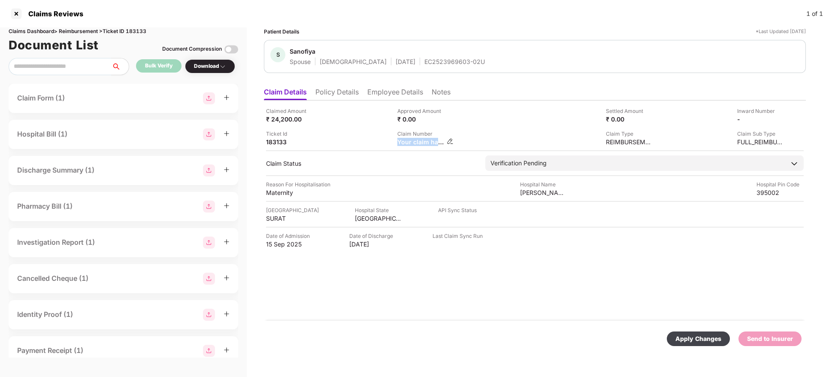
drag, startPoint x: 436, startPoint y: 142, endPoint x: 450, endPoint y: 141, distance: 14.2
click at [450, 141] on div "Your claim has been registered successfully.Your Claim number is this : RR-HS25…" at bounding box center [425, 142] width 56 height 8
click at [450, 141] on img at bounding box center [450, 141] width 7 height 7
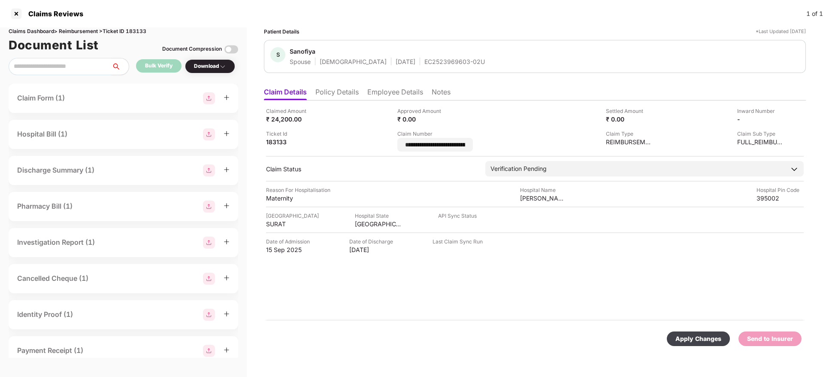
scroll to position [0, 175]
click at [446, 141] on input "**********" at bounding box center [447, 144] width 84 height 9
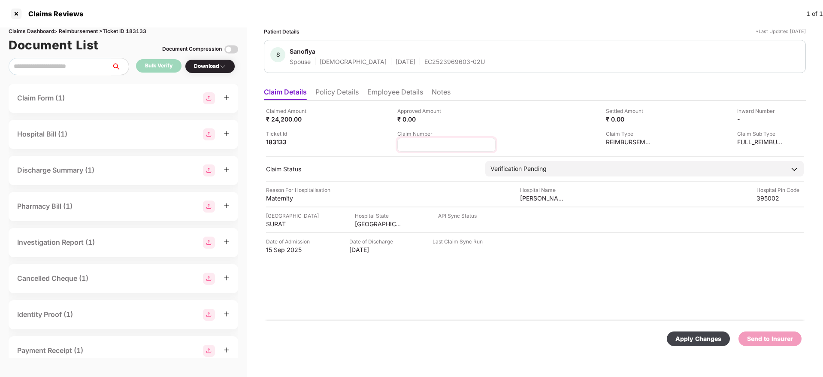
scroll to position [0, 0]
type input "**********"
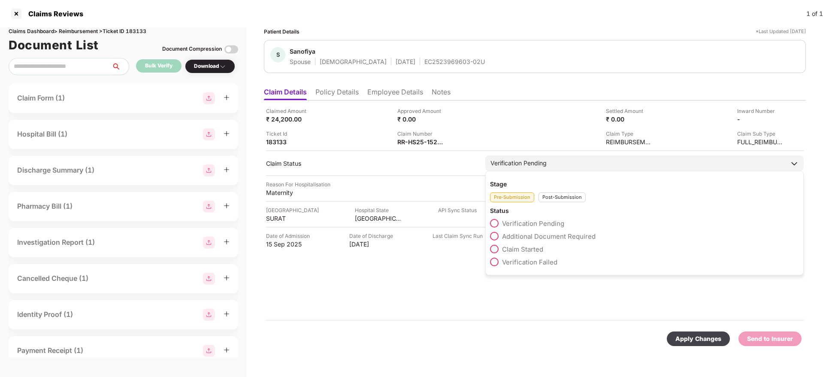
click at [558, 199] on div "Post-Submission" at bounding box center [562, 197] width 47 height 10
click at [524, 236] on span "Claim Under Process" at bounding box center [534, 236] width 65 height 8
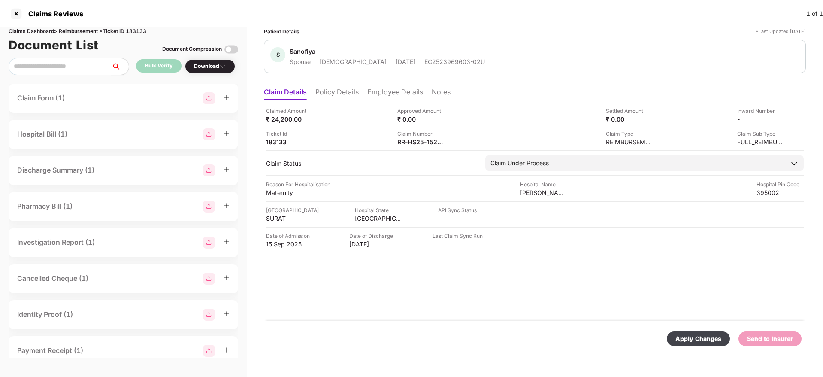
click at [708, 339] on div "Apply Changes" at bounding box center [699, 338] width 46 height 9
click at [390, 94] on li "Employee Details" at bounding box center [395, 94] width 56 height 12
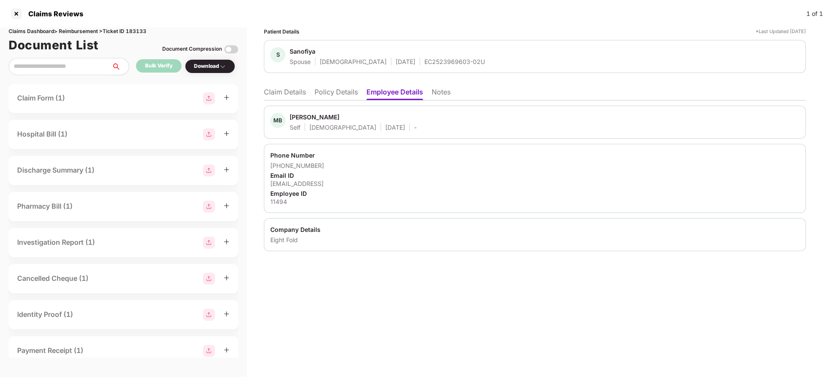
click at [424, 64] on div "EC2523969603-02U" at bounding box center [454, 62] width 61 height 8
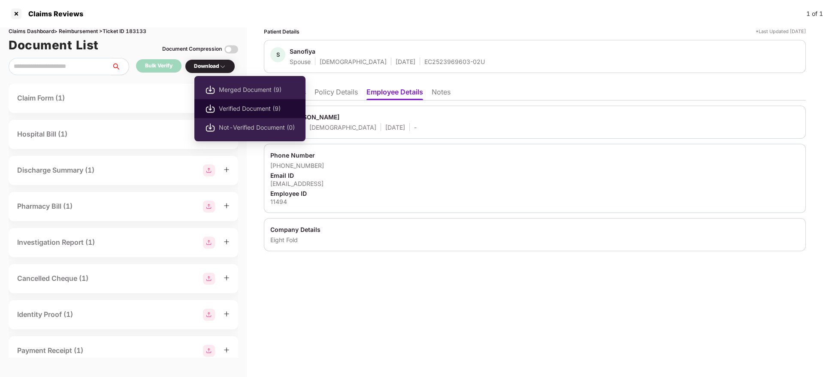
click at [232, 111] on span "Verified Document (9)" at bounding box center [257, 108] width 76 height 9
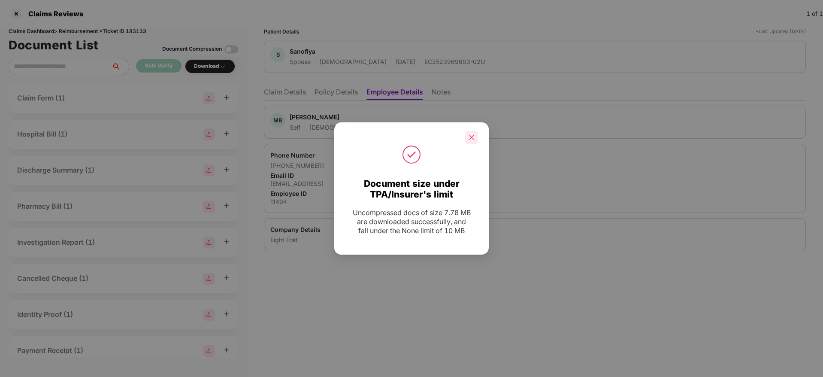
click at [472, 134] on icon "close" at bounding box center [472, 137] width 6 height 6
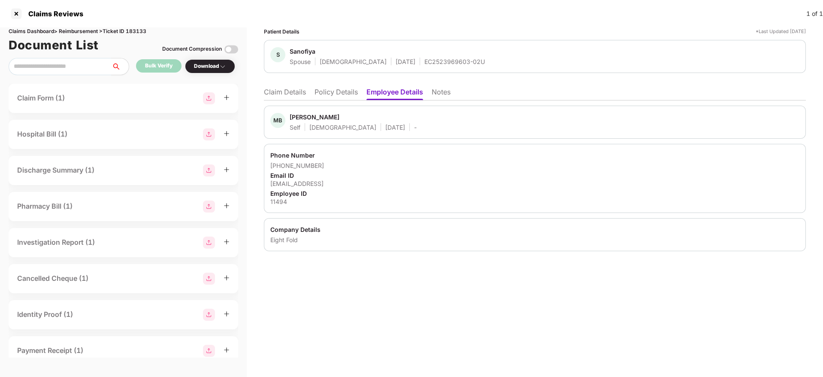
click at [424, 58] on div "EC2523969603-02U" at bounding box center [454, 62] width 61 height 8
click at [279, 203] on div "11494" at bounding box center [534, 201] width 529 height 8
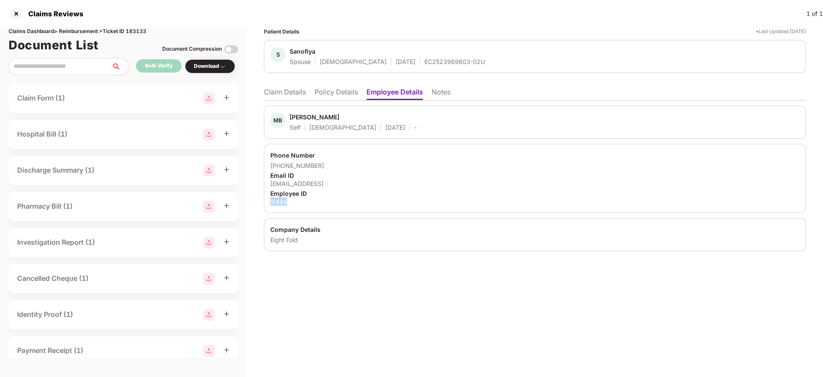
click at [279, 203] on div "11494" at bounding box center [534, 201] width 529 height 8
click at [424, 62] on div "EC2523969603-02U" at bounding box center [454, 62] width 61 height 8
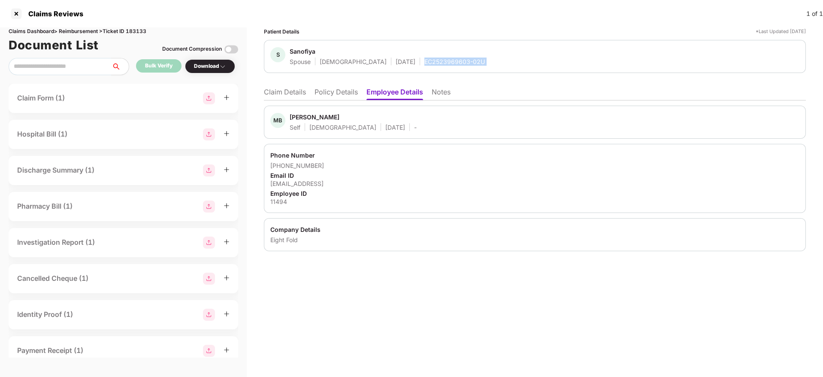
click at [424, 62] on div "EC2523969603-02U" at bounding box center [454, 62] width 61 height 8
click at [293, 93] on li "Claim Details" at bounding box center [285, 94] width 42 height 12
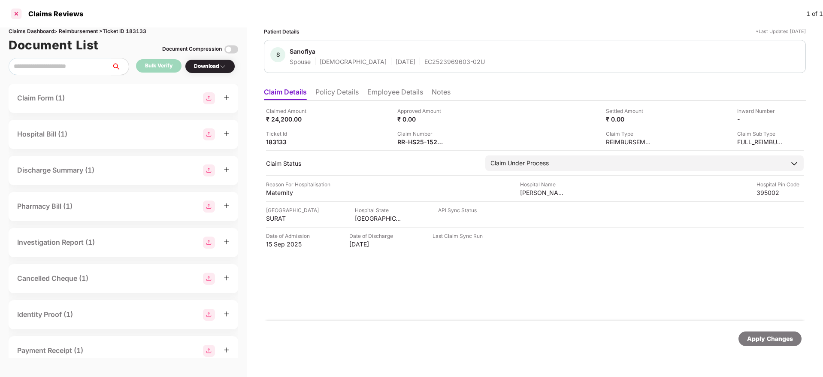
click at [14, 8] on div at bounding box center [16, 14] width 14 height 14
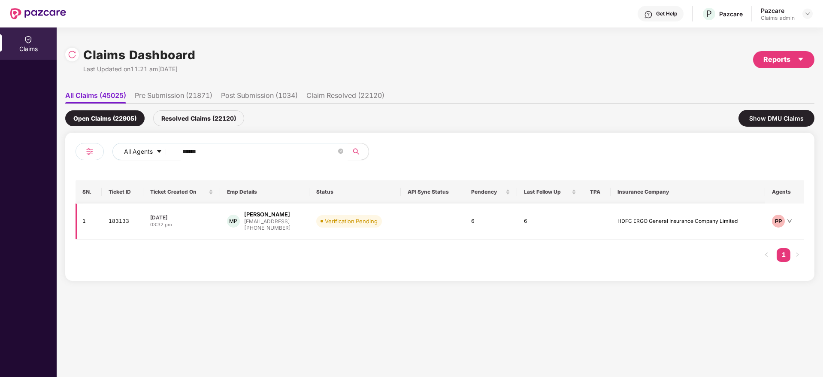
click at [193, 218] on div "08 Oct 2025" at bounding box center [181, 217] width 63 height 7
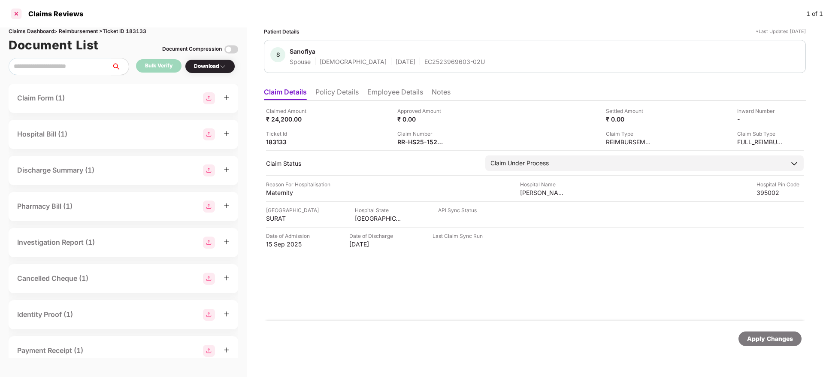
click at [18, 12] on div at bounding box center [16, 14] width 14 height 14
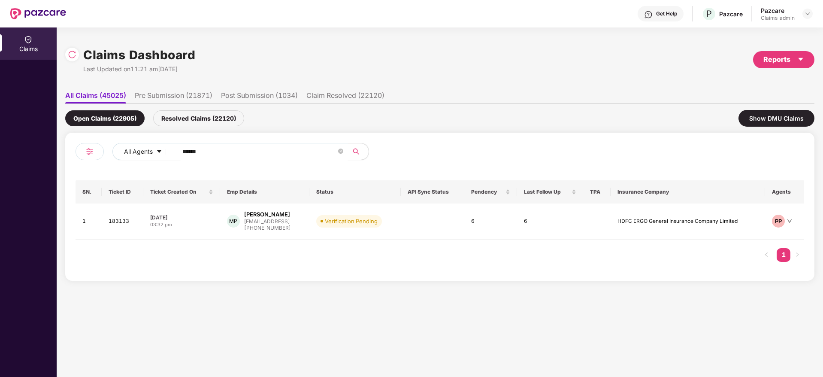
click at [193, 152] on input "******" at bounding box center [259, 151] width 154 height 13
paste input "*******"
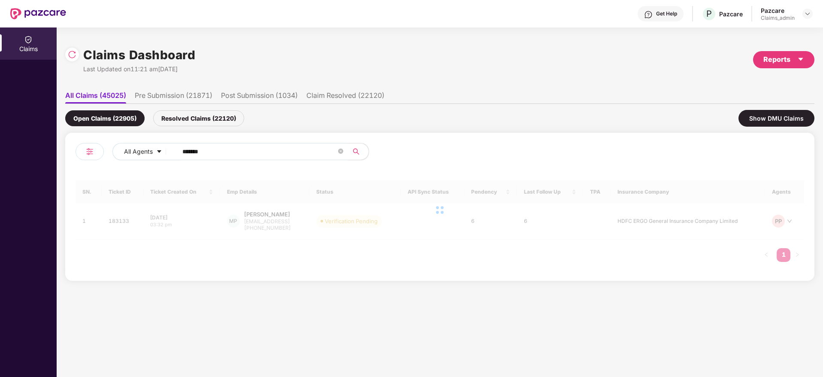
click at [185, 152] on input "*******" at bounding box center [259, 151] width 154 height 13
click at [185, 152] on input "******" at bounding box center [259, 151] width 154 height 13
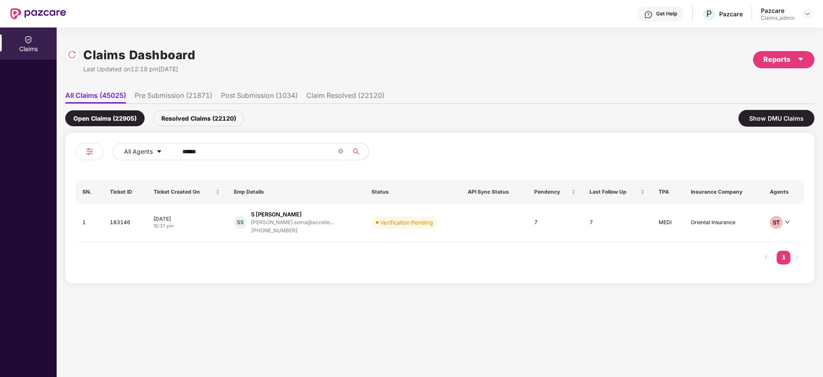
type input "******"
click at [219, 220] on div "07 Oct 2025" at bounding box center [187, 218] width 67 height 7
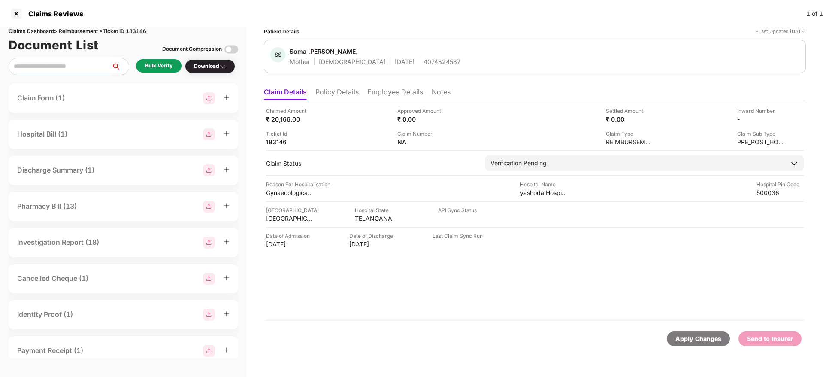
click at [166, 69] on div "Bulk Verify" at bounding box center [158, 66] width 27 height 8
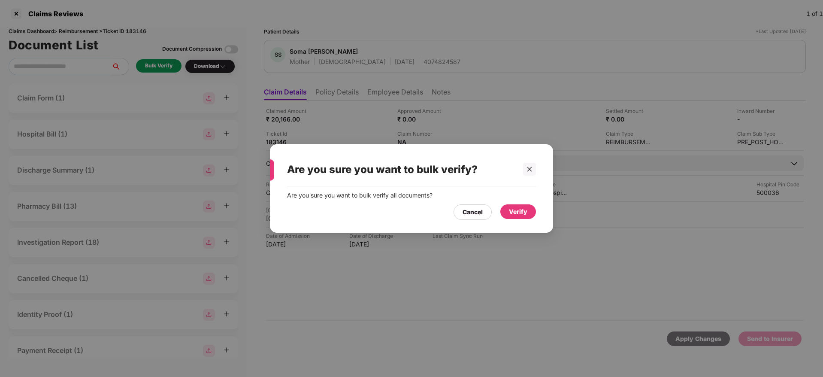
click at [518, 213] on div "Verify" at bounding box center [518, 211] width 18 height 9
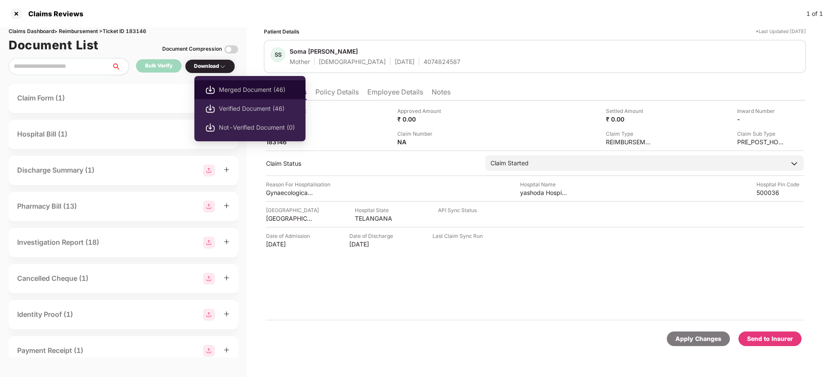
click at [241, 85] on span "Merged Document (46)" at bounding box center [257, 89] width 76 height 9
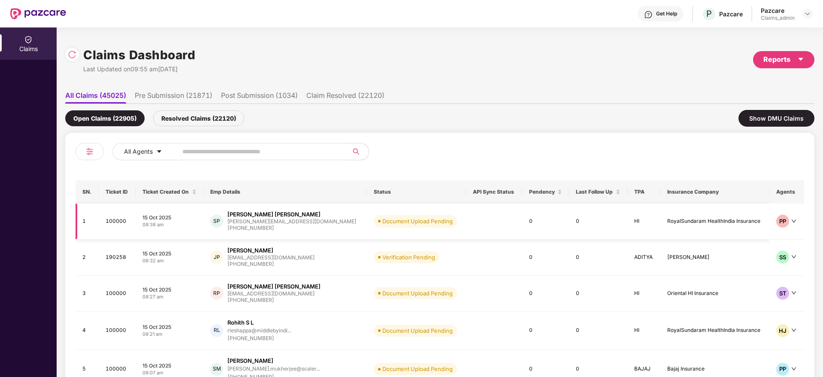
click at [195, 230] on td "[DATE] 09:38 am" at bounding box center [170, 221] width 68 height 36
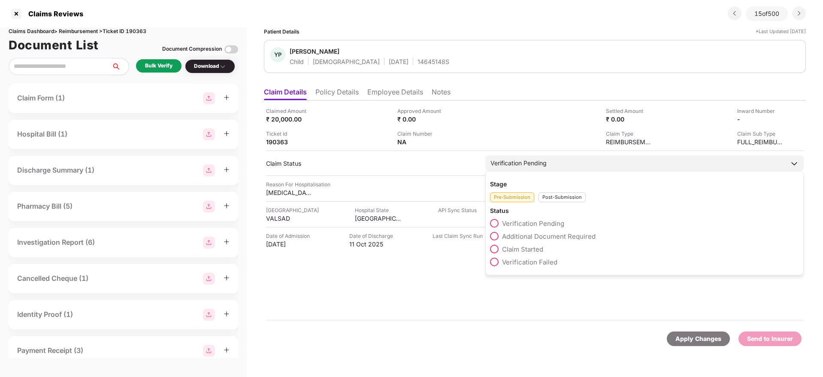
click at [554, 192] on div "Post-Submission" at bounding box center [562, 197] width 47 height 10
click at [514, 194] on div "Pre-Submission" at bounding box center [512, 197] width 44 height 10
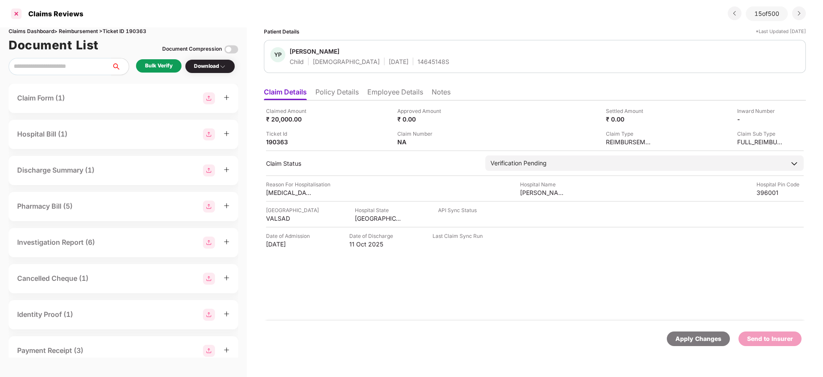
click at [18, 15] on div at bounding box center [16, 14] width 14 height 14
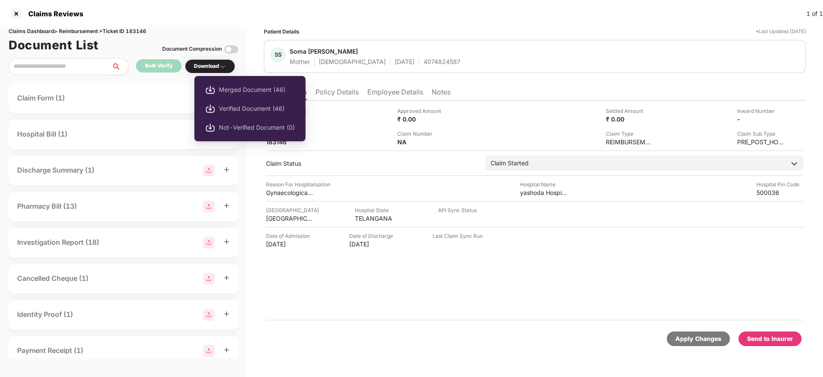
click at [221, 66] on img at bounding box center [222, 66] width 7 height 7
click at [236, 107] on span "Verified Document (46)" at bounding box center [257, 108] width 76 height 9
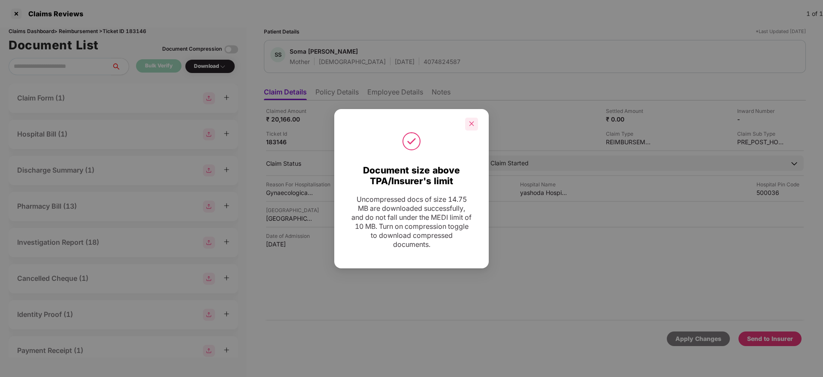
click at [469, 121] on icon "close" at bounding box center [472, 124] width 6 height 6
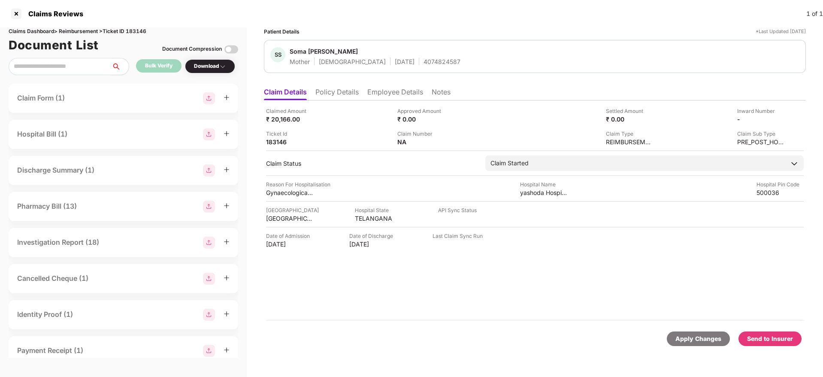
click at [770, 334] on div "Send to Insurer" at bounding box center [770, 338] width 46 height 9
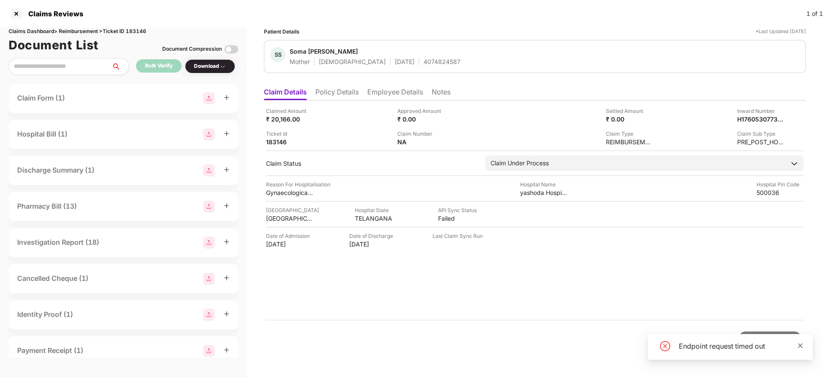
click at [801, 347] on icon "close" at bounding box center [800, 346] width 6 height 6
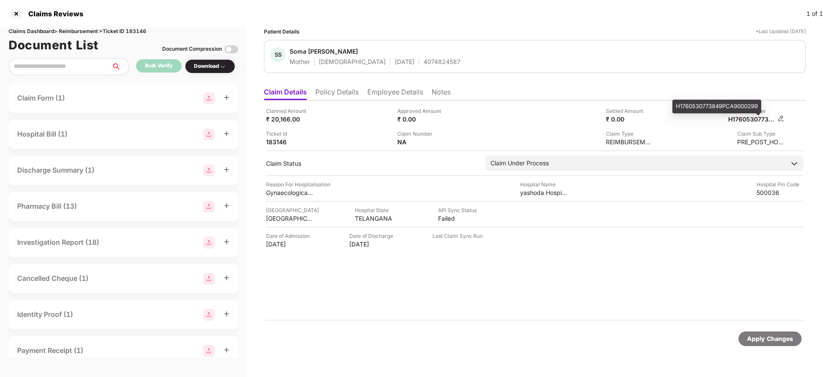
click at [749, 122] on div "H1760530773849PCA9000299" at bounding box center [751, 119] width 47 height 8
copy div
click at [749, 122] on div "H1760530773849PCA9000299" at bounding box center [751, 119] width 47 height 8
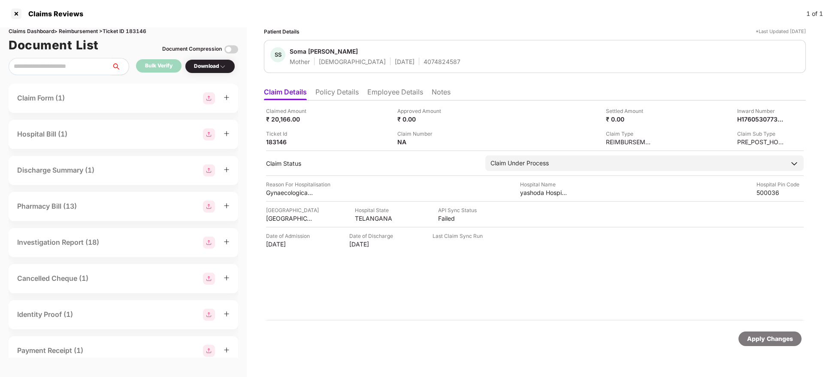
click at [380, 96] on li "Employee Details" at bounding box center [395, 94] width 56 height 12
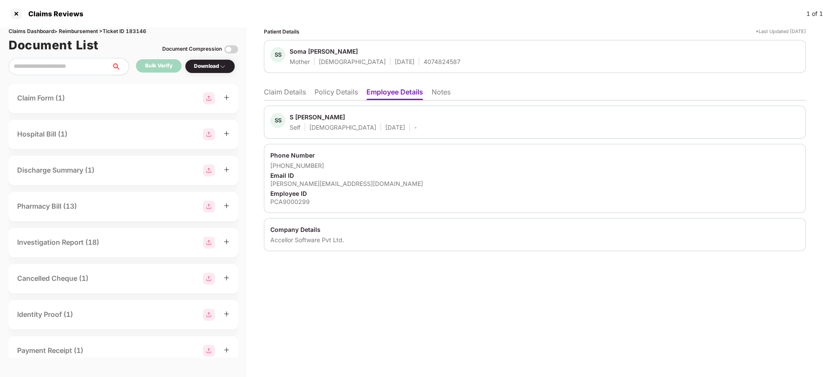
click at [276, 234] on div "Company Details Accellor Software Pvt Ltd." at bounding box center [535, 234] width 542 height 33
copy div "Accellor"
click at [288, 97] on li "Claim Details" at bounding box center [285, 94] width 42 height 12
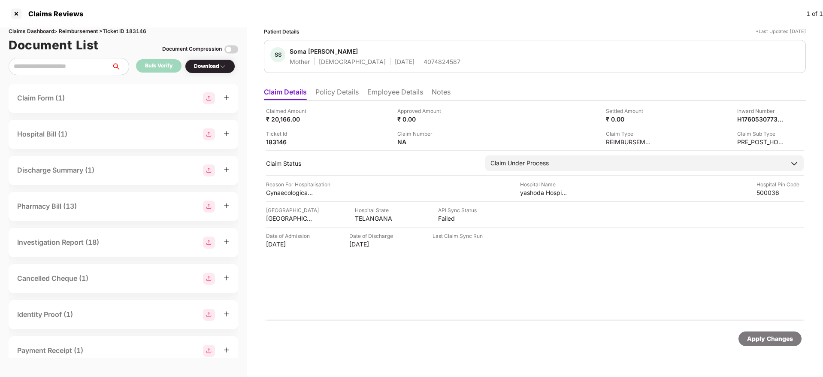
click at [424, 58] on div "4074824587" at bounding box center [442, 62] width 37 height 8
copy div "4074824587"
click at [424, 58] on div "4074824587" at bounding box center [442, 62] width 37 height 8
click at [16, 12] on div at bounding box center [16, 14] width 14 height 14
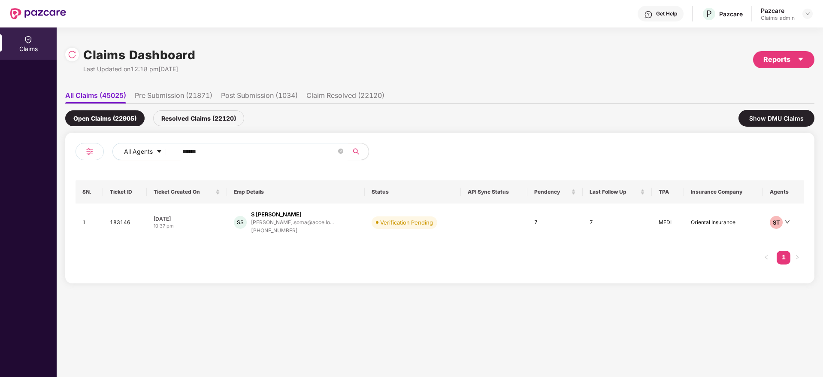
click at [214, 150] on input "******" at bounding box center [259, 151] width 154 height 13
paste input "*******"
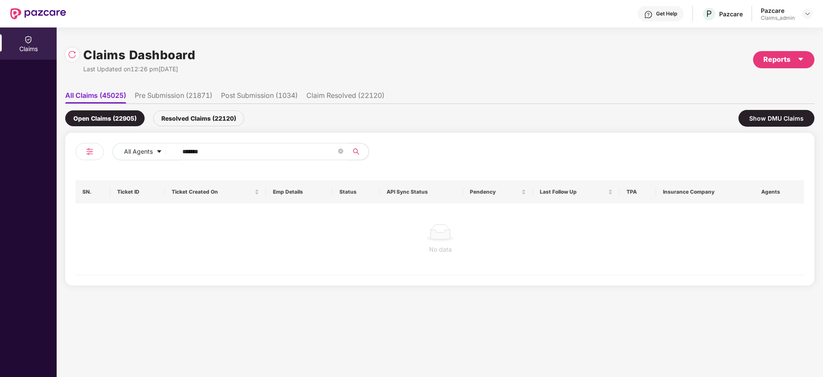
click at [186, 150] on input "*******" at bounding box center [259, 151] width 154 height 13
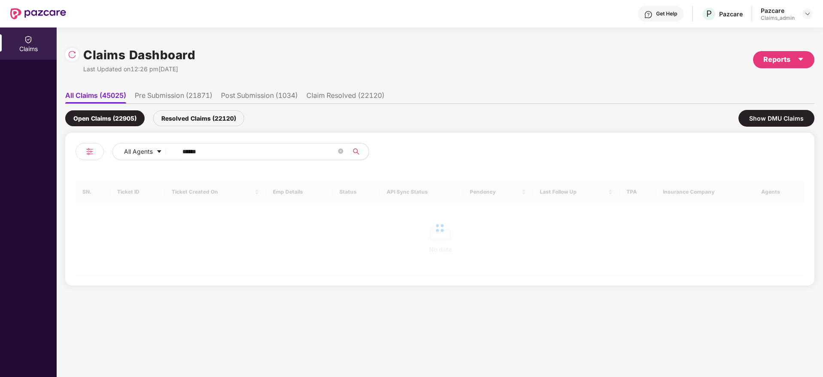
click at [186, 150] on input "******" at bounding box center [259, 151] width 154 height 13
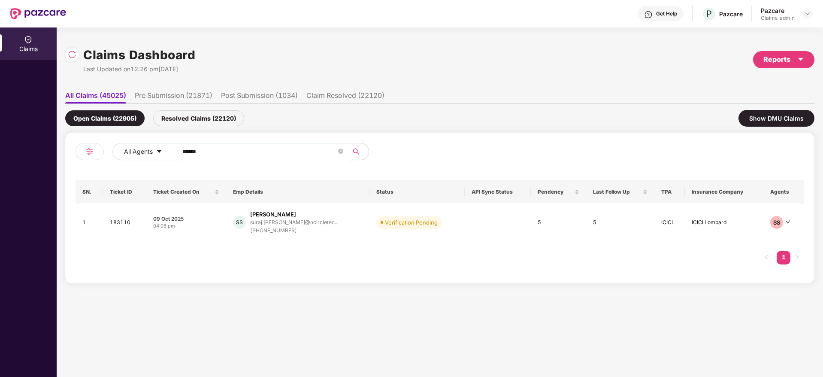
type input "******"
click at [211, 226] on div "04:08 pm" at bounding box center [186, 225] width 66 height 7
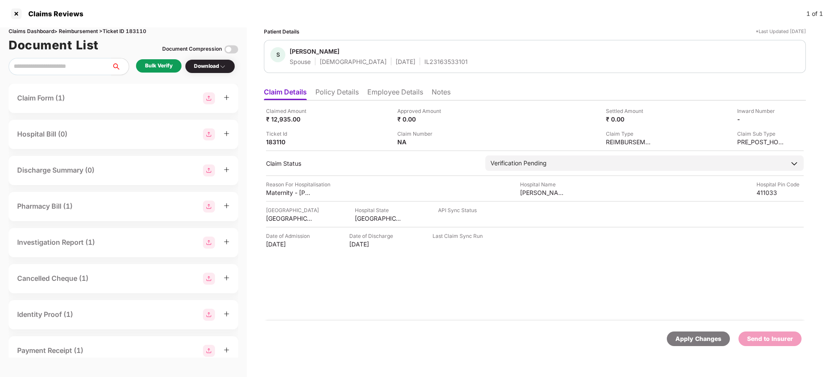
click at [155, 67] on div "Bulk Verify" at bounding box center [158, 66] width 27 height 8
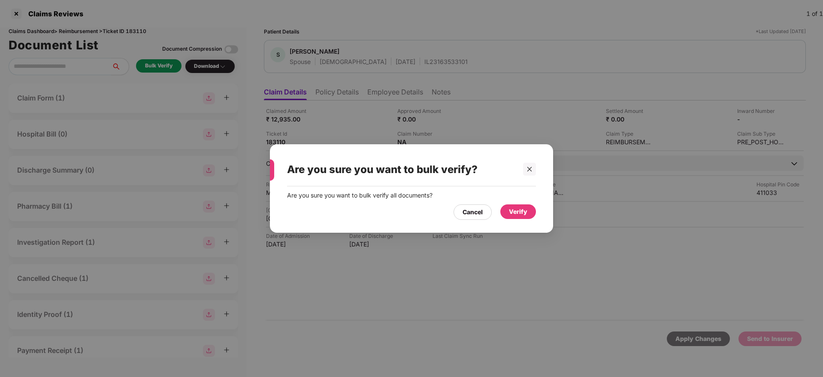
click at [520, 212] on div "Verify" at bounding box center [518, 211] width 18 height 9
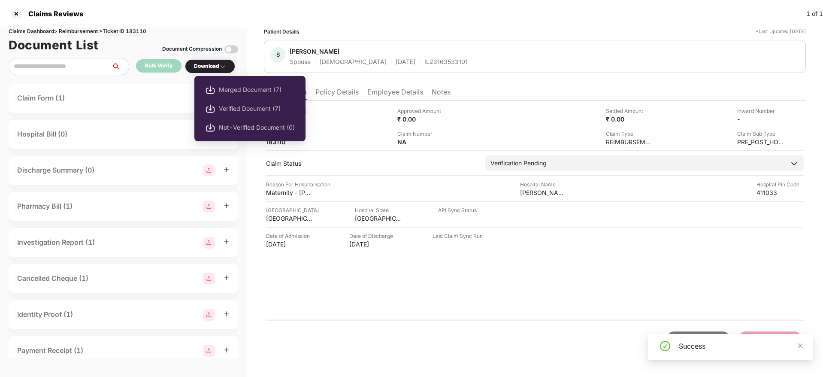
click at [216, 63] on div "Download" at bounding box center [210, 66] width 32 height 8
click at [236, 112] on span "Verified Document (7)" at bounding box center [257, 108] width 76 height 9
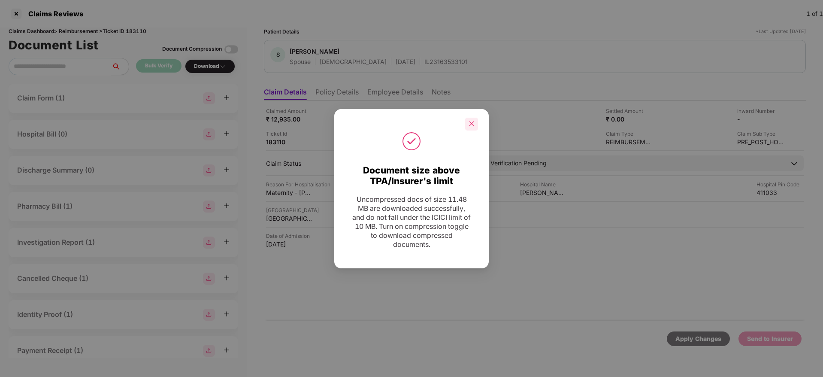
click at [467, 124] on div at bounding box center [471, 124] width 13 height 13
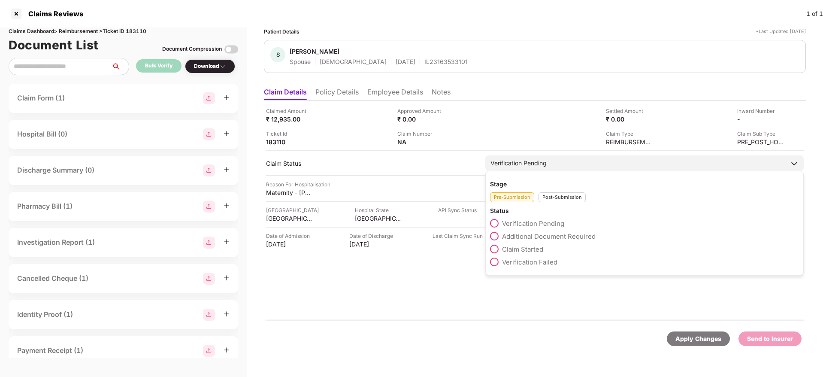
click at [528, 249] on span "Claim Started" at bounding box center [522, 249] width 41 height 8
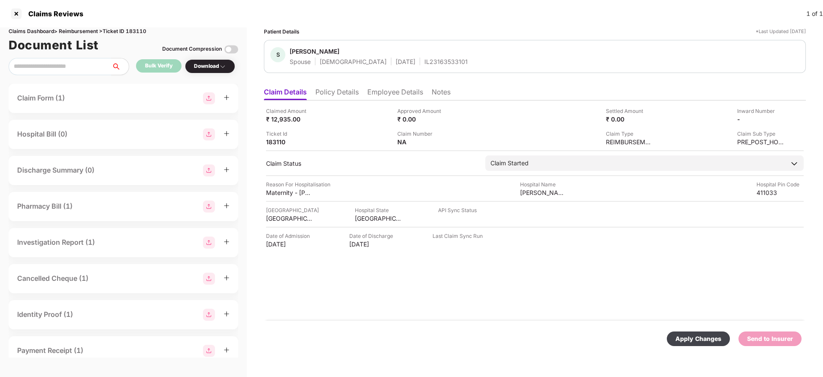
click at [694, 335] on div "Apply Changes" at bounding box center [699, 338] width 46 height 9
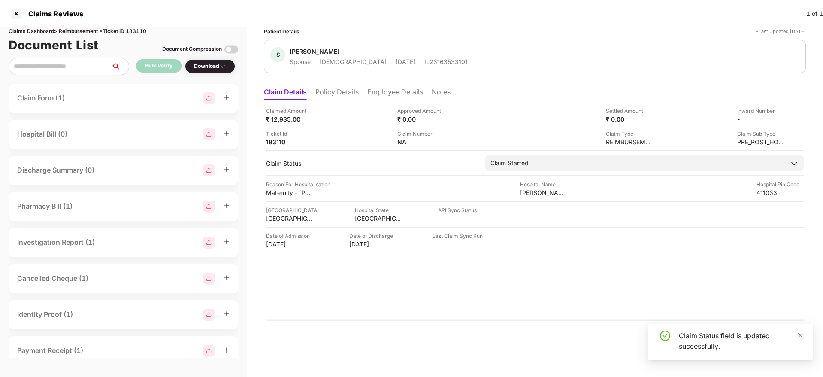
click at [803, 336] on div "Claim Status field is updated successfully." at bounding box center [730, 342] width 165 height 36
click at [797, 336] on icon "close" at bounding box center [800, 335] width 6 height 6
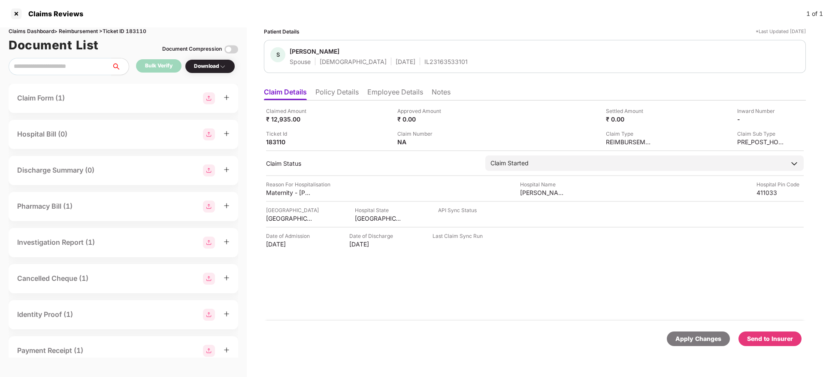
click at [455, 317] on div "Claimed Amount ₹ 12,935.00 Approved Amount ₹ 0.00 Settled Amount ₹ 0.00 Inward …" at bounding box center [535, 210] width 542 height 220
click at [777, 342] on div "Send to Insurer" at bounding box center [770, 338] width 46 height 9
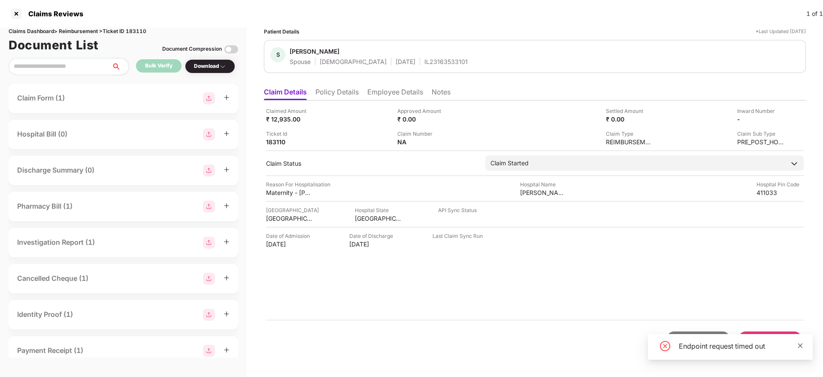
click at [802, 346] on icon "close" at bounding box center [800, 346] width 6 height 6
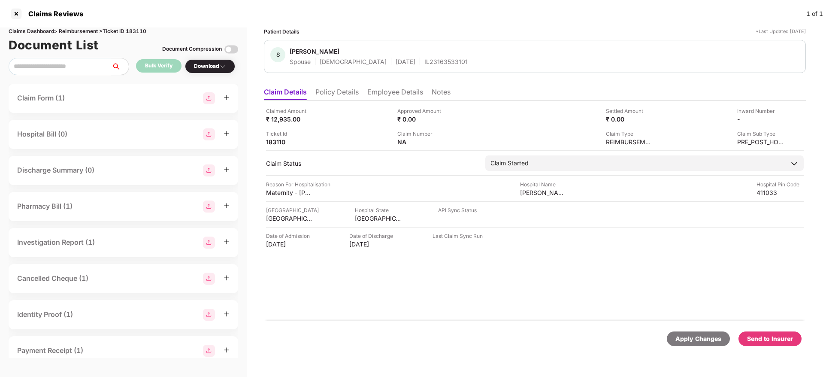
click at [764, 339] on div "Send to Insurer" at bounding box center [770, 338] width 46 height 9
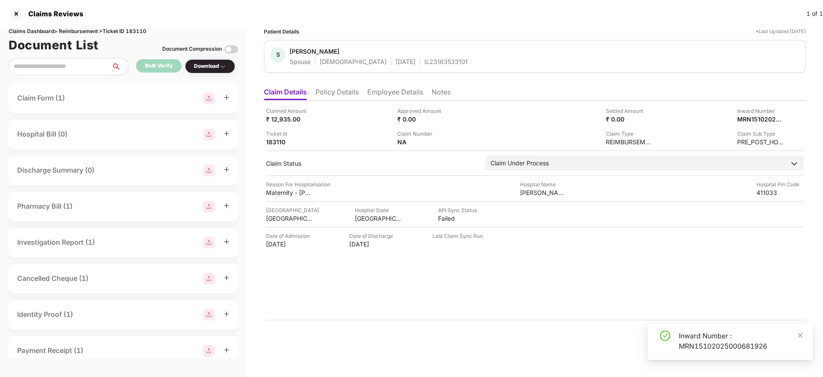
click at [693, 330] on div "Inward Number : MRN15102025000681926" at bounding box center [741, 340] width 124 height 21
copy div "Inward Number : MRN15102025000681926"
click at [800, 332] on icon "close" at bounding box center [800, 335] width 6 height 6
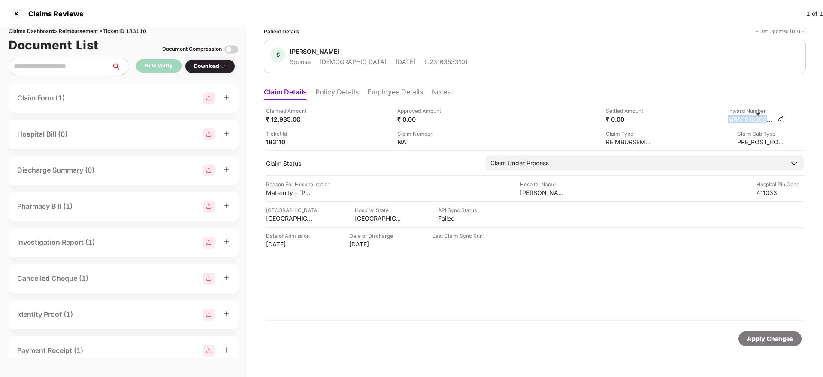
click at [750, 118] on div "MRN15102025000681926" at bounding box center [751, 119] width 47 height 8
copy div "MRN15102025000681926"
click at [334, 97] on li "Policy Details" at bounding box center [336, 94] width 43 height 12
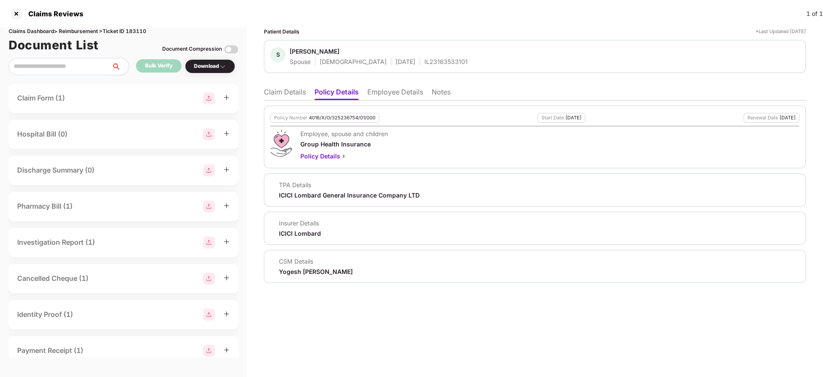
click at [287, 93] on li "Claim Details" at bounding box center [285, 94] width 42 height 12
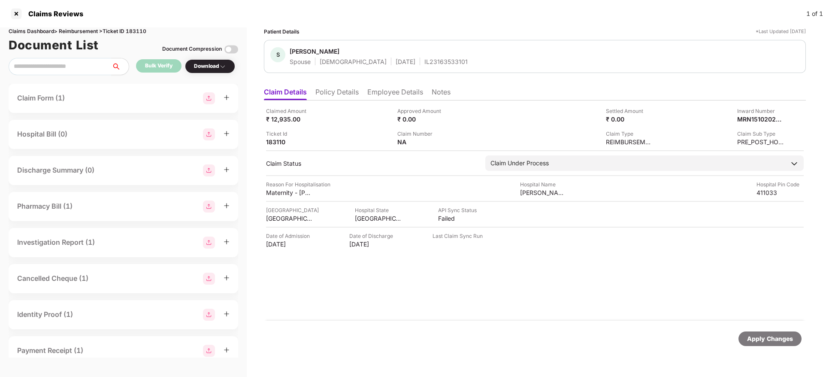
click at [424, 62] on div "IL23163533101" at bounding box center [445, 62] width 43 height 8
copy div "IL23163533101"
click at [424, 62] on div "IL23163533101" at bounding box center [445, 62] width 43 height 8
click at [738, 108] on div "MRN15102025000681925" at bounding box center [725, 107] width 74 height 14
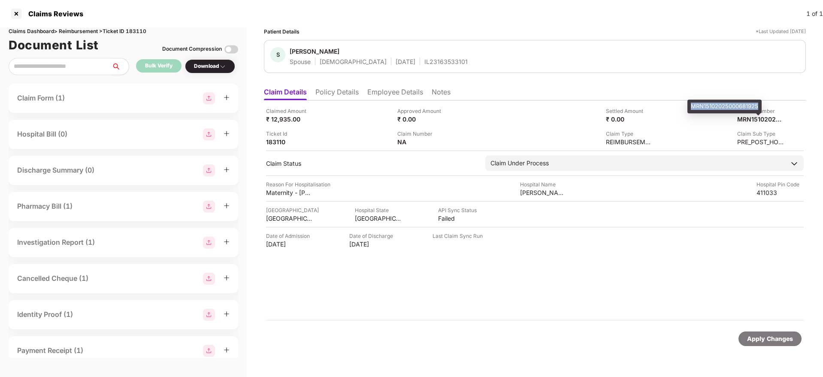
copy div "MRN15102025000681925"
click at [738, 108] on div "MRN15102025000681925" at bounding box center [725, 107] width 74 height 14
click at [11, 9] on div "Claims Reviews 1 of 1" at bounding box center [411, 13] width 823 height 27
click at [18, 12] on div at bounding box center [16, 14] width 14 height 14
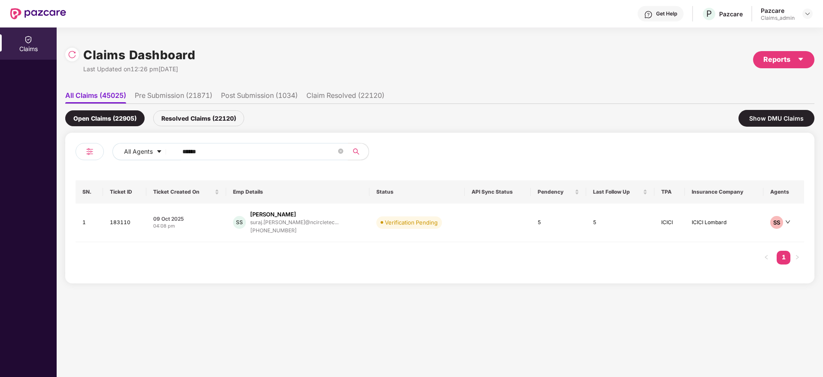
click at [191, 153] on input "******" at bounding box center [259, 151] width 154 height 13
paste input "*******"
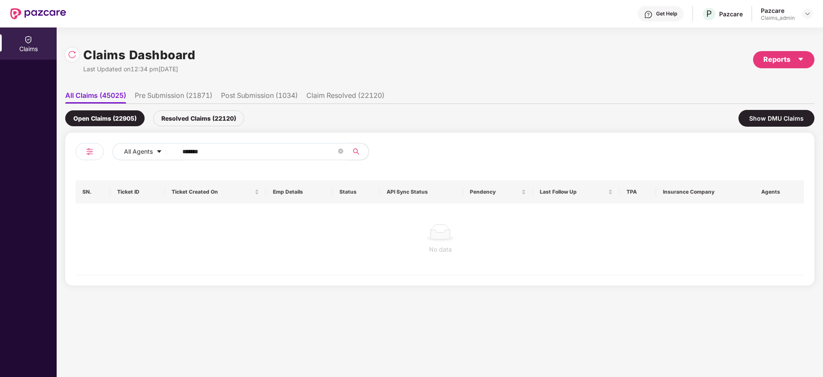
click at [188, 151] on input "*******" at bounding box center [259, 151] width 154 height 13
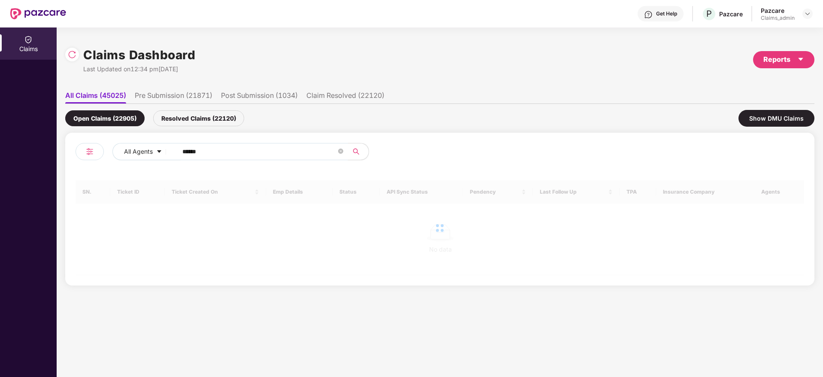
click at [188, 151] on input "******" at bounding box center [259, 151] width 154 height 13
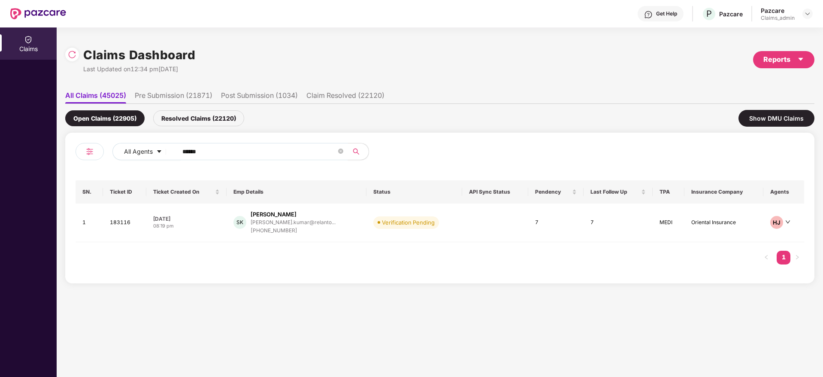
type input "******"
click at [201, 220] on div "07 Oct 2025" at bounding box center [186, 218] width 67 height 7
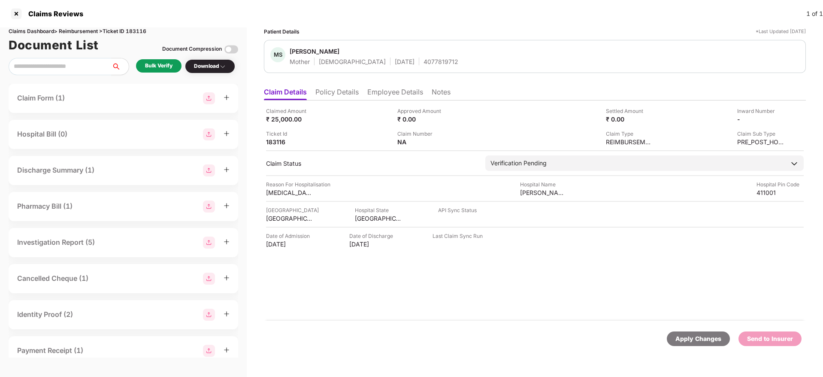
click at [155, 67] on div "Bulk Verify" at bounding box center [158, 66] width 27 height 8
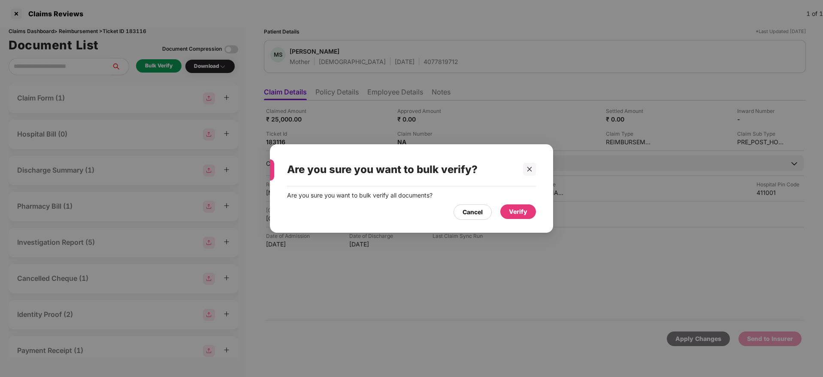
click at [515, 214] on div "Verify" at bounding box center [518, 211] width 18 height 9
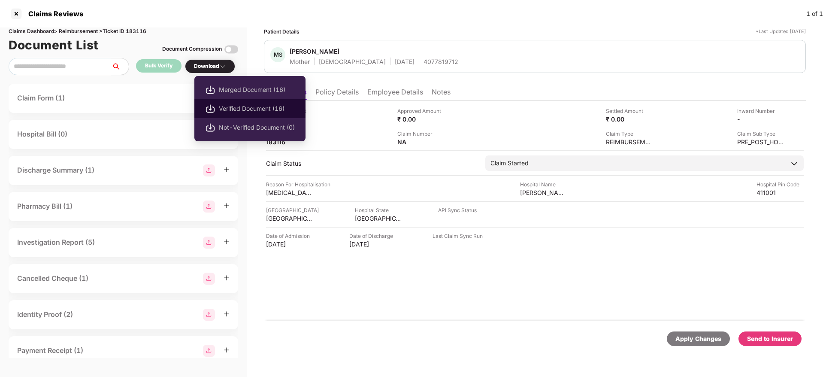
click at [237, 105] on span "Verified Document (16)" at bounding box center [257, 108] width 76 height 9
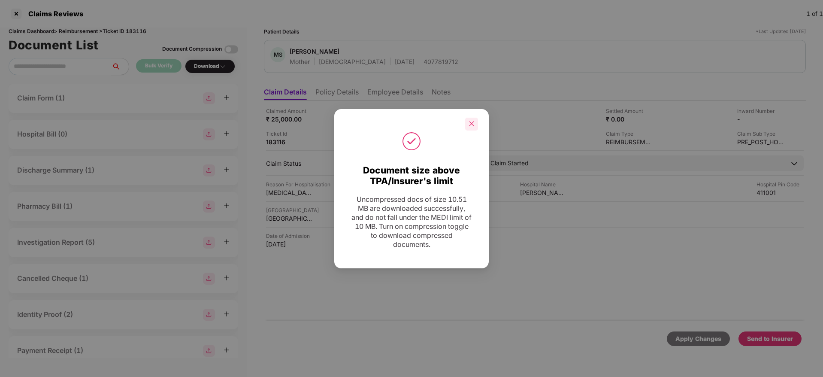
click at [473, 125] on icon "close" at bounding box center [472, 124] width 6 height 6
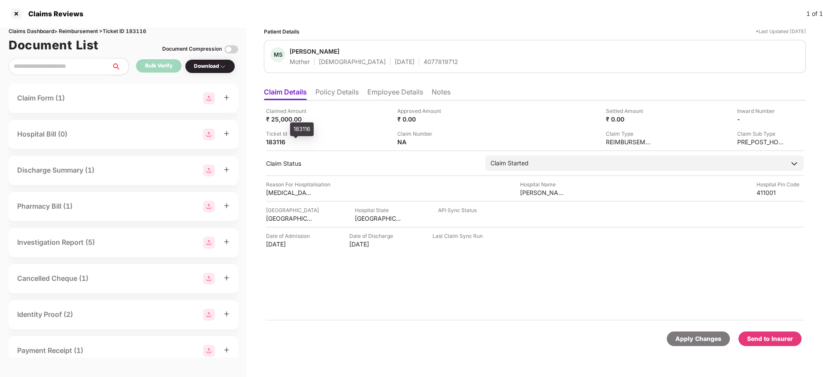
click at [279, 144] on div "183116" at bounding box center [289, 142] width 47 height 8
copy div "183116"
click at [279, 144] on div "183116" at bounding box center [289, 142] width 47 height 8
click at [496, 282] on div "Claimed Amount ₹ 25,000.00 Approved Amount ₹ 0.00 Settled Amount ₹ 0.00 Inward …" at bounding box center [535, 210] width 542 height 220
click at [765, 340] on div "Send to Insurer" at bounding box center [770, 338] width 46 height 9
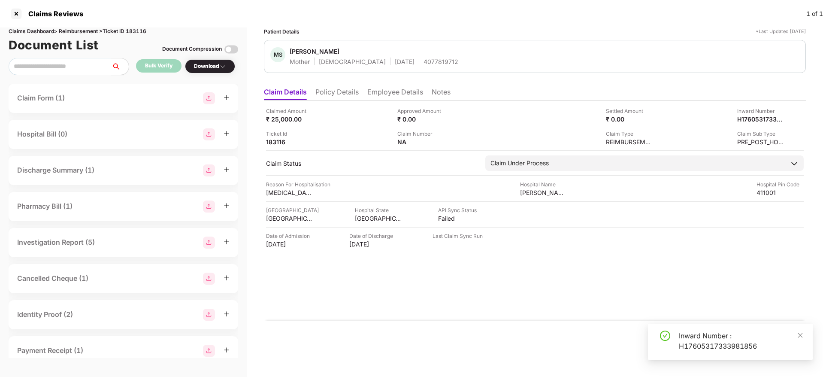
click at [706, 337] on div "Inward Number : H17605317333981856" at bounding box center [741, 340] width 124 height 21
copy div "Inward Number : H17605317333981856"
click at [346, 91] on li "Policy Details" at bounding box center [336, 94] width 43 height 12
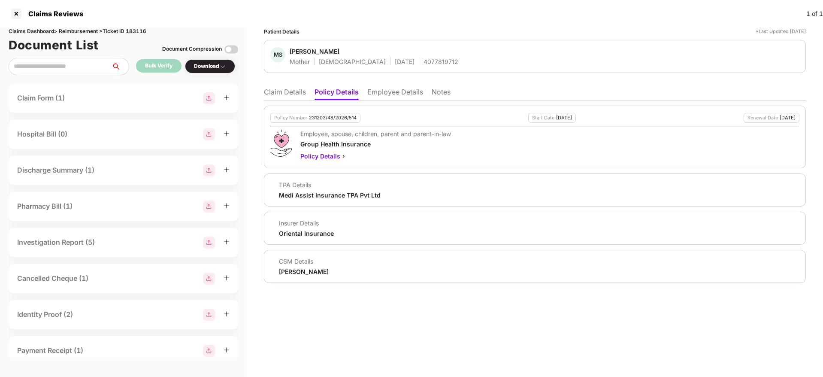
click at [395, 91] on li "Employee Details" at bounding box center [395, 94] width 56 height 12
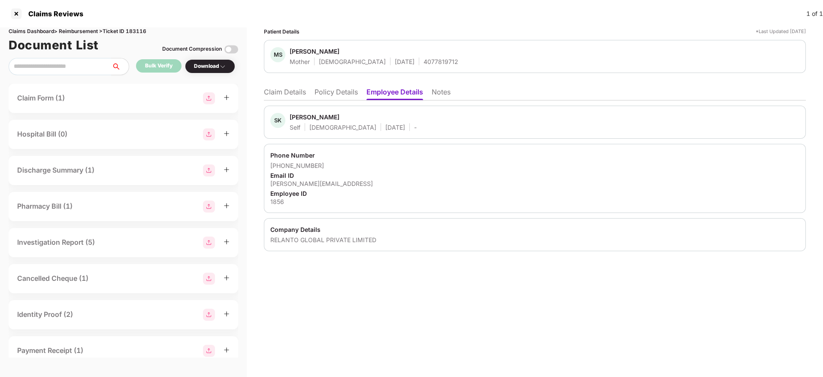
click at [285, 236] on div "RELANTO GLOBAL PRIVATE LIMITED" at bounding box center [534, 240] width 529 height 8
copy div "RELANTO"
click at [285, 236] on div "RELANTO GLOBAL PRIVATE LIMITED" at bounding box center [534, 240] width 529 height 8
click at [282, 88] on li "Claim Details" at bounding box center [285, 94] width 42 height 12
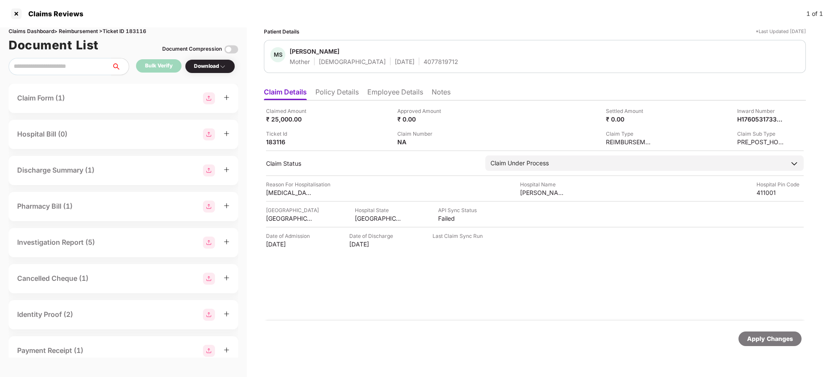
click at [424, 61] on div "4077819712" at bounding box center [441, 62] width 35 height 8
click at [14, 12] on div at bounding box center [16, 14] width 14 height 14
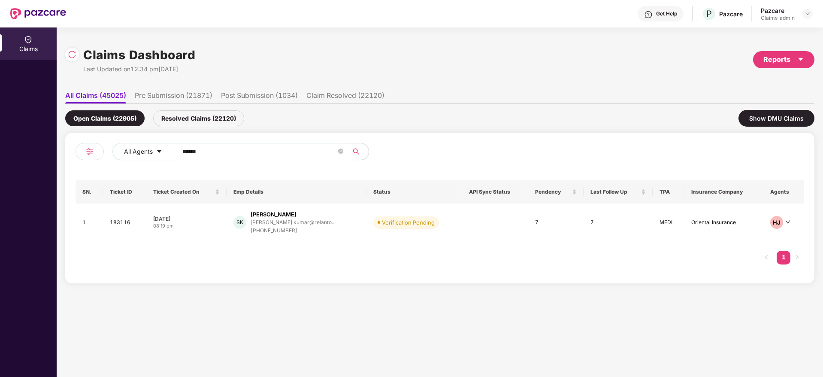
click at [215, 152] on input "******" at bounding box center [259, 151] width 154 height 13
paste input "******"
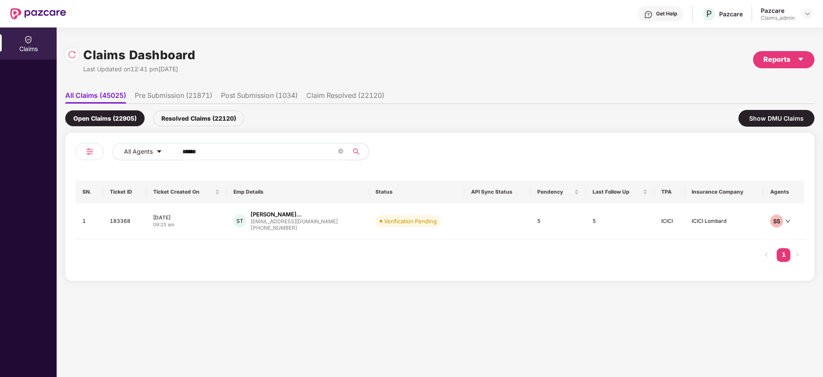
type input "******"
click at [211, 224] on div "09:25 am" at bounding box center [186, 224] width 67 height 7
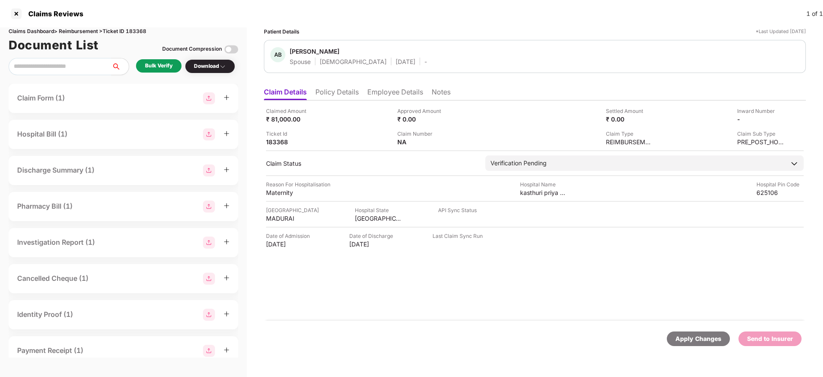
click at [155, 67] on div "Bulk Verify" at bounding box center [158, 66] width 27 height 8
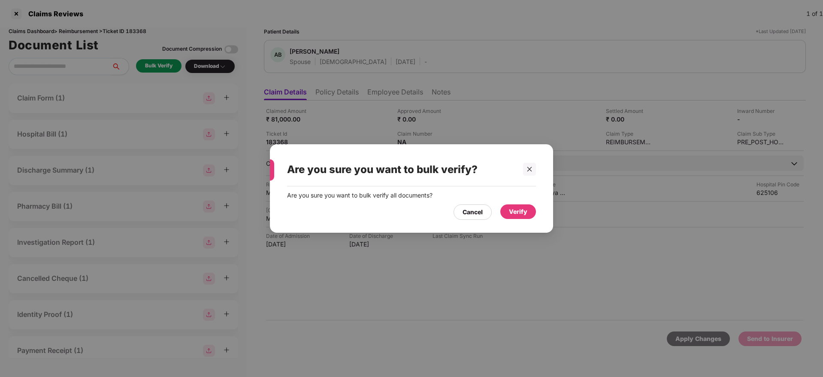
click at [518, 210] on div "Verify" at bounding box center [518, 211] width 18 height 9
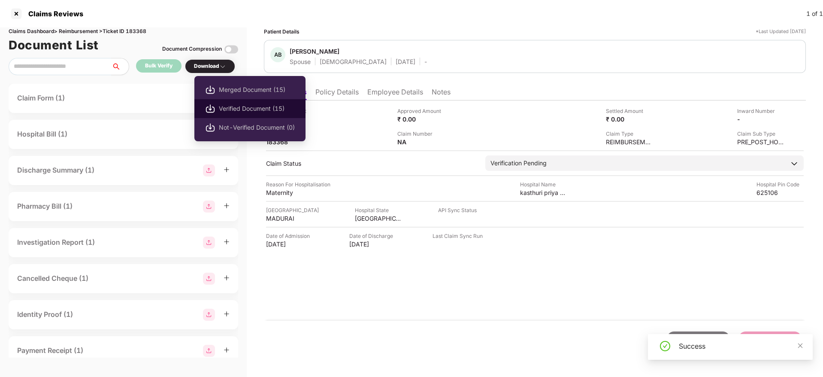
click at [245, 107] on span "Verified Document (15)" at bounding box center [257, 108] width 76 height 9
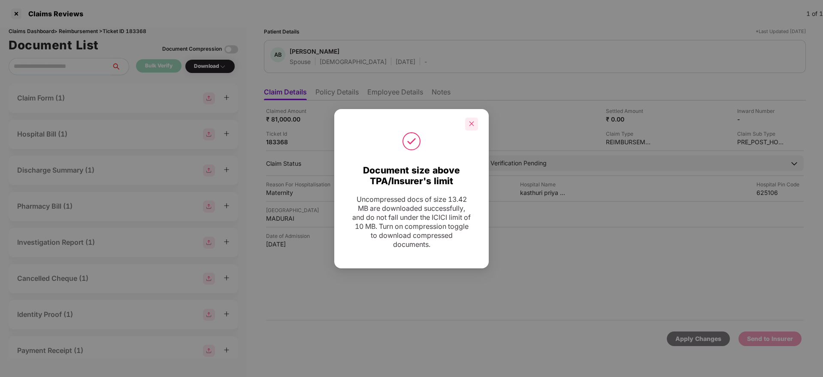
click at [469, 124] on icon "close" at bounding box center [472, 124] width 6 height 6
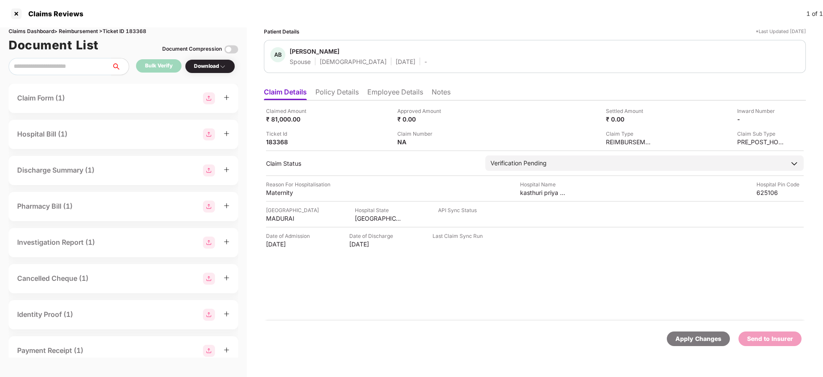
click at [329, 95] on li "Policy Details" at bounding box center [336, 94] width 43 height 12
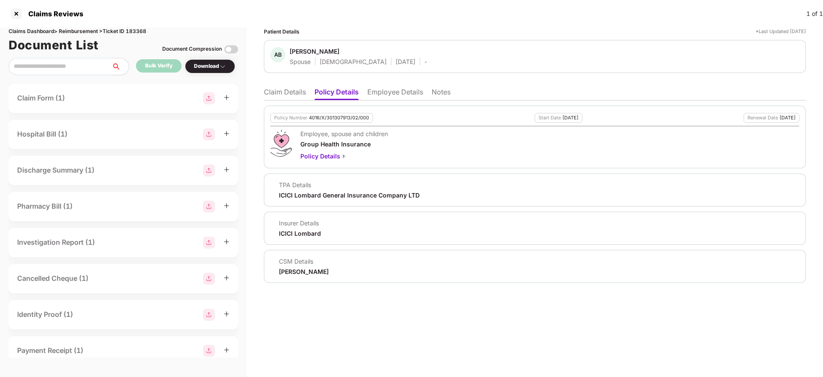
click at [285, 88] on li "Claim Details" at bounding box center [285, 94] width 42 height 12
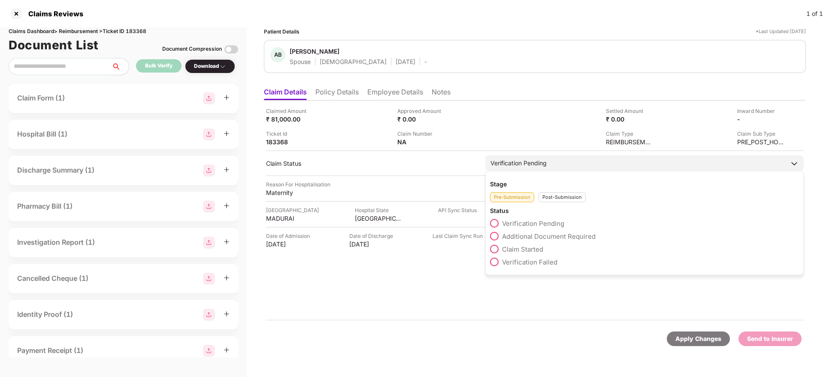
click at [515, 251] on span "Claim Started" at bounding box center [522, 249] width 41 height 8
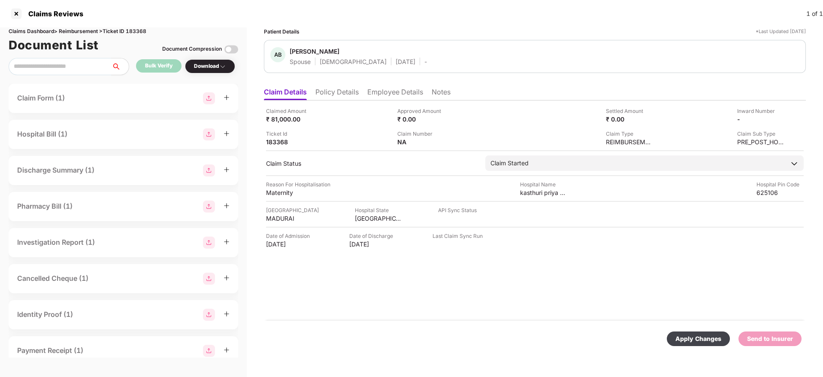
click at [700, 337] on div "Apply Changes" at bounding box center [699, 338] width 46 height 9
click at [700, 337] on div "Apply Changes" at bounding box center [690, 338] width 62 height 9
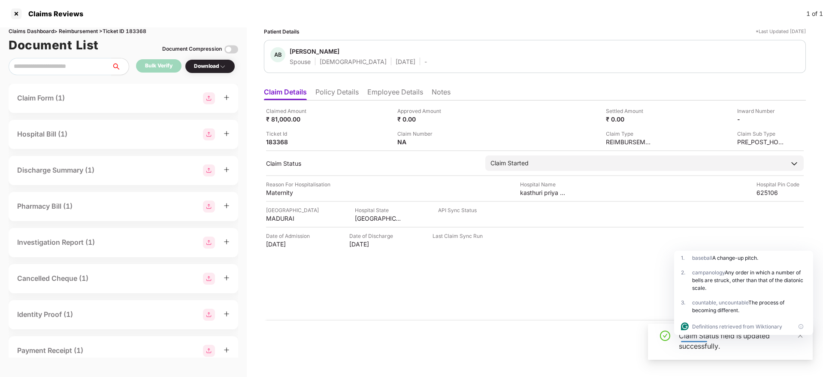
click at [797, 337] on div "Claim Status field is updated successfully." at bounding box center [741, 340] width 124 height 21
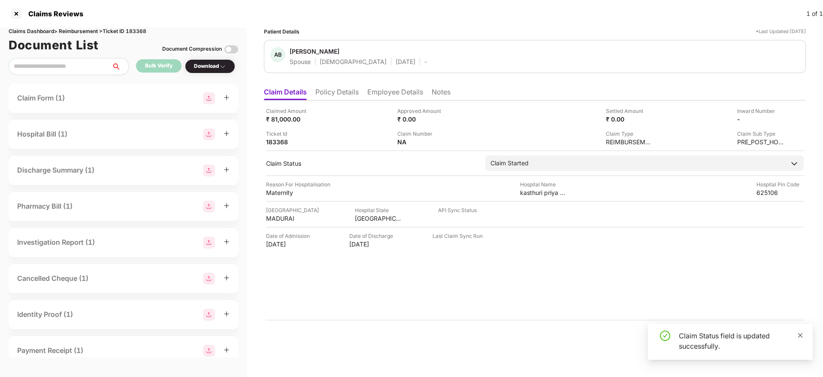
click at [798, 337] on icon "close" at bounding box center [800, 335] width 6 height 6
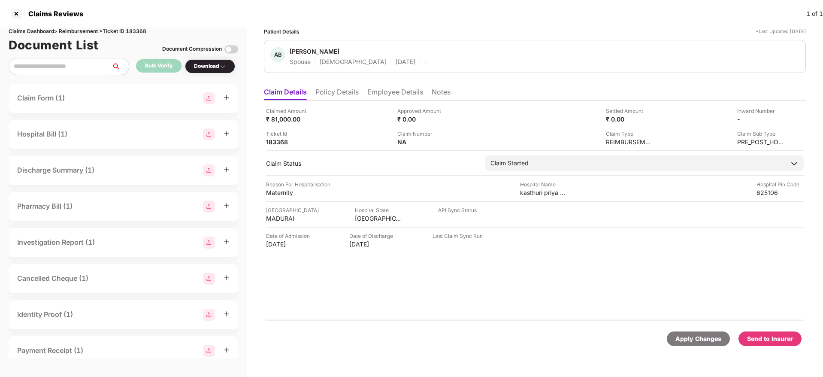
click at [763, 342] on div "Send to Insurer" at bounding box center [770, 338] width 46 height 9
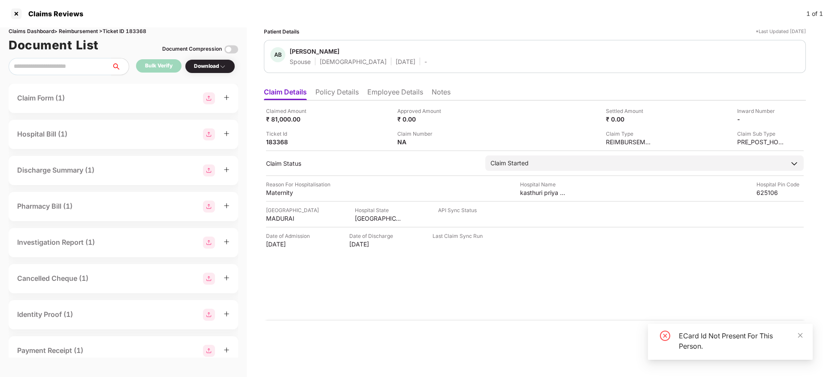
click at [719, 335] on div "ECard Id Not Present For This Person." at bounding box center [741, 340] width 124 height 21
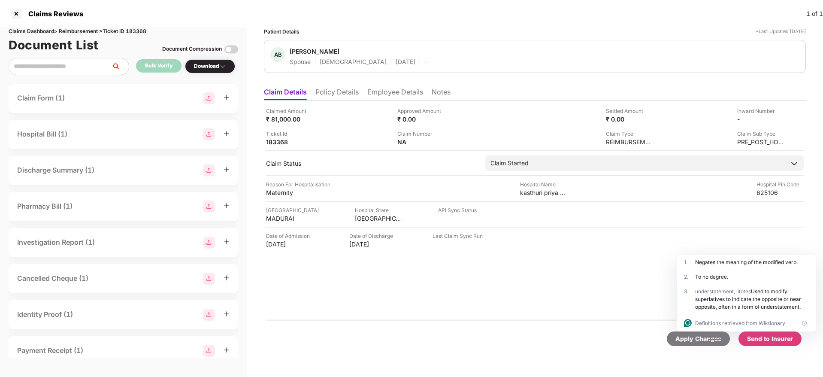
click at [363, 314] on div "Claimed Amount ₹ 81,000.00 Approved Amount ₹ 0.00 Settled Amount ₹ 0.00 Inward …" at bounding box center [535, 210] width 542 height 220
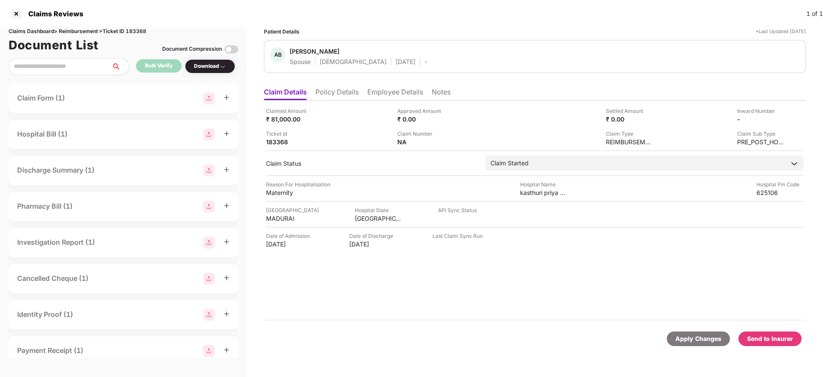
click at [334, 94] on li "Policy Details" at bounding box center [336, 94] width 43 height 12
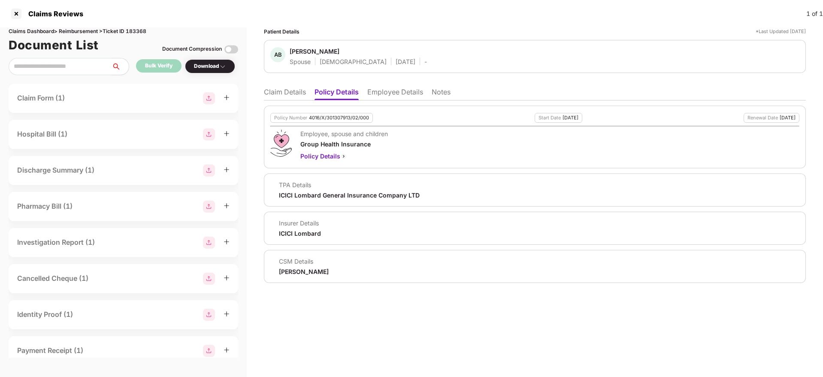
click at [383, 93] on li "Employee Details" at bounding box center [395, 94] width 56 height 12
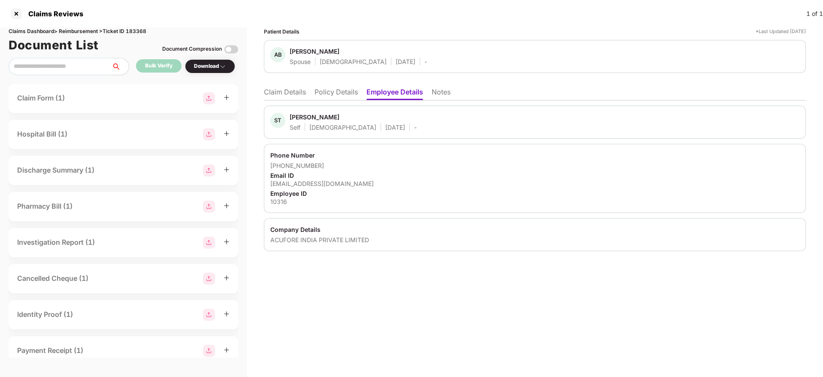
click at [306, 241] on div "ACUFORE INDIA PRIVATE LIMITED" at bounding box center [534, 240] width 529 height 8
click at [291, 186] on div "sivagavis59@gmail.com" at bounding box center [534, 183] width 529 height 8
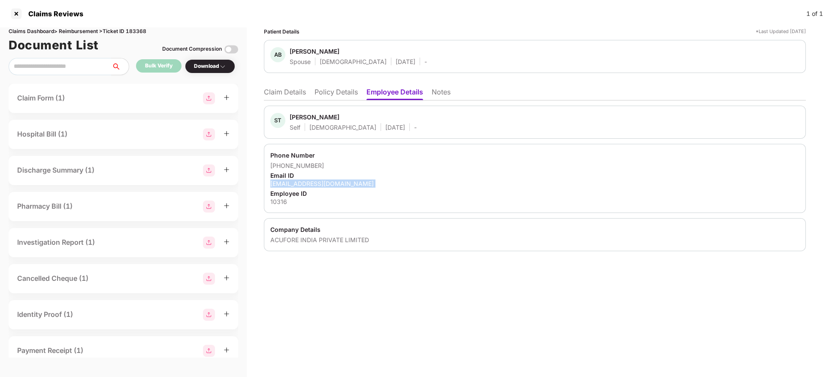
click at [291, 186] on div "sivagavis59@gmail.com" at bounding box center [534, 183] width 529 height 8
click at [275, 92] on li "Claim Details" at bounding box center [285, 94] width 42 height 12
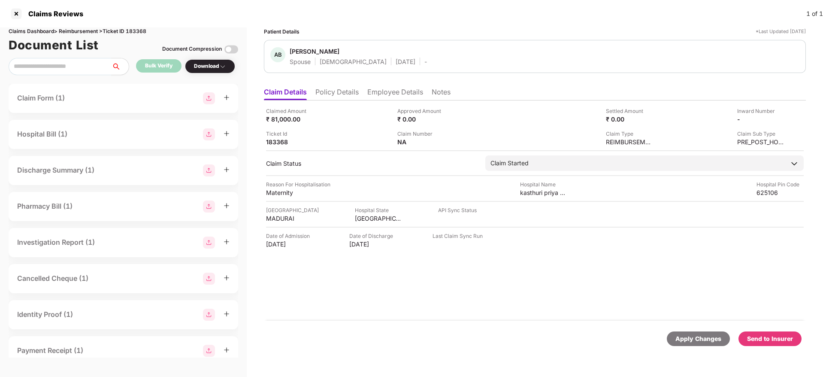
click at [275, 92] on li "Claim Details" at bounding box center [285, 94] width 43 height 12
click at [394, 92] on li "Employee Details" at bounding box center [395, 94] width 56 height 12
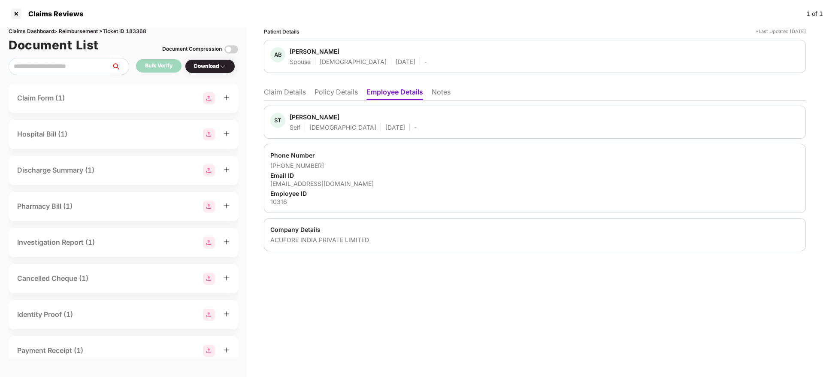
click at [283, 97] on li "Claim Details" at bounding box center [285, 94] width 42 height 12
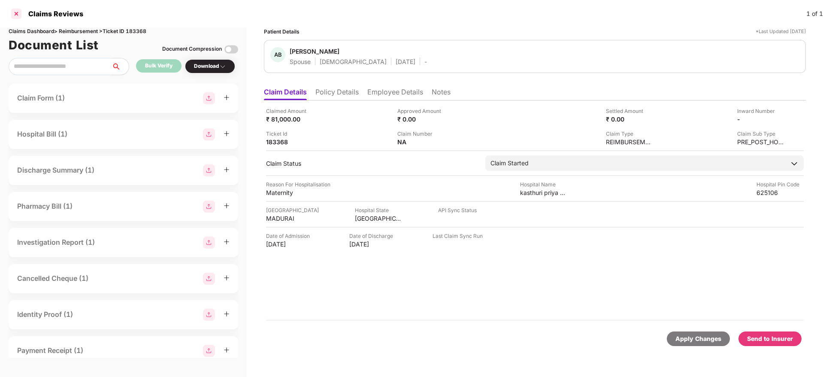
click at [16, 19] on div at bounding box center [16, 14] width 14 height 14
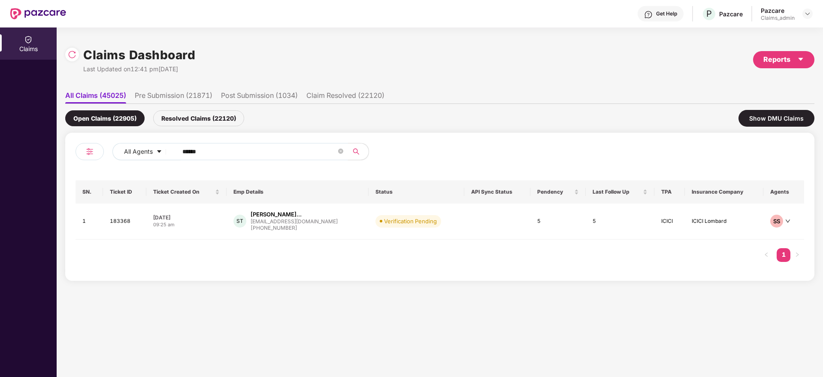
click at [231, 152] on input "******" at bounding box center [259, 151] width 154 height 13
paste input "*******"
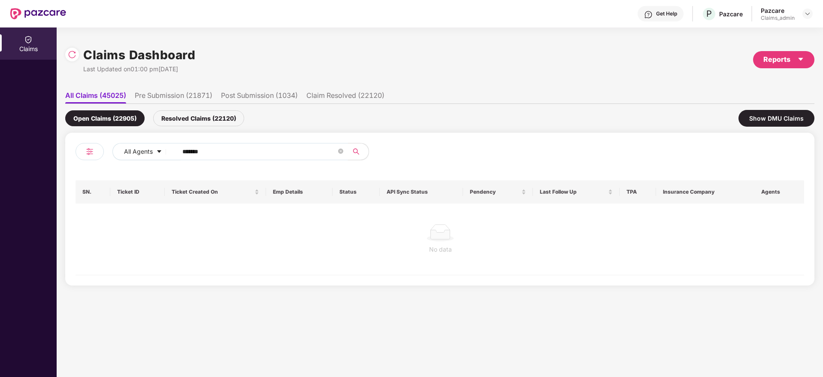
click at [188, 151] on input "*******" at bounding box center [259, 151] width 154 height 13
click at [188, 151] on input "******" at bounding box center [259, 151] width 154 height 13
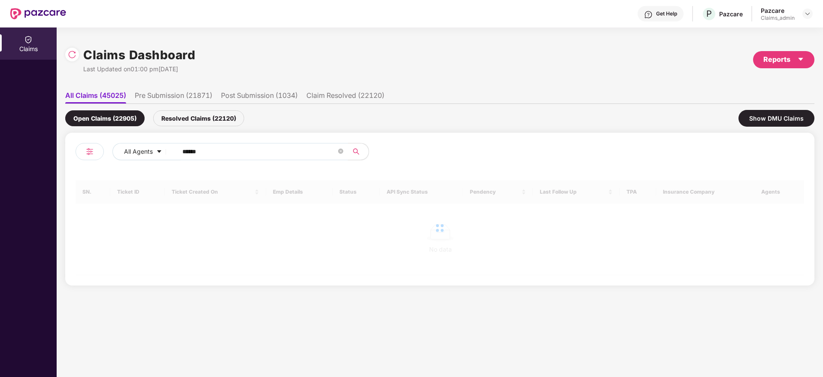
click at [188, 151] on input "******" at bounding box center [259, 151] width 154 height 13
type input "******"
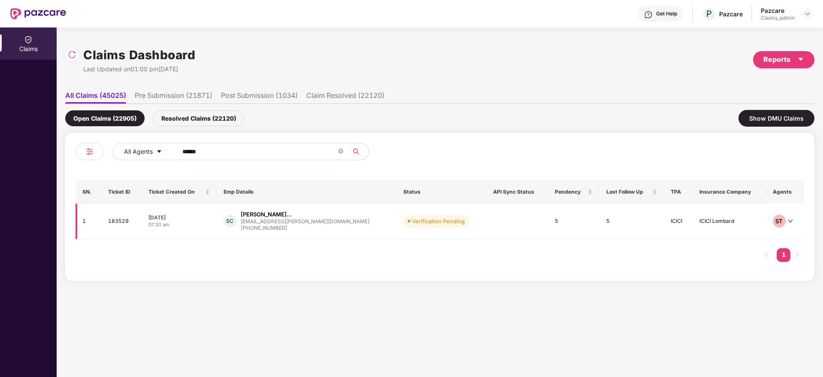
click at [210, 221] on div "07:20 am" at bounding box center [179, 224] width 61 height 7
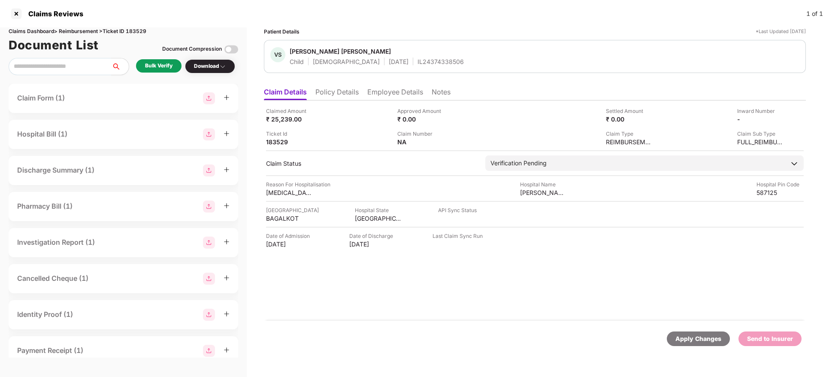
click at [155, 68] on div "Bulk Verify" at bounding box center [158, 66] width 27 height 8
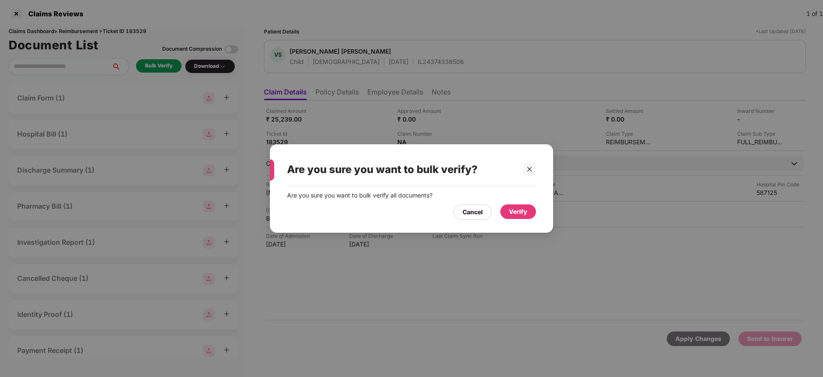
click at [518, 212] on div "Verify" at bounding box center [518, 211] width 18 height 9
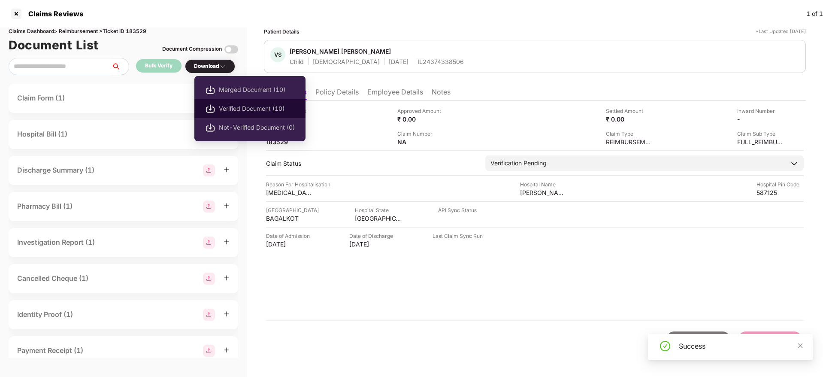
click at [243, 103] on li "Verified Document (10)" at bounding box center [249, 108] width 111 height 19
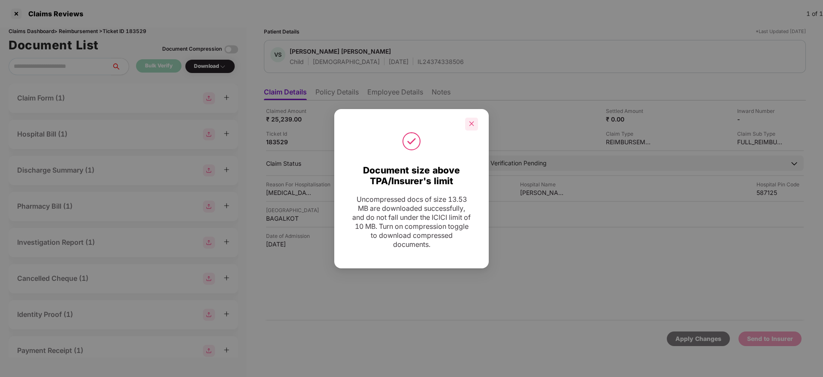
click at [473, 124] on icon "close" at bounding box center [472, 124] width 6 height 6
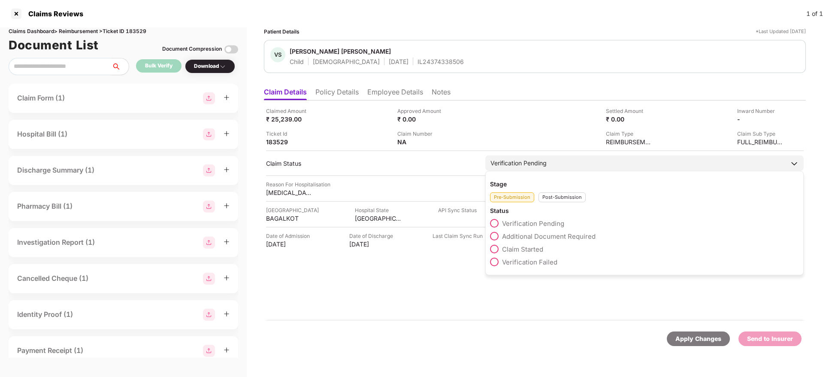
click at [521, 246] on span "Claim Started" at bounding box center [522, 249] width 41 height 8
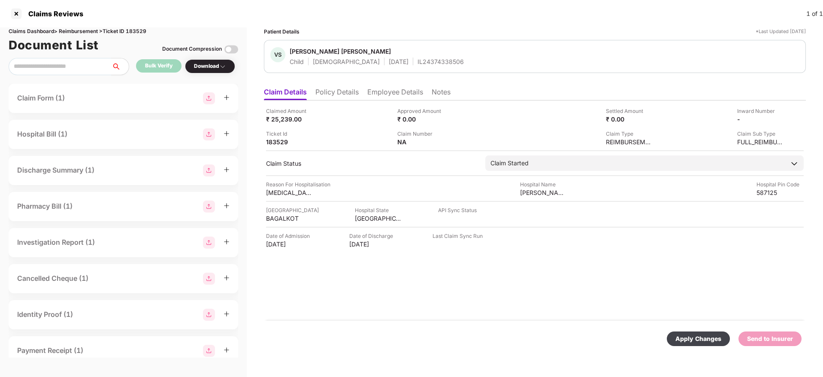
click at [694, 340] on div "Apply Changes" at bounding box center [699, 338] width 46 height 9
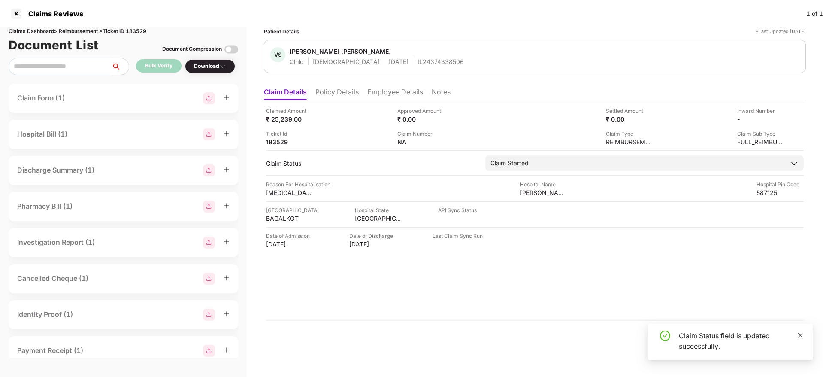
click at [800, 334] on icon "close" at bounding box center [800, 335] width 6 height 6
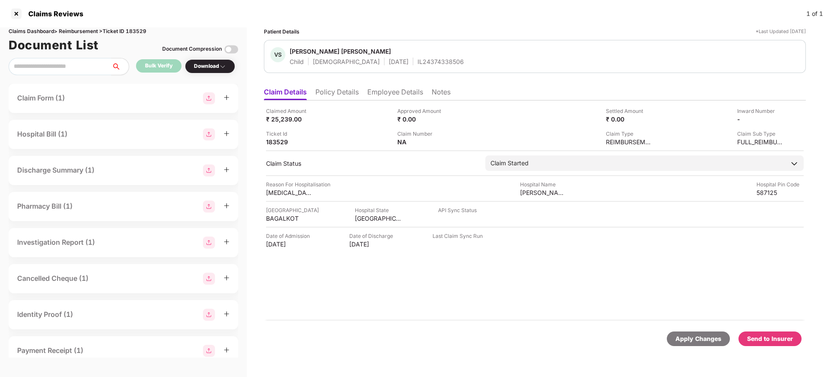
click at [755, 339] on div "Send to Insurer" at bounding box center [770, 338] width 46 height 9
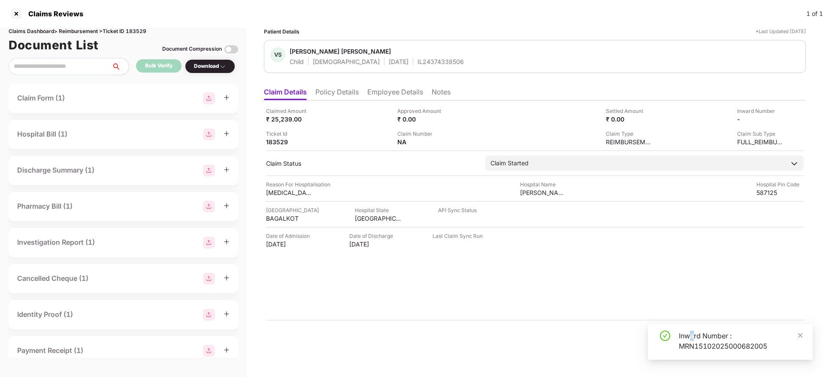
drag, startPoint x: 694, startPoint y: 324, endPoint x: 691, endPoint y: 332, distance: 8.1
click at [691, 332] on div "Inward Number : MRN15102025000682005" at bounding box center [730, 342] width 165 height 36
click at [691, 332] on div "Inward Number : MRN15102025000682005" at bounding box center [741, 340] width 124 height 21
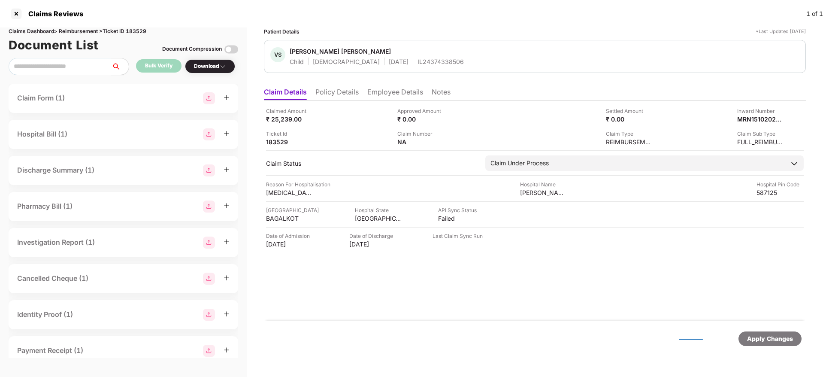
click at [336, 96] on li "Policy Details" at bounding box center [336, 94] width 43 height 12
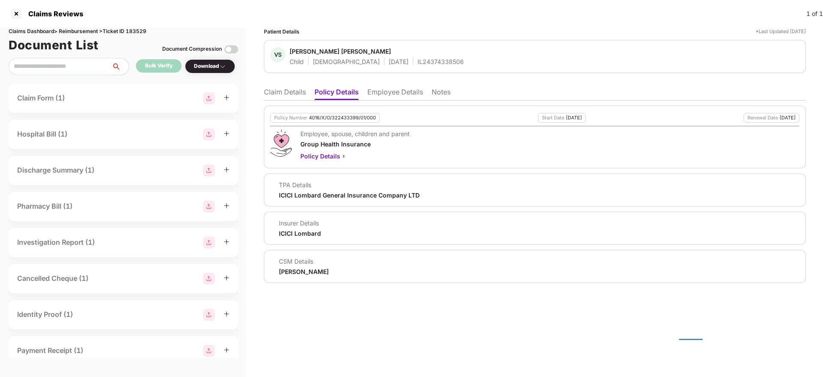
click at [279, 94] on li "Claim Details" at bounding box center [285, 94] width 42 height 12
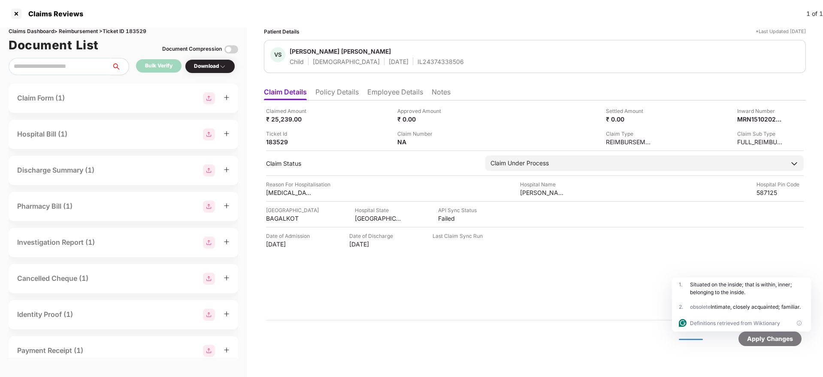
click at [418, 60] on div "IL24374338506" at bounding box center [441, 62] width 46 height 8
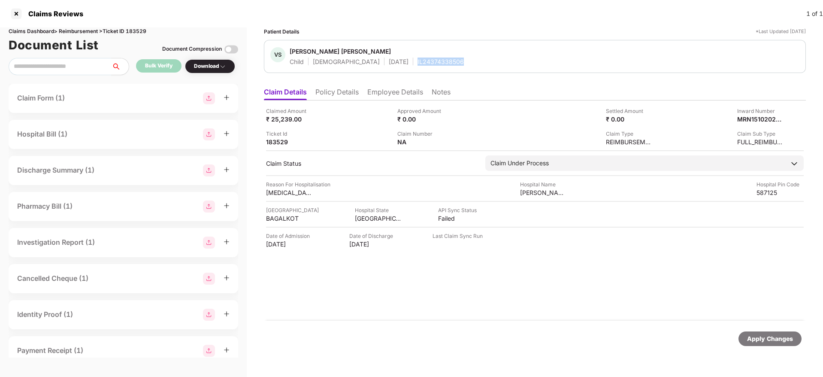
click at [418, 60] on div "IL24374338506" at bounding box center [441, 62] width 46 height 8
click at [18, 13] on div at bounding box center [16, 14] width 14 height 14
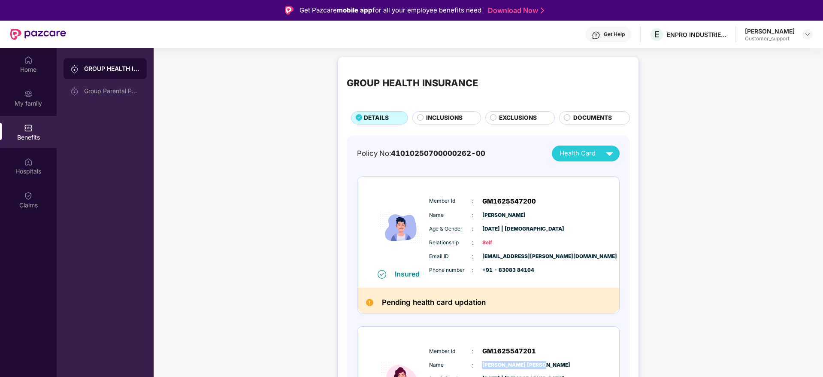
scroll to position [34, 0]
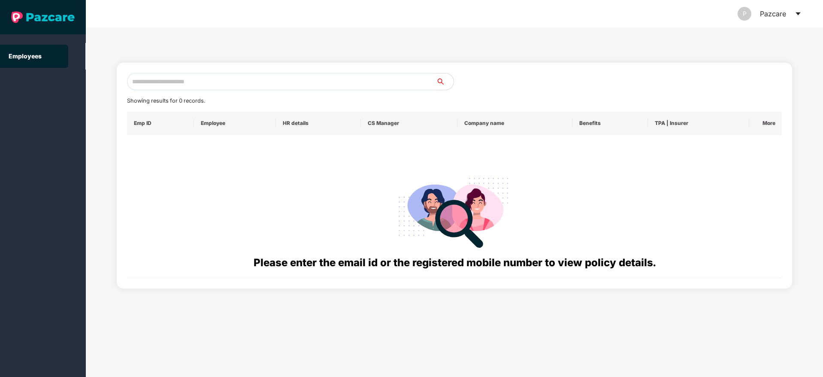
paste input "**********"
click at [192, 81] on input "text" at bounding box center [281, 81] width 309 height 17
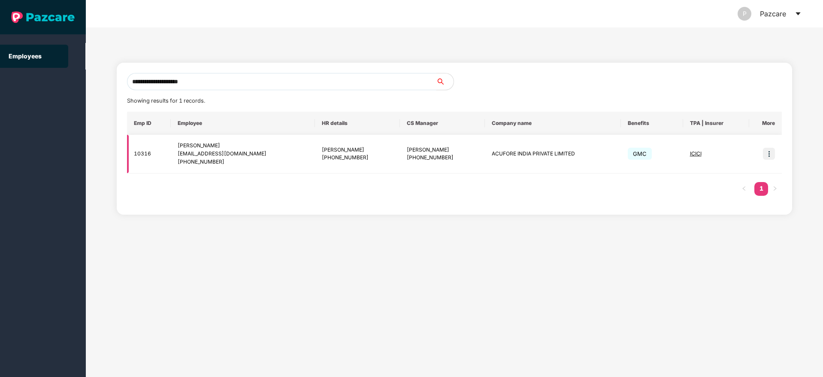
type input "**********"
click at [414, 148] on div "[PERSON_NAME]" at bounding box center [442, 150] width 71 height 8
copy div "[PERSON_NAME]"
click at [414, 148] on div "[PERSON_NAME]" at bounding box center [442, 150] width 71 height 8
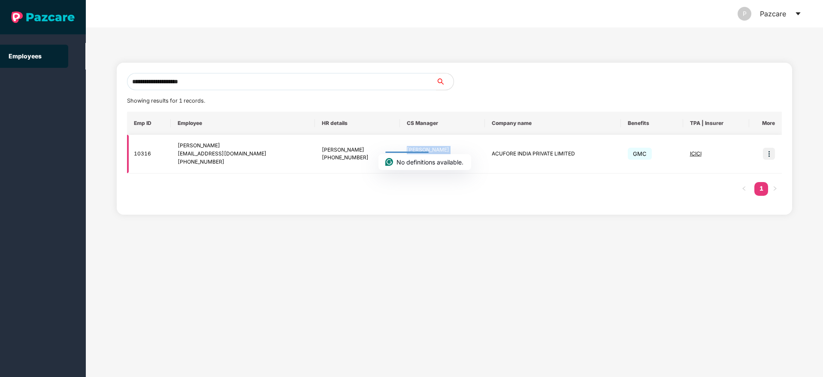
click at [770, 156] on img at bounding box center [769, 154] width 12 height 12
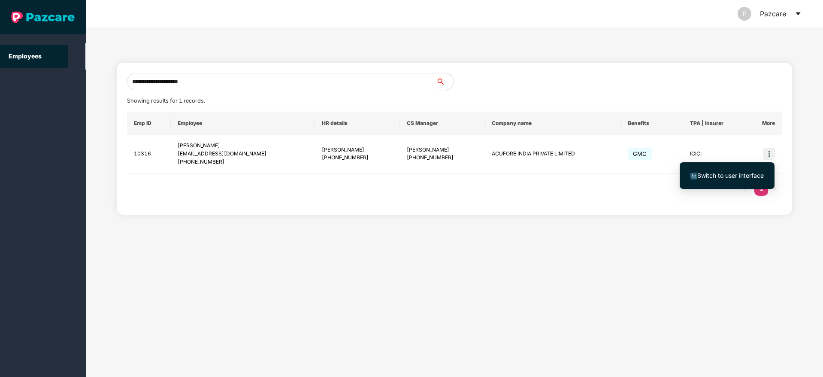
click at [739, 169] on li "Switch to user interface" at bounding box center [727, 176] width 95 height 18
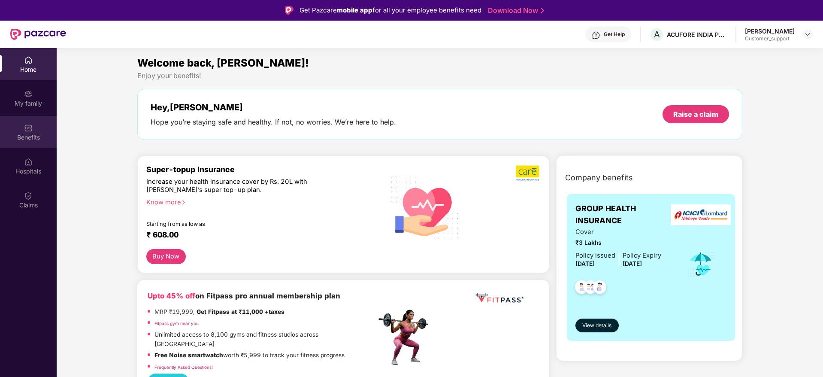
click at [41, 129] on div "Benefits" at bounding box center [28, 132] width 57 height 32
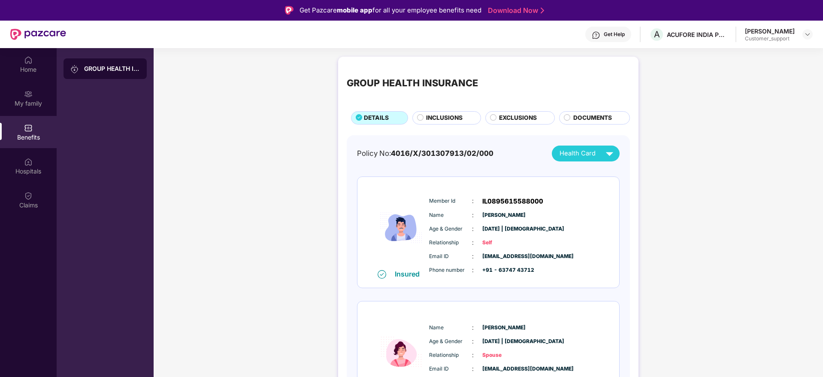
click at [604, 35] on div "Get Help" at bounding box center [614, 34] width 21 height 7
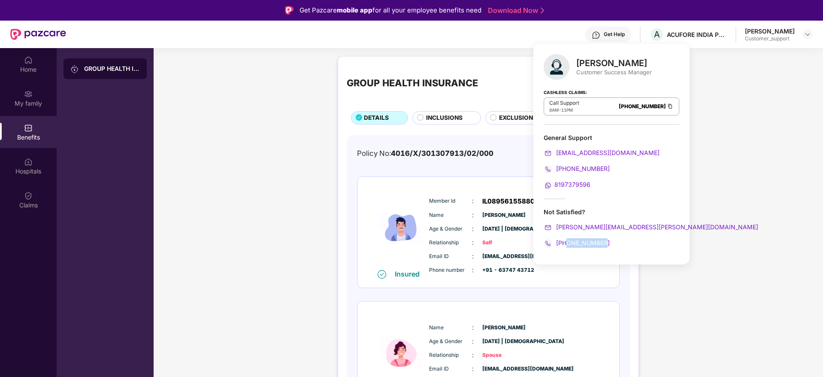
drag, startPoint x: 610, startPoint y: 243, endPoint x: 567, endPoint y: 245, distance: 43.0
click at [567, 245] on div "[PHONE_NUMBER]" at bounding box center [612, 242] width 136 height 9
copy span "8095955820"
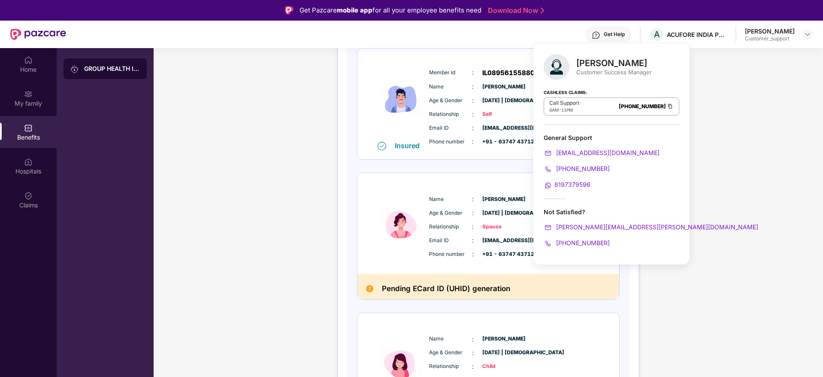
scroll to position [127, 0]
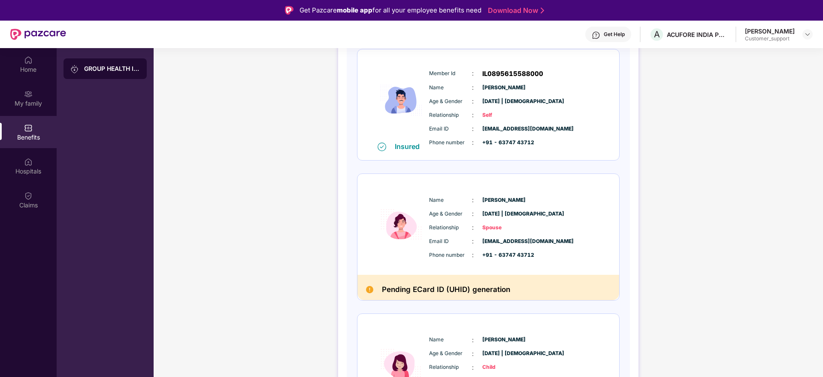
click at [714, 87] on div "GROUP HEALTH INSURANCE DETAILS INCLUSIONS EXCLUSIONS DOCUMENTS Policy No: 4016/…" at bounding box center [489, 209] width 670 height 569
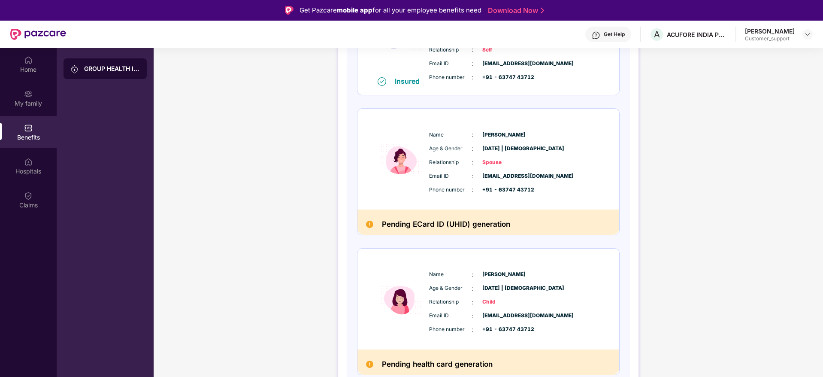
scroll to position [196, 0]
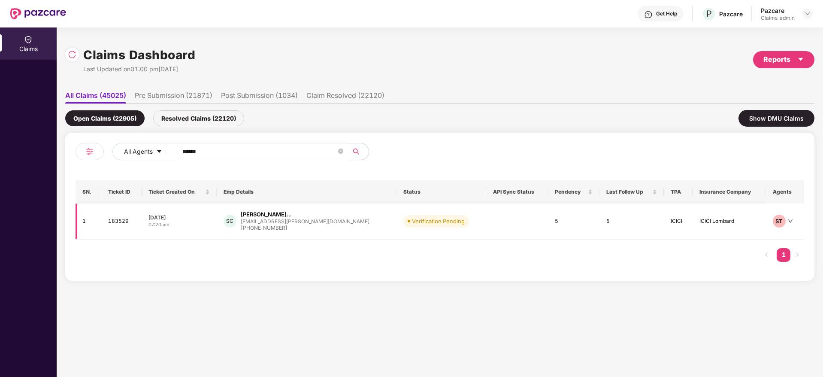
click at [210, 216] on div "[DATE]" at bounding box center [179, 217] width 61 height 7
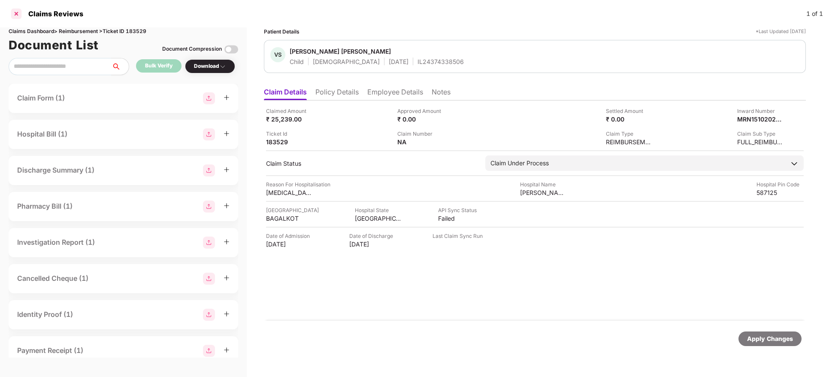
click at [17, 12] on div at bounding box center [16, 14] width 14 height 14
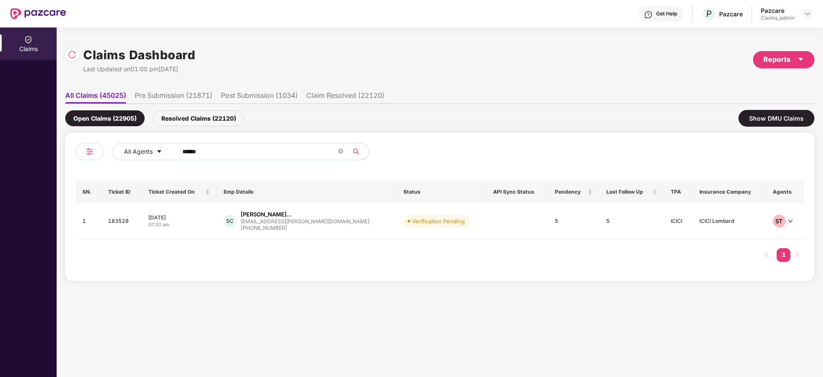
click at [209, 154] on input "******" at bounding box center [259, 151] width 154 height 13
paste input "*******"
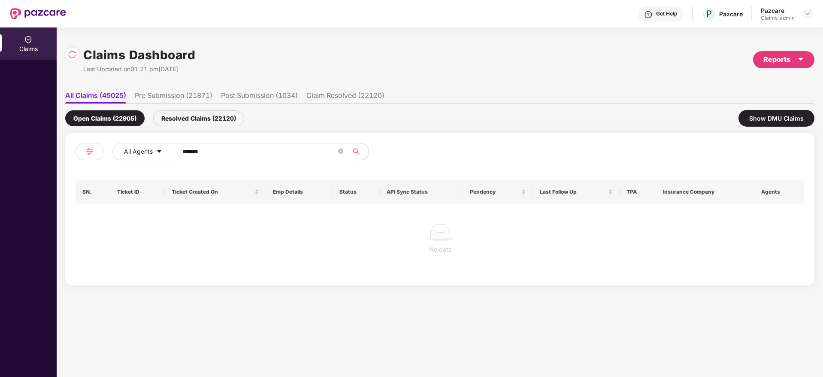
click at [188, 152] on input "*******" at bounding box center [259, 151] width 154 height 13
click at [188, 152] on input "******" at bounding box center [259, 151] width 154 height 13
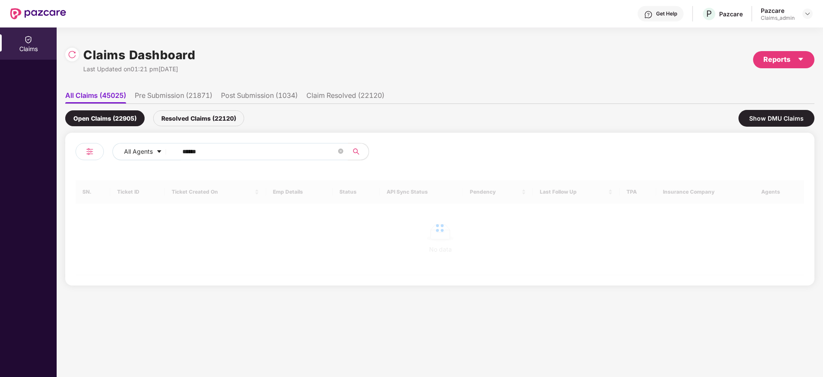
click at [188, 152] on input "******" at bounding box center [259, 151] width 154 height 13
type input "******"
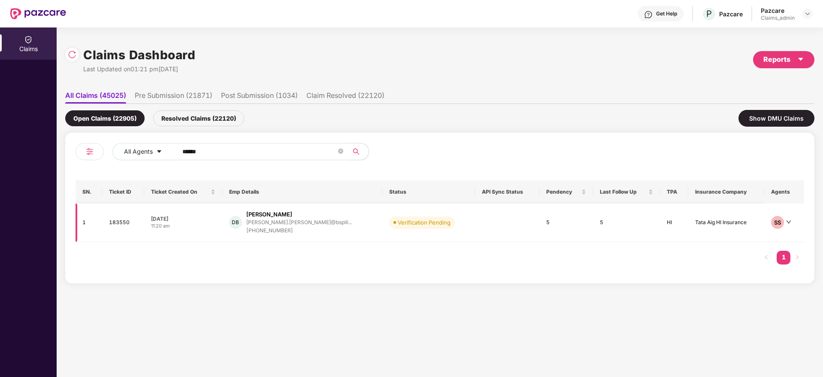
click at [215, 220] on div "[DATE]" at bounding box center [183, 218] width 64 height 7
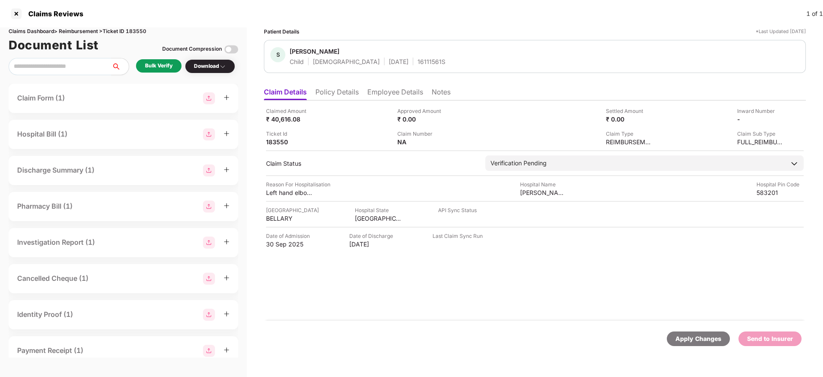
click at [161, 62] on div "Bulk Verify" at bounding box center [158, 66] width 27 height 8
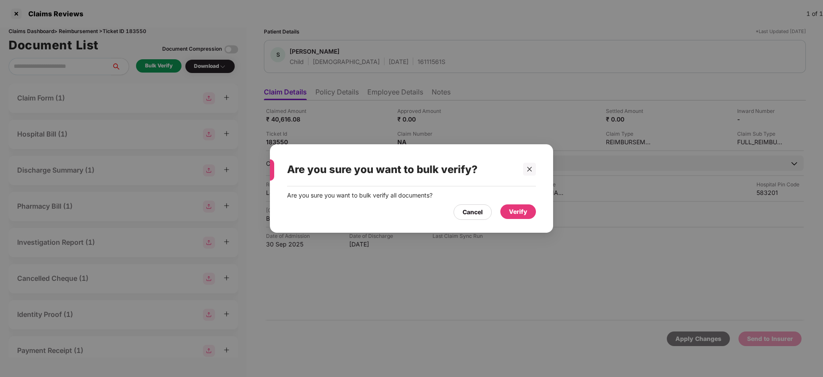
click at [517, 208] on div "Verify" at bounding box center [518, 211] width 18 height 9
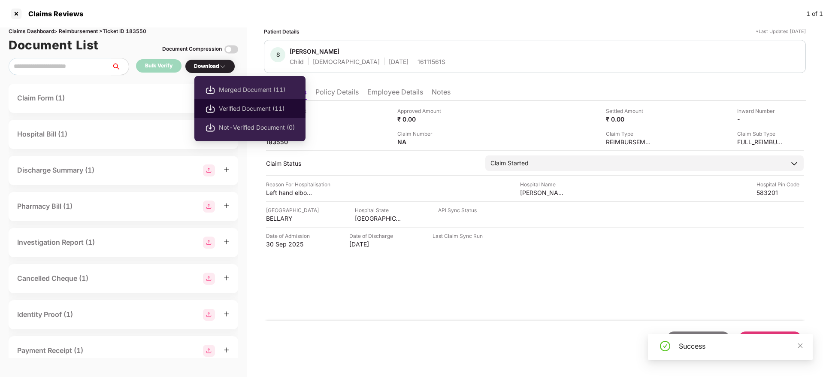
click at [236, 109] on span "Verified Document (11)" at bounding box center [257, 108] width 76 height 9
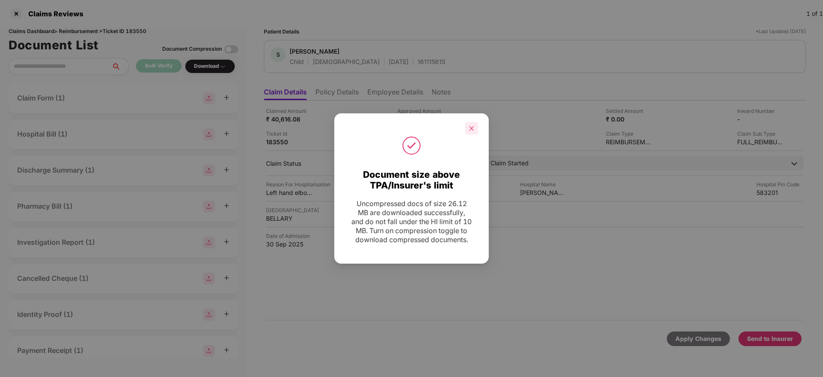
click at [472, 126] on icon "close" at bounding box center [472, 128] width 5 height 5
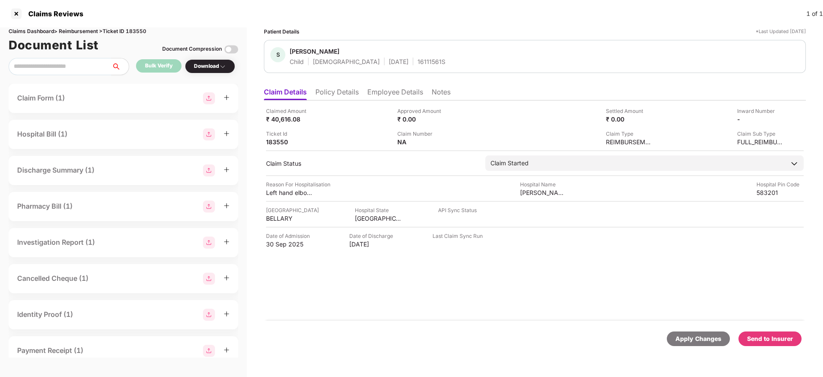
click at [769, 337] on div "Send to Insurer" at bounding box center [770, 338] width 46 height 9
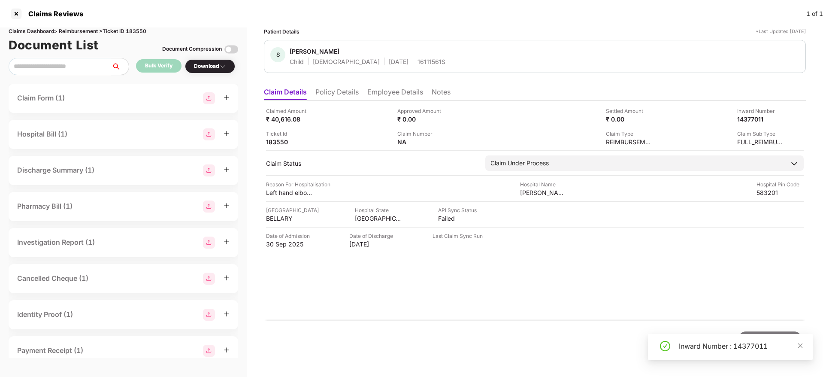
click at [701, 346] on div "Inward Number : 14377011" at bounding box center [741, 346] width 124 height 10
copy div "Inward Number : 14377011"
click at [701, 346] on div "Inward Number : 14377011" at bounding box center [741, 346] width 124 height 10
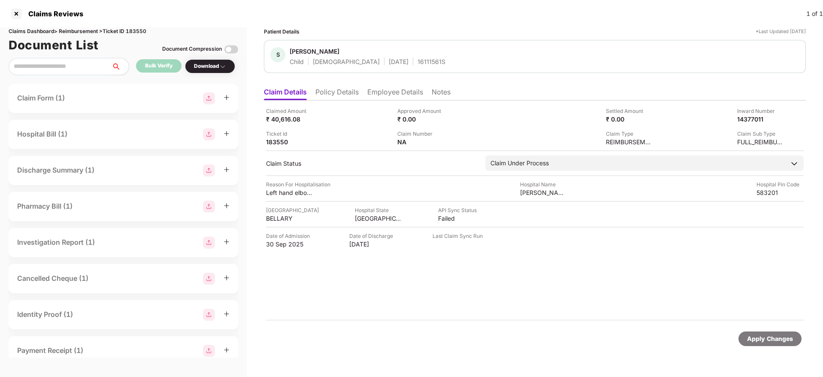
click at [337, 92] on li "Policy Details" at bounding box center [336, 94] width 43 height 12
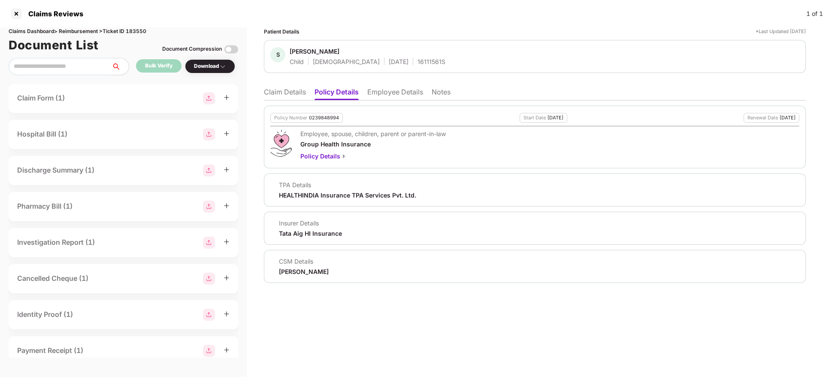
click at [283, 88] on li "Claim Details" at bounding box center [285, 94] width 42 height 12
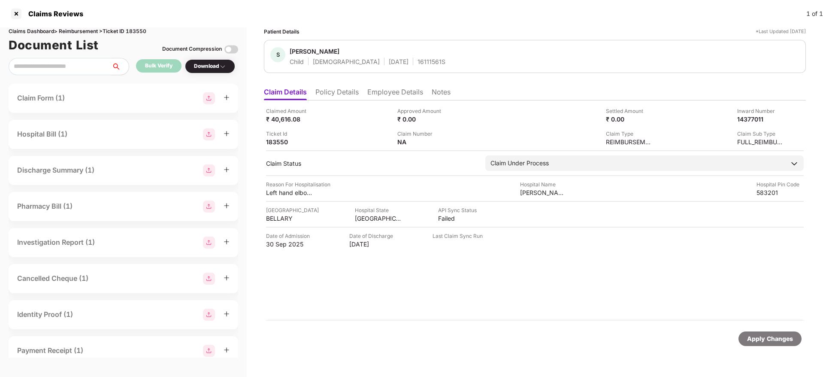
click at [338, 94] on li "Policy Details" at bounding box center [336, 94] width 43 height 12
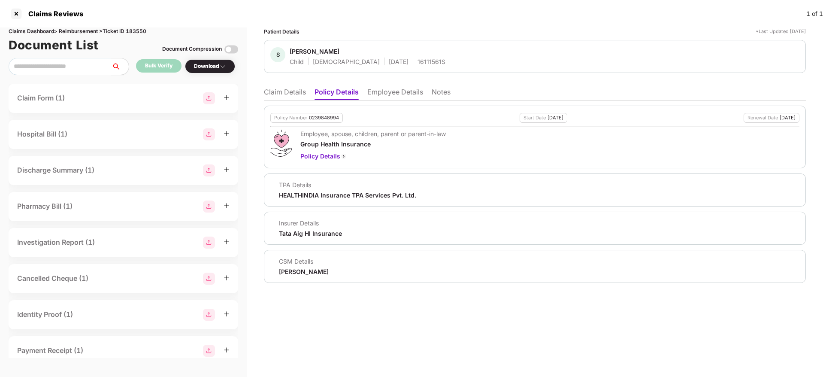
click at [284, 88] on li "Claim Details" at bounding box center [285, 94] width 42 height 12
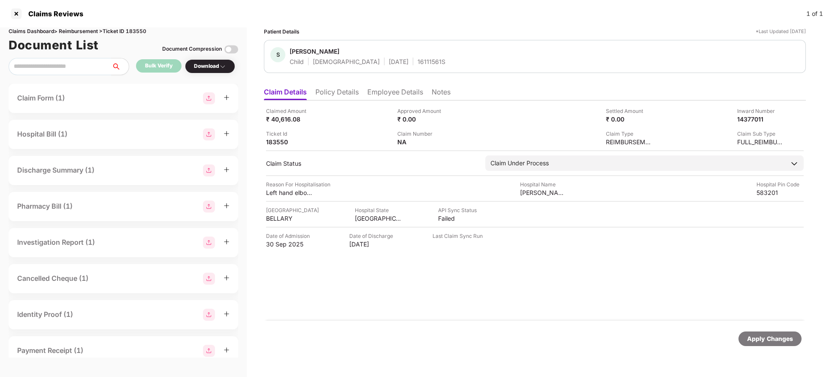
click at [418, 62] on div "16111561S" at bounding box center [432, 62] width 28 height 8
copy div "16111561S"
click at [418, 62] on div "16111561S" at bounding box center [432, 62] width 28 height 8
click at [284, 141] on div "183550" at bounding box center [289, 142] width 47 height 8
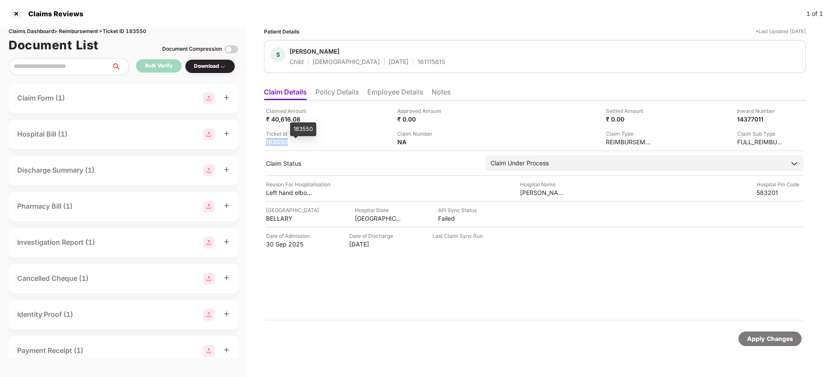
click at [284, 141] on div "183550" at bounding box center [289, 142] width 47 height 8
copy div "183550"
click at [15, 10] on div at bounding box center [16, 14] width 14 height 14
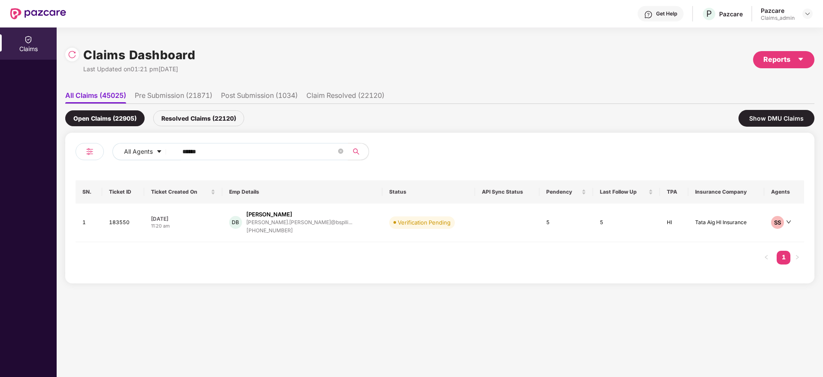
click at [240, 152] on input "******" at bounding box center [259, 151] width 154 height 13
paste input "******"
type input "******"
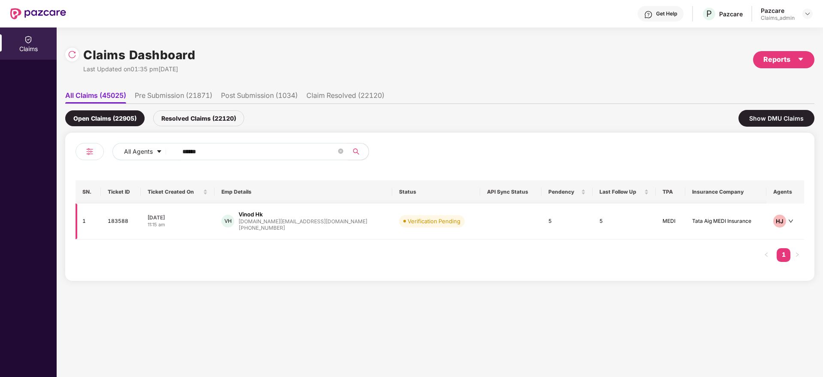
click at [208, 216] on div "[DATE]" at bounding box center [178, 217] width 60 height 7
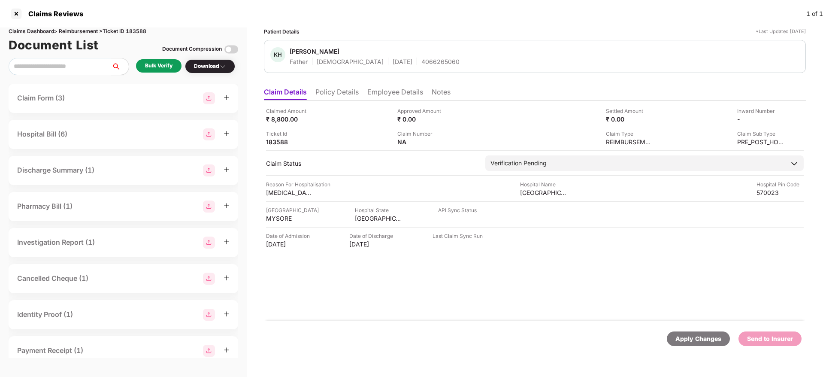
click at [169, 64] on div "Bulk Verify" at bounding box center [158, 66] width 27 height 8
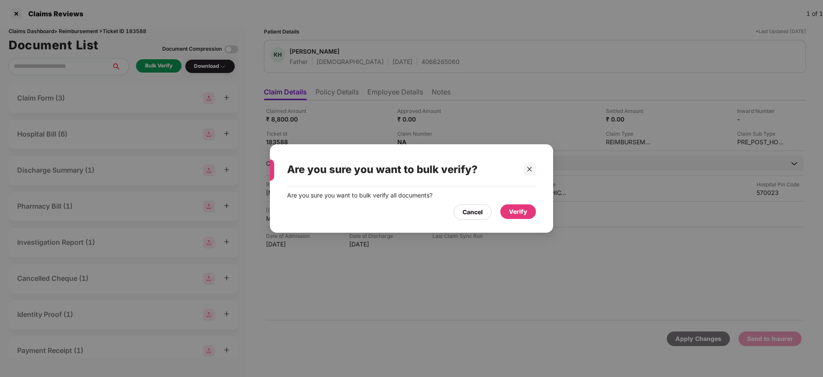
click at [528, 211] on div "Verify" at bounding box center [518, 211] width 36 height 15
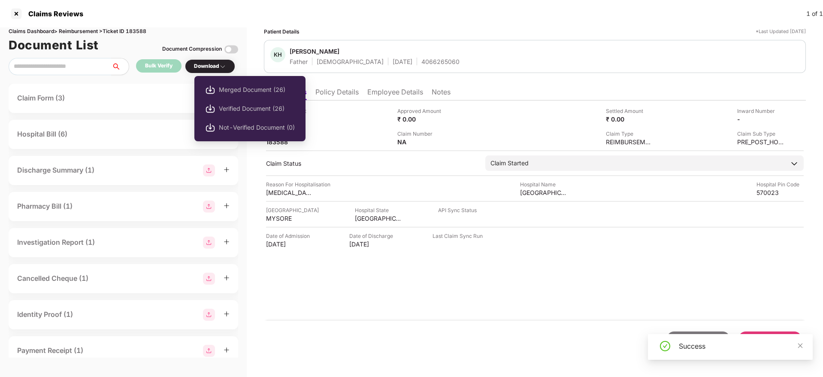
click at [221, 64] on img at bounding box center [222, 66] width 7 height 7
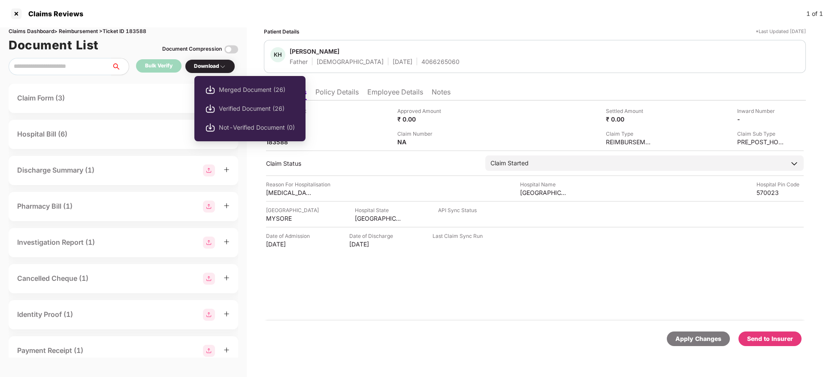
click at [221, 66] on img at bounding box center [222, 66] width 7 height 7
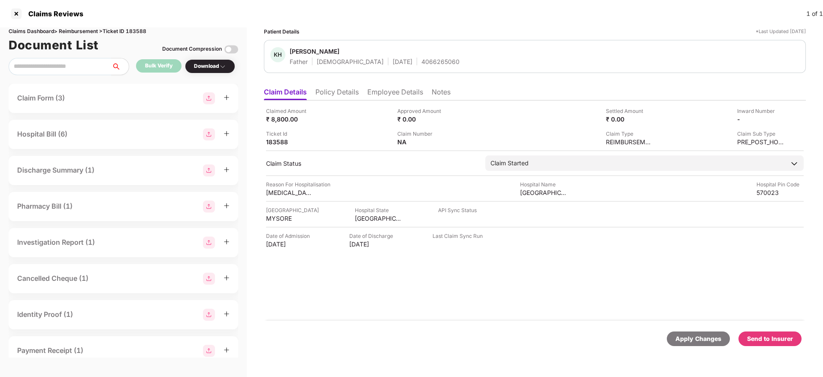
click at [221, 66] on img at bounding box center [222, 66] width 7 height 7
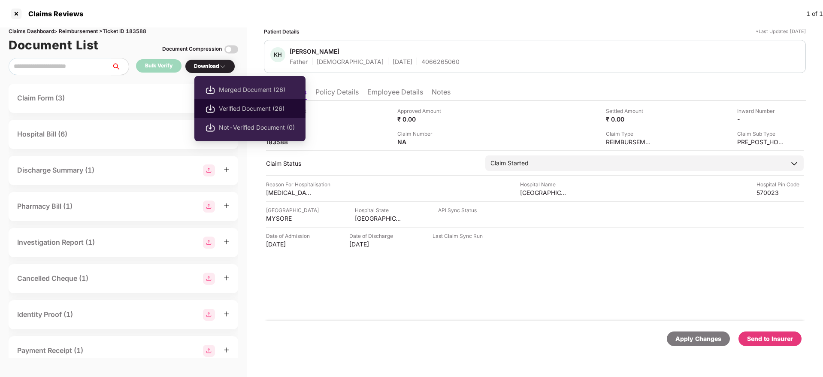
click at [249, 110] on span "Verified Document (26)" at bounding box center [257, 108] width 76 height 9
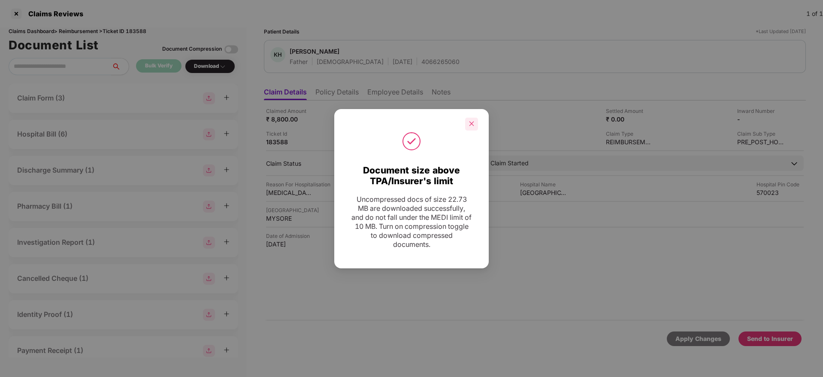
click at [475, 119] on div at bounding box center [471, 124] width 13 height 13
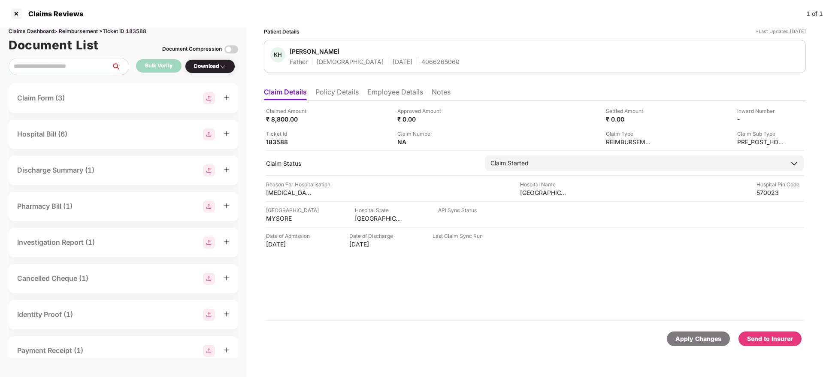
click at [346, 92] on li "Policy Details" at bounding box center [336, 94] width 43 height 12
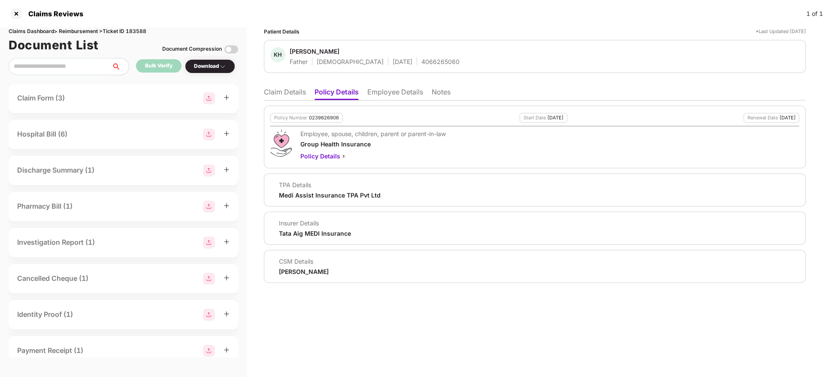
click at [288, 91] on li "Claim Details" at bounding box center [285, 94] width 42 height 12
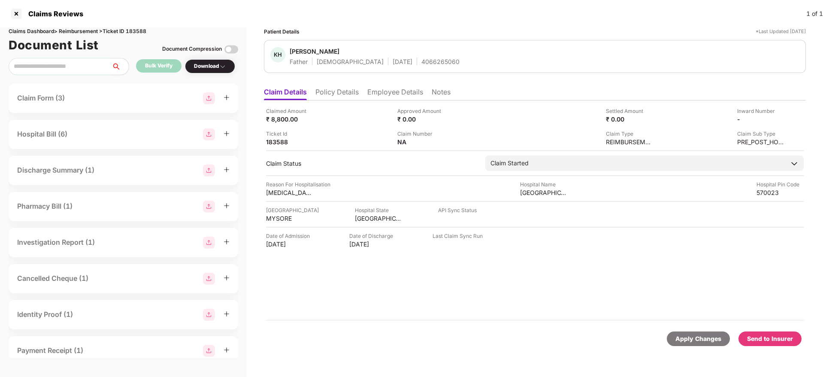
click at [767, 337] on div "Send to Insurer" at bounding box center [770, 338] width 46 height 9
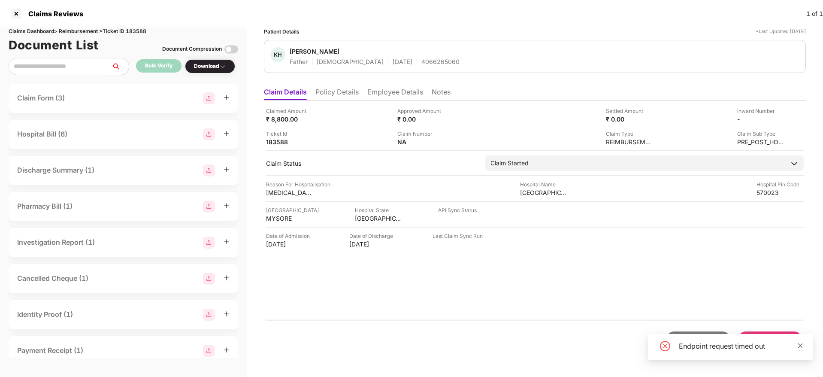
click at [801, 345] on icon "close" at bounding box center [800, 345] width 5 height 5
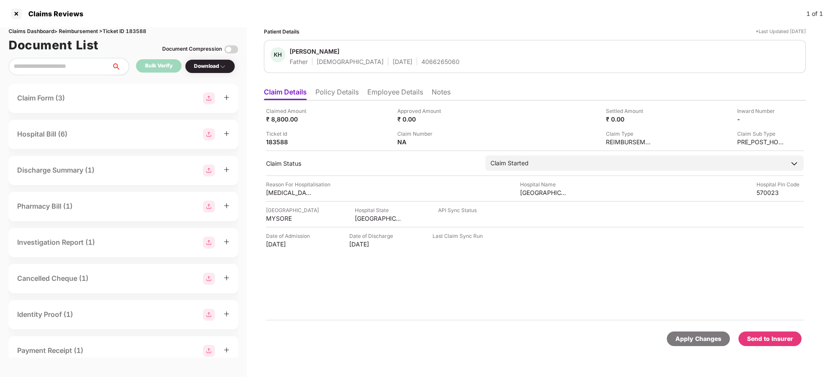
click at [778, 338] on div "Send to Insurer" at bounding box center [770, 338] width 46 height 9
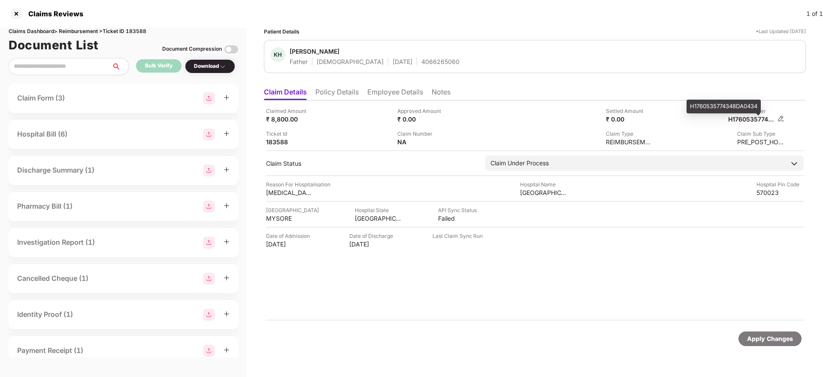
click at [753, 118] on div "H1760535774348DA0434" at bounding box center [751, 119] width 47 height 8
copy div "H1760535774348DA0434"
click at [753, 118] on div "H1760535774348DA0434" at bounding box center [751, 119] width 47 height 8
copy div
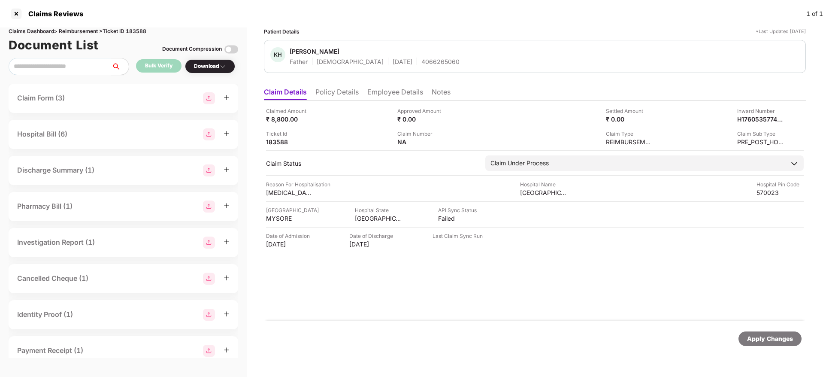
click at [334, 92] on li "Policy Details" at bounding box center [336, 94] width 43 height 12
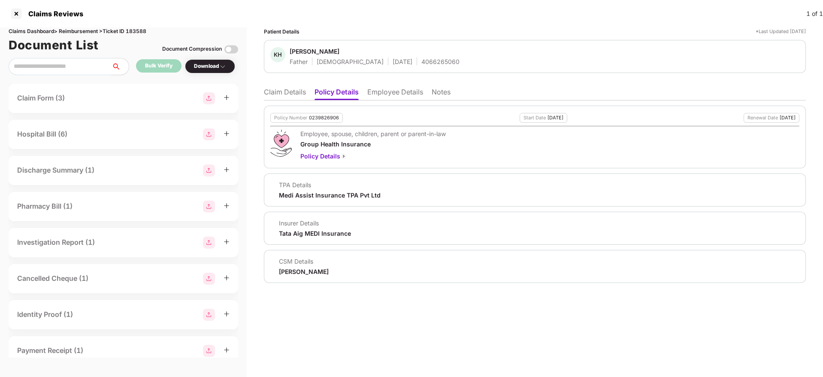
click at [415, 95] on li "Employee Details" at bounding box center [395, 94] width 56 height 12
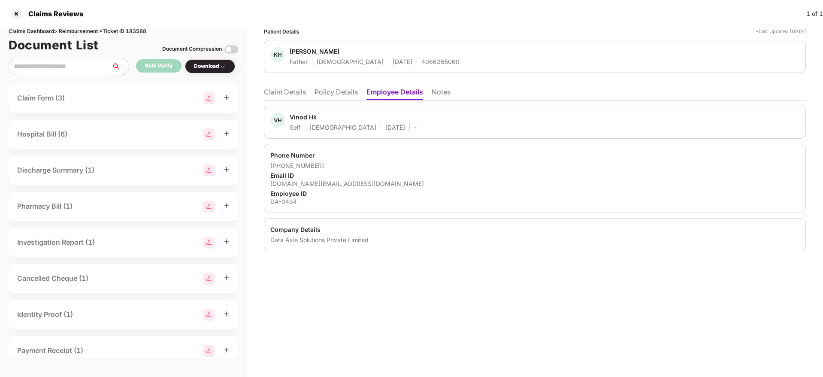
click at [276, 240] on div "Data Axle Solutions Private Limited" at bounding box center [534, 240] width 529 height 8
copy div "Data"
click at [276, 240] on div "Data Axle Solutions Private Limited" at bounding box center [534, 240] width 529 height 8
click at [289, 93] on li "Claim Details" at bounding box center [285, 94] width 42 height 12
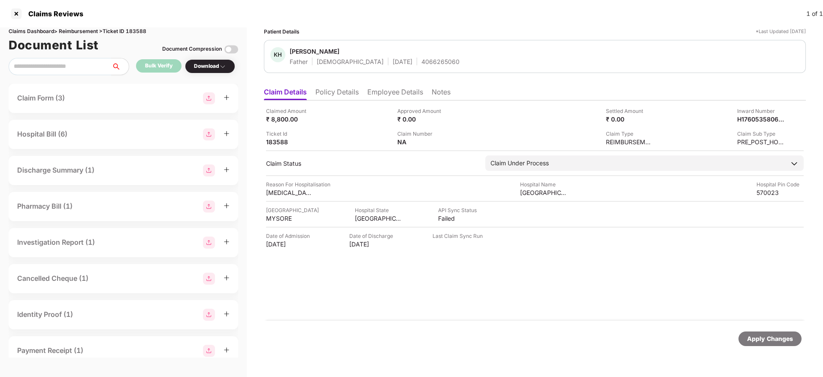
click at [338, 97] on li "Policy Details" at bounding box center [336, 94] width 43 height 12
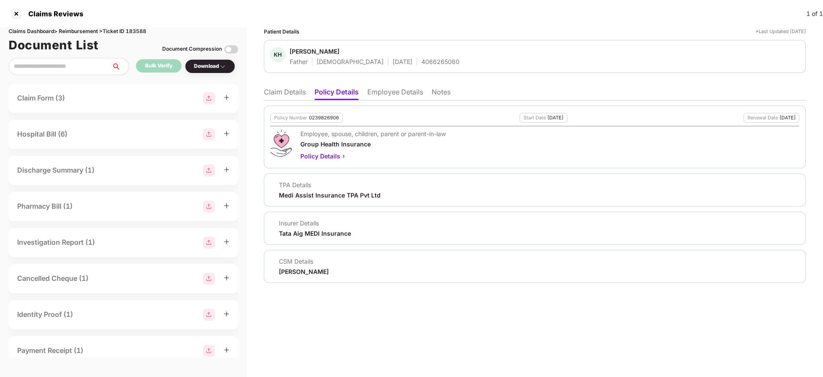
click at [293, 92] on li "Claim Details" at bounding box center [285, 94] width 42 height 12
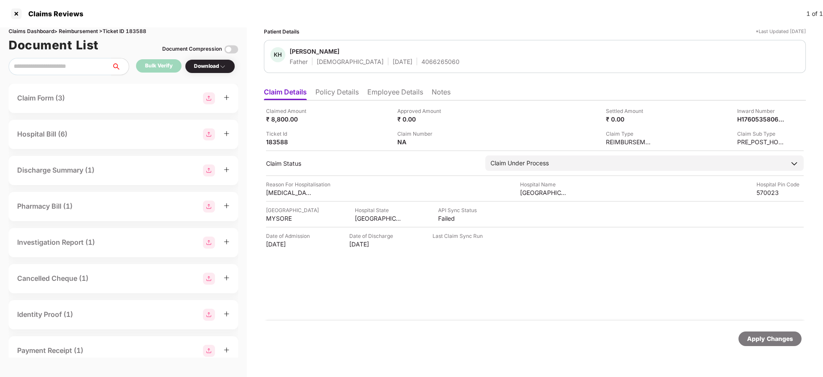
click at [400, 55] on span "[PERSON_NAME]" at bounding box center [375, 52] width 170 height 10
click at [397, 66] on div "[PERSON_NAME] [PERSON_NAME] Father [DEMOGRAPHIC_DATA] [DATE] 4066265060" at bounding box center [535, 56] width 542 height 33
copy div "4066265060"
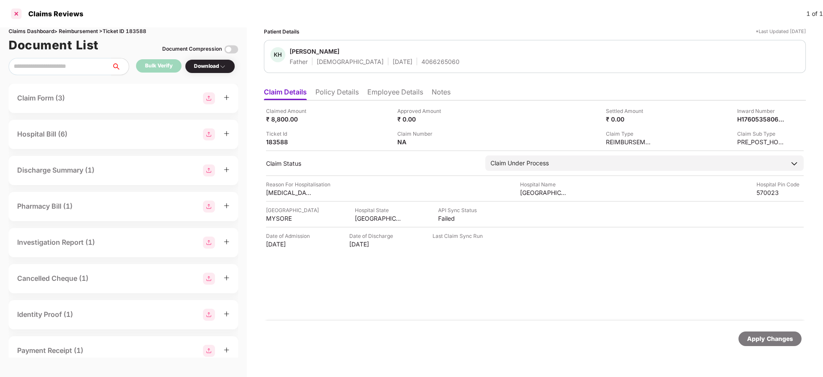
click at [18, 12] on div at bounding box center [16, 14] width 14 height 14
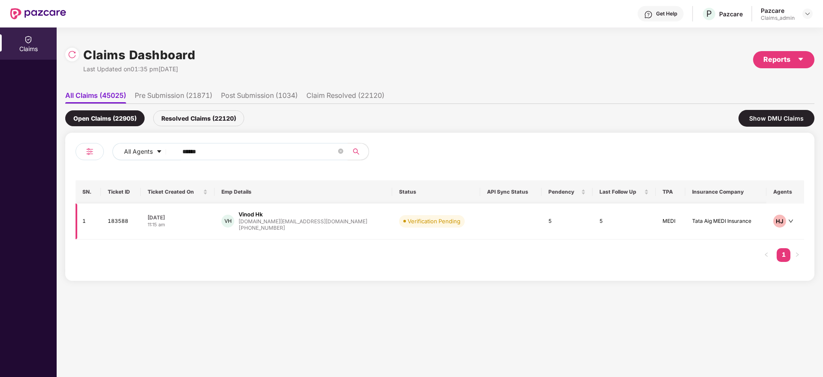
click at [201, 221] on div "11:15 am" at bounding box center [178, 224] width 60 height 7
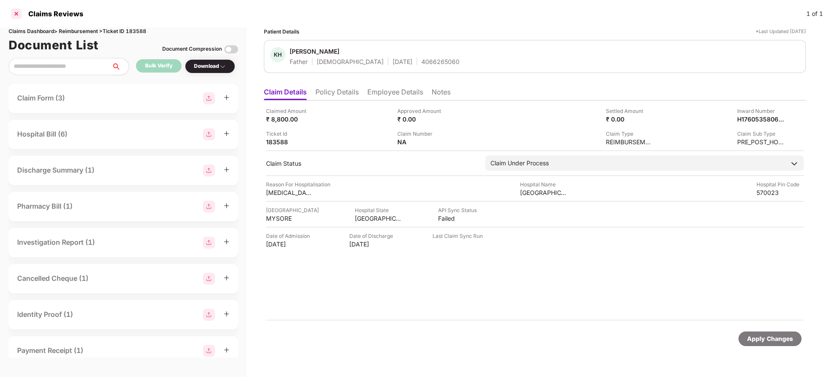
click at [17, 8] on div at bounding box center [16, 14] width 14 height 14
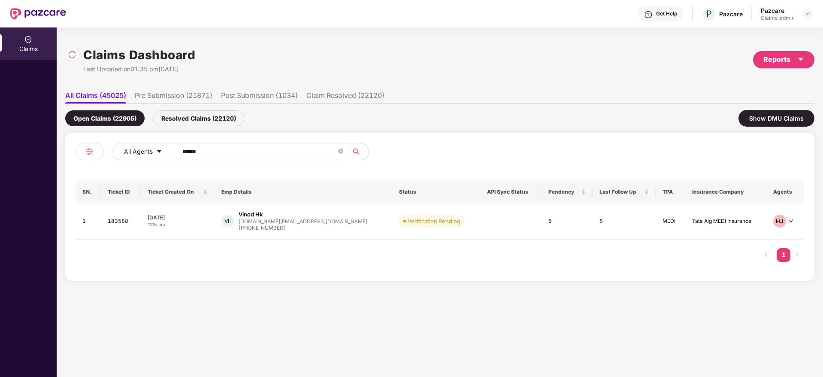
click at [213, 152] on input "******" at bounding box center [259, 151] width 154 height 13
paste input "*******"
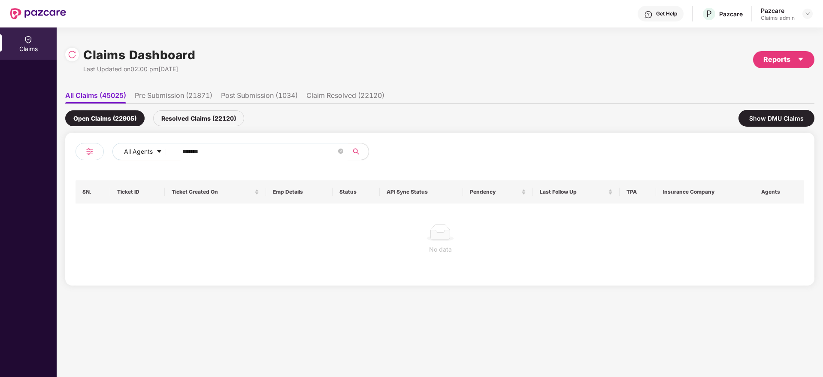
click at [186, 150] on input "*******" at bounding box center [259, 151] width 154 height 13
click at [186, 150] on input "******" at bounding box center [259, 151] width 154 height 13
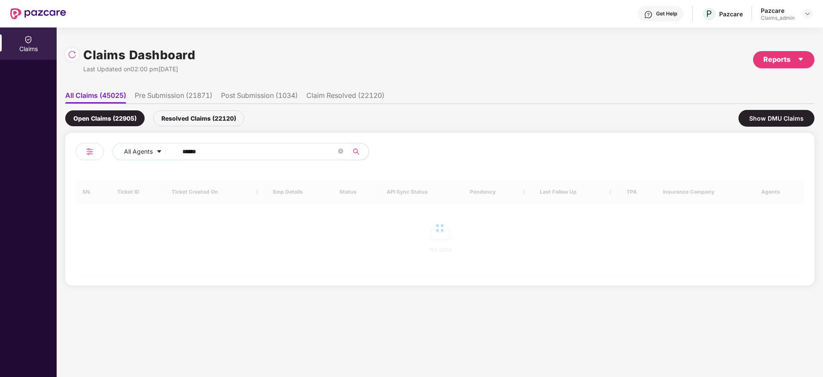
click at [186, 150] on input "******" at bounding box center [259, 151] width 154 height 13
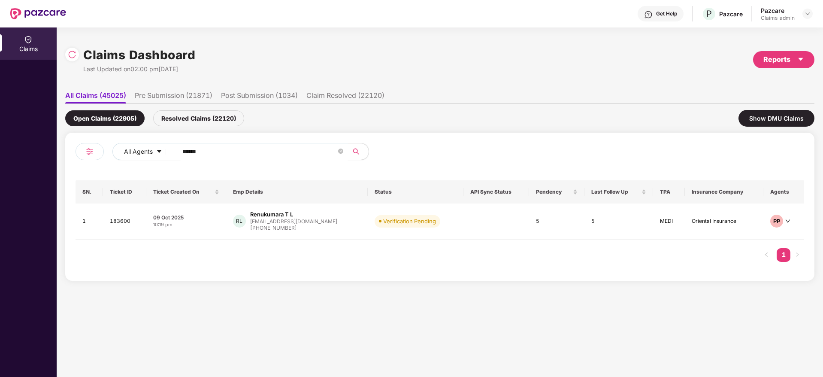
type input "******"
click at [215, 219] on div "09 Oct 2025" at bounding box center [186, 217] width 66 height 7
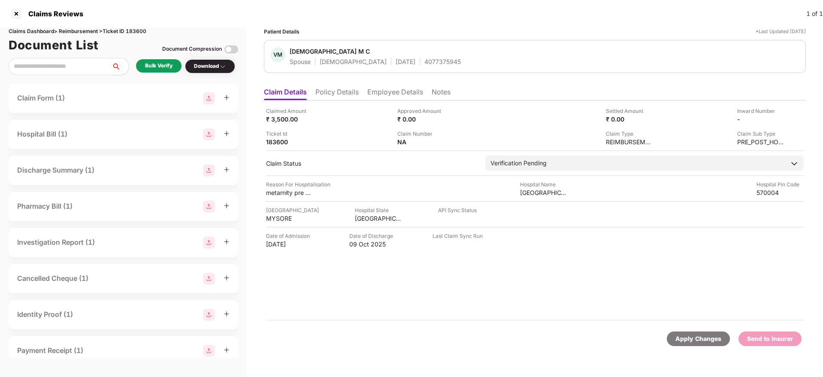
click at [165, 65] on div "Bulk Verify" at bounding box center [158, 66] width 27 height 8
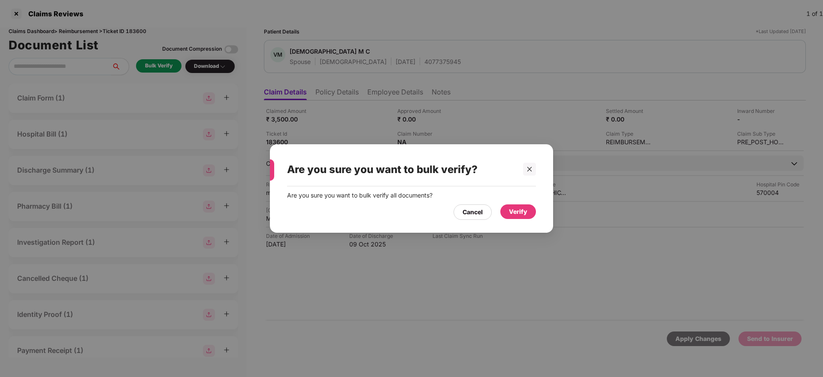
click at [518, 208] on div "Verify" at bounding box center [518, 211] width 18 height 9
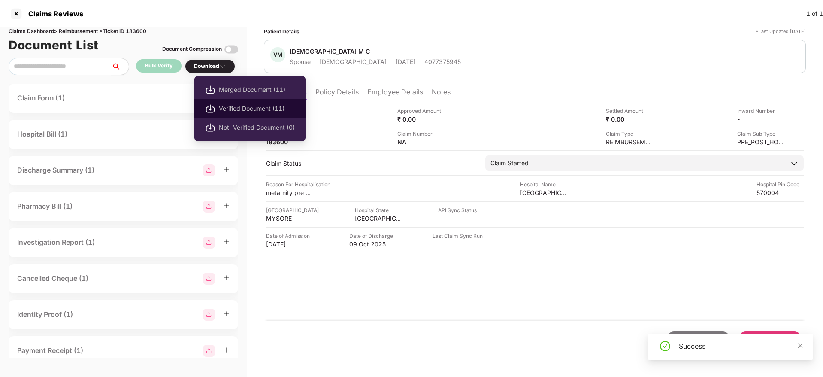
click at [231, 107] on span "Verified Document (11)" at bounding box center [257, 108] width 76 height 9
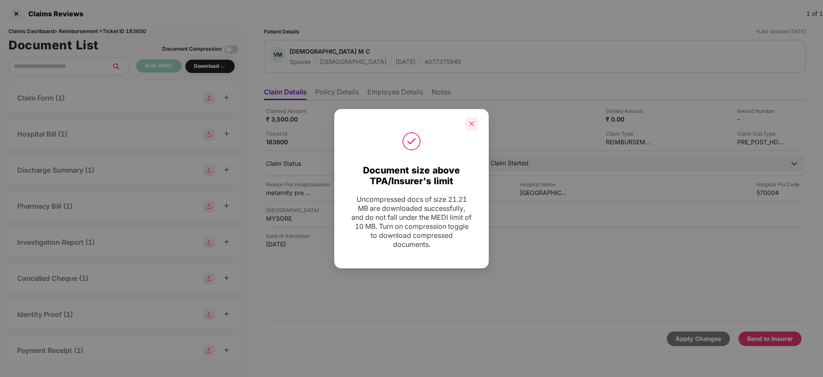
click at [468, 126] on div at bounding box center [471, 124] width 13 height 13
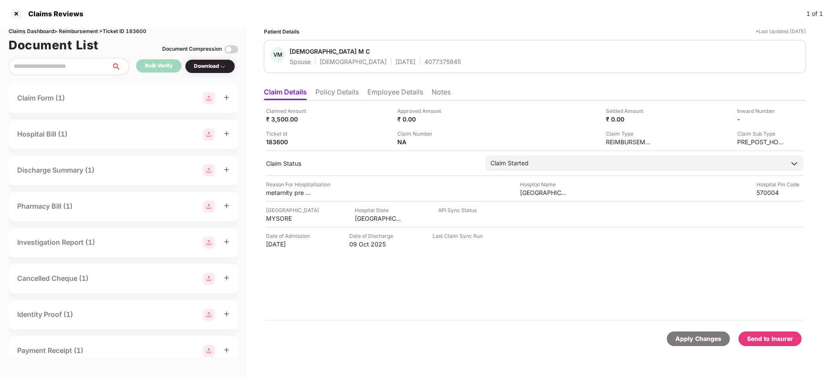
click at [765, 339] on div "Send to Insurer" at bounding box center [770, 338] width 46 height 9
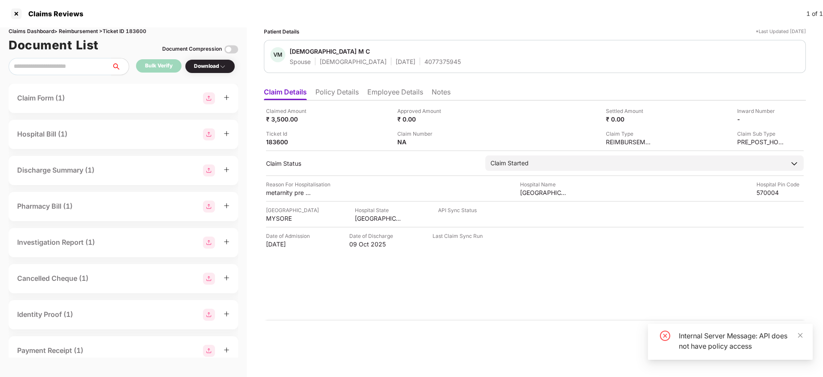
click at [338, 94] on li "Policy Details" at bounding box center [336, 94] width 43 height 12
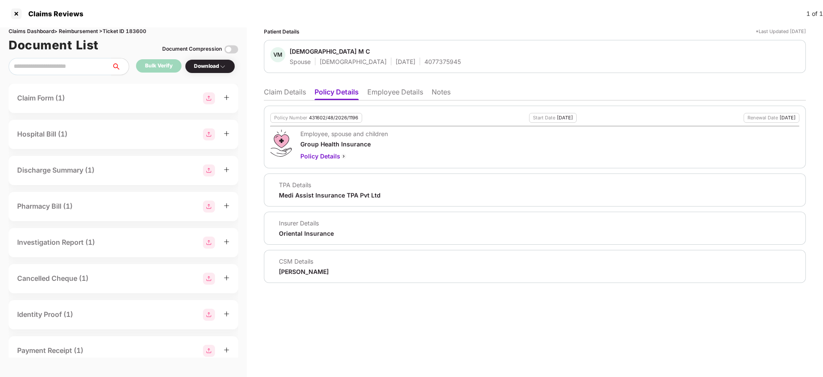
click at [290, 91] on li "Claim Details" at bounding box center [285, 94] width 42 height 12
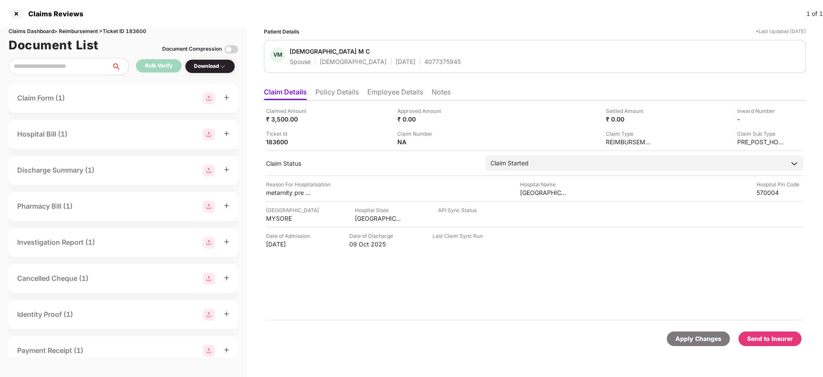
click at [770, 338] on div "Send to Insurer" at bounding box center [770, 338] width 46 height 9
click at [772, 344] on div "Send to Insurer" at bounding box center [770, 338] width 63 height 15
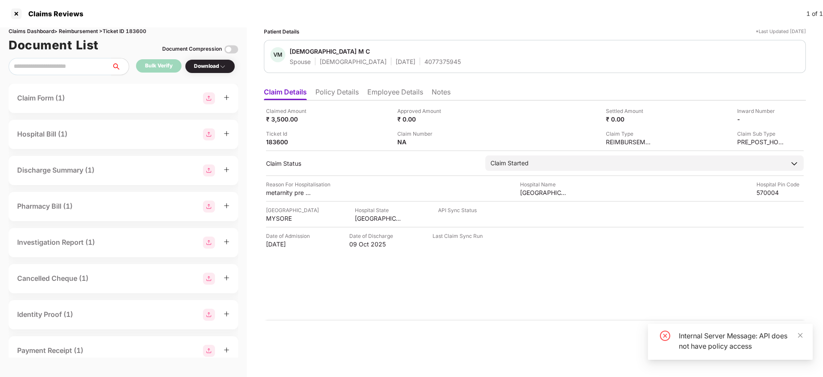
click at [734, 345] on div "Internal Server Message: API does not have policy access" at bounding box center [741, 340] width 124 height 21
copy div "Internal Server Message: API does not have policy access"
